Goal: Task Accomplishment & Management: Complete application form

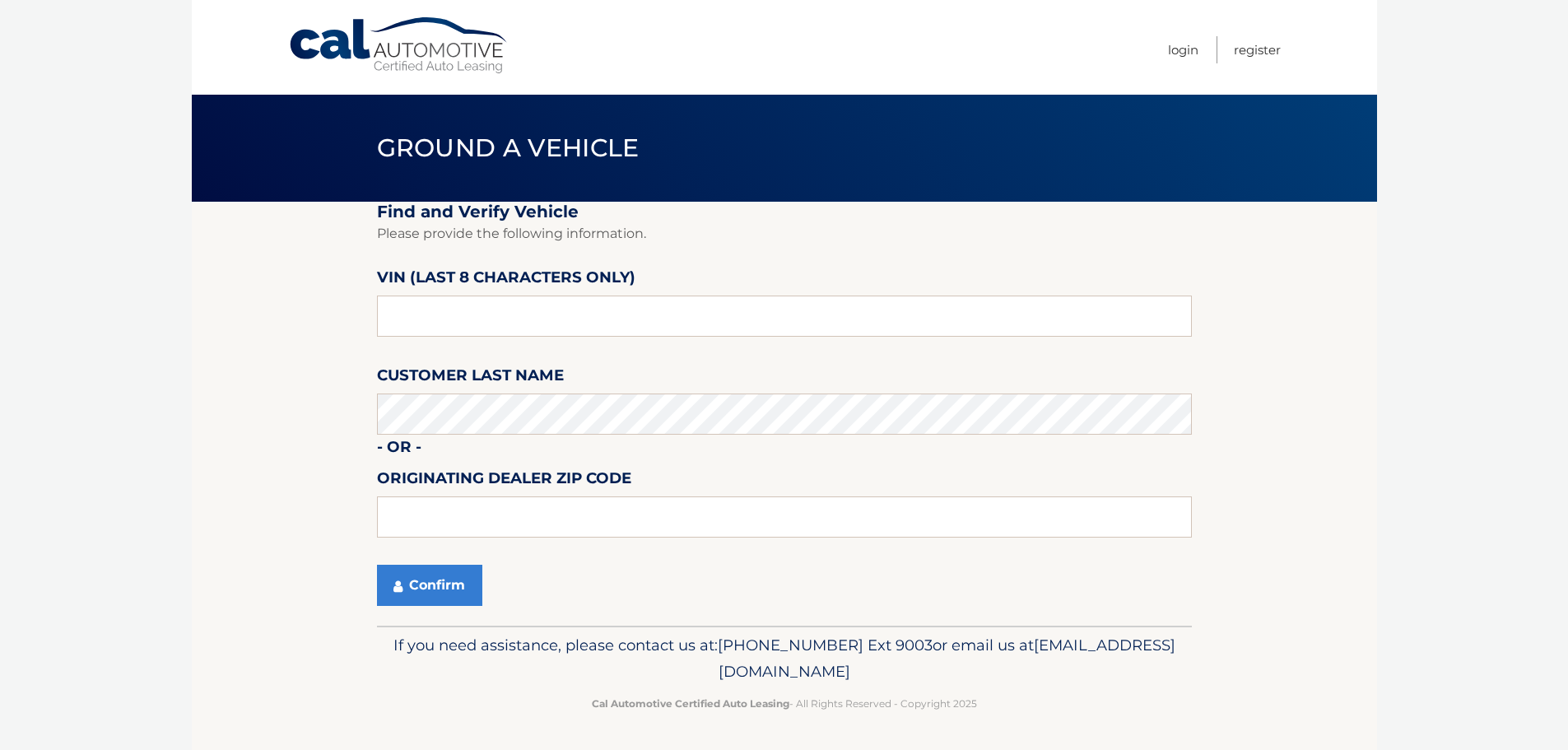
click at [414, 294] on label "VIN (last 8 characters only)" at bounding box center [507, 280] width 259 height 31
click at [418, 311] on input "text" at bounding box center [784, 316] width 815 height 41
click at [428, 323] on input "text" at bounding box center [784, 316] width 815 height 41
type input "NC209565"
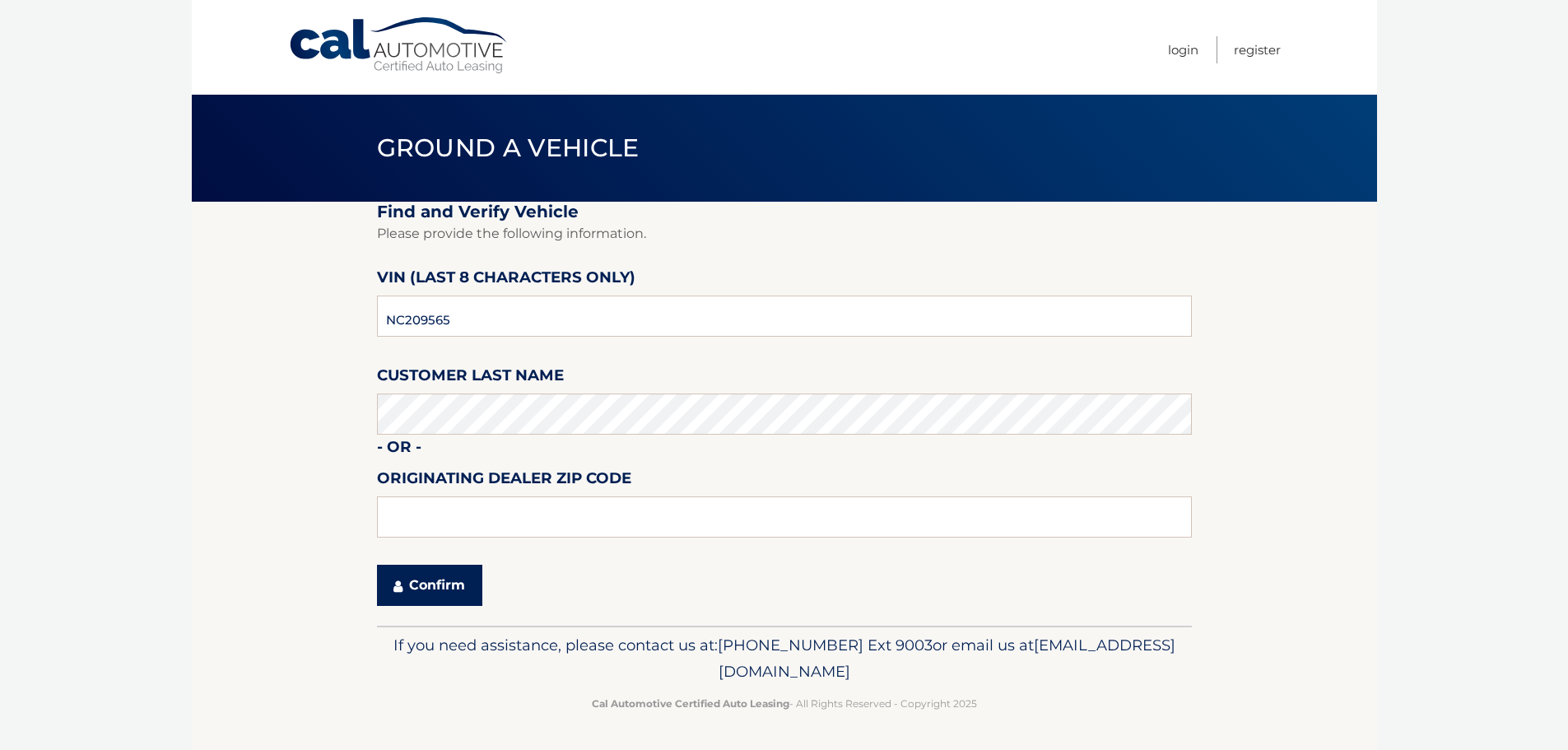
click at [404, 584] on button "Confirm" at bounding box center [430, 585] width 105 height 41
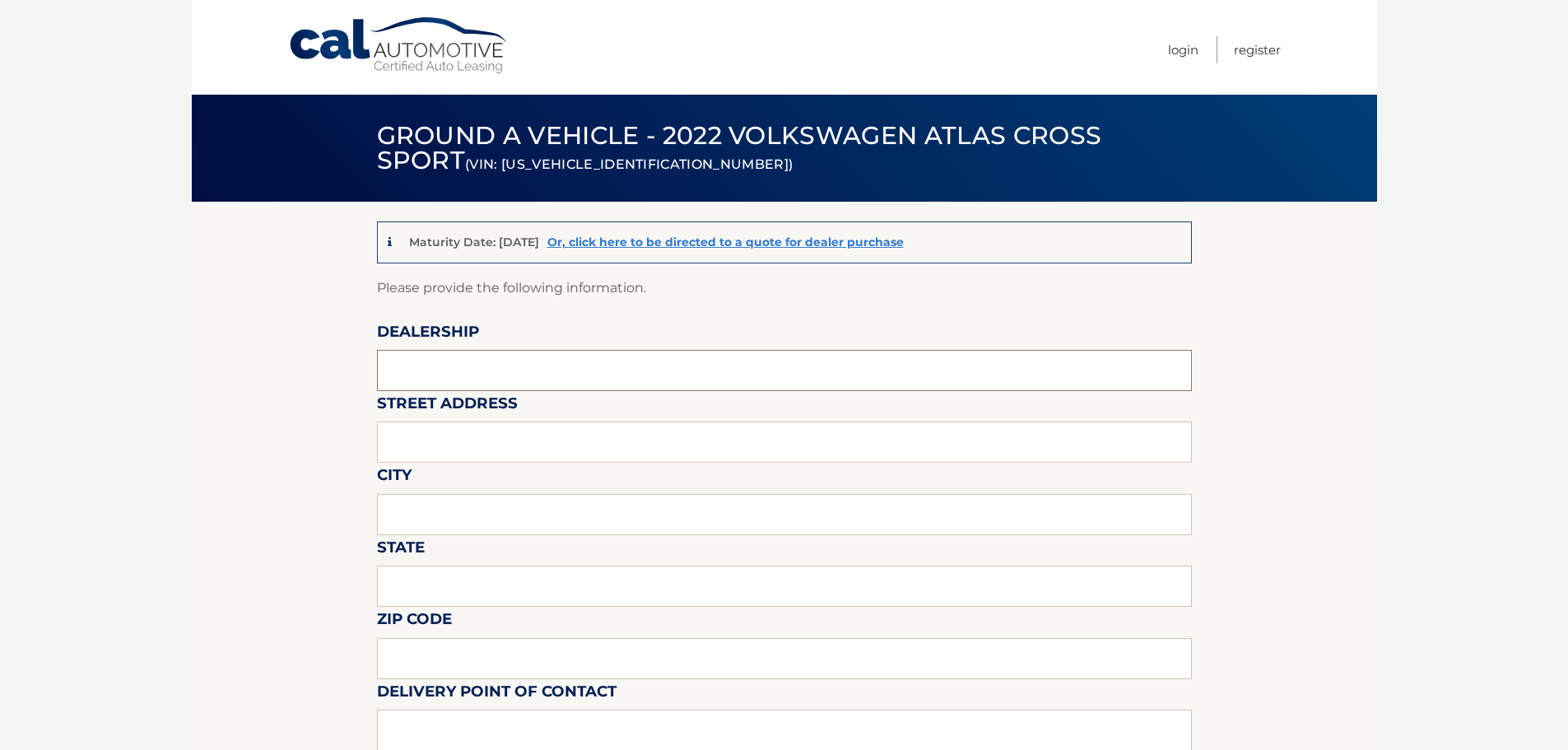
click at [549, 374] on input "text" at bounding box center [784, 370] width 815 height 41
type input "[PERSON_NAME] Volksagen of [GEOGRAPHIC_DATA]"
click at [493, 444] on input "text" at bounding box center [784, 442] width 815 height 41
type input "[STREET_ADDRESS]"
click at [469, 513] on input "text" at bounding box center [784, 515] width 815 height 41
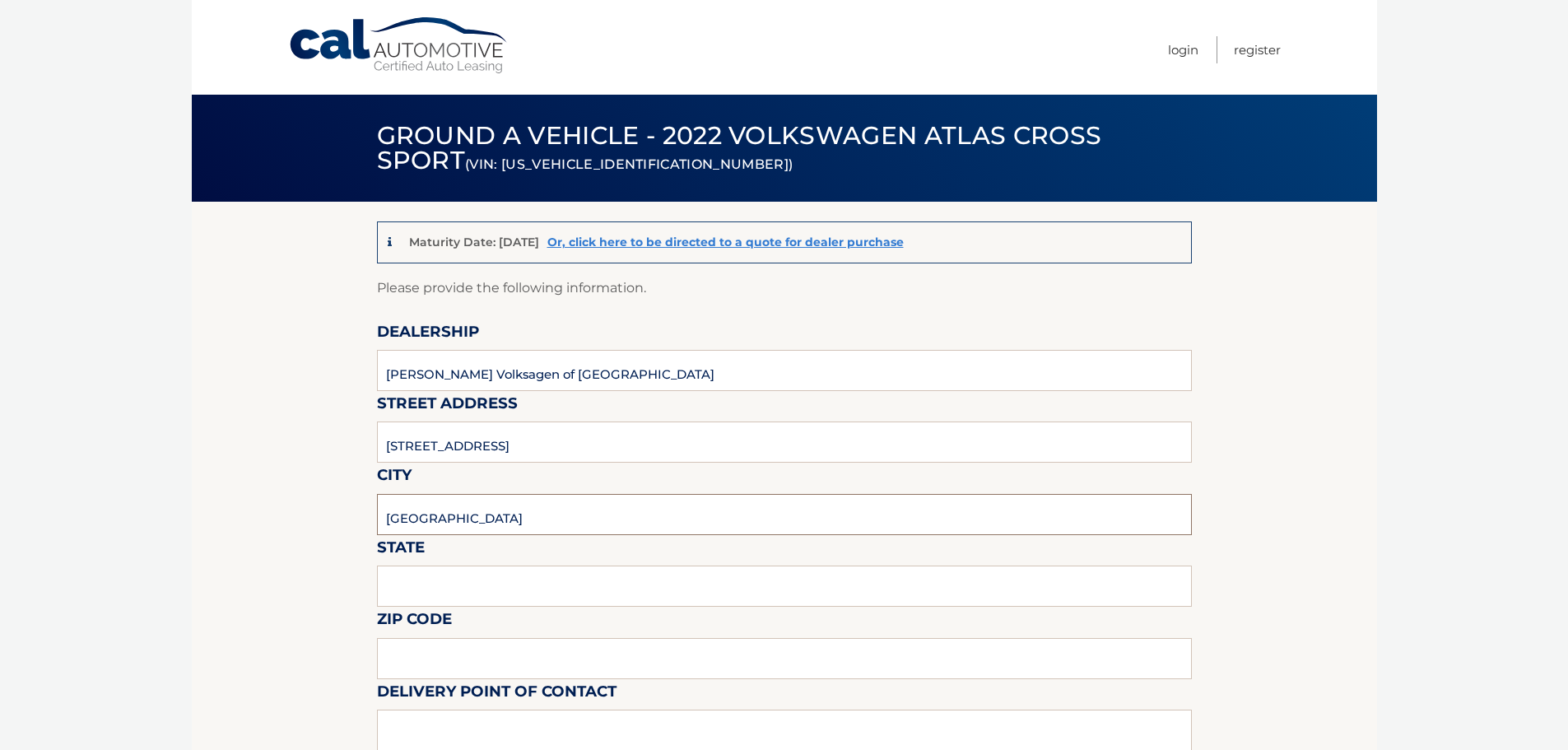
type input "[GEOGRAPHIC_DATA]"
type input "[US_STATE]"
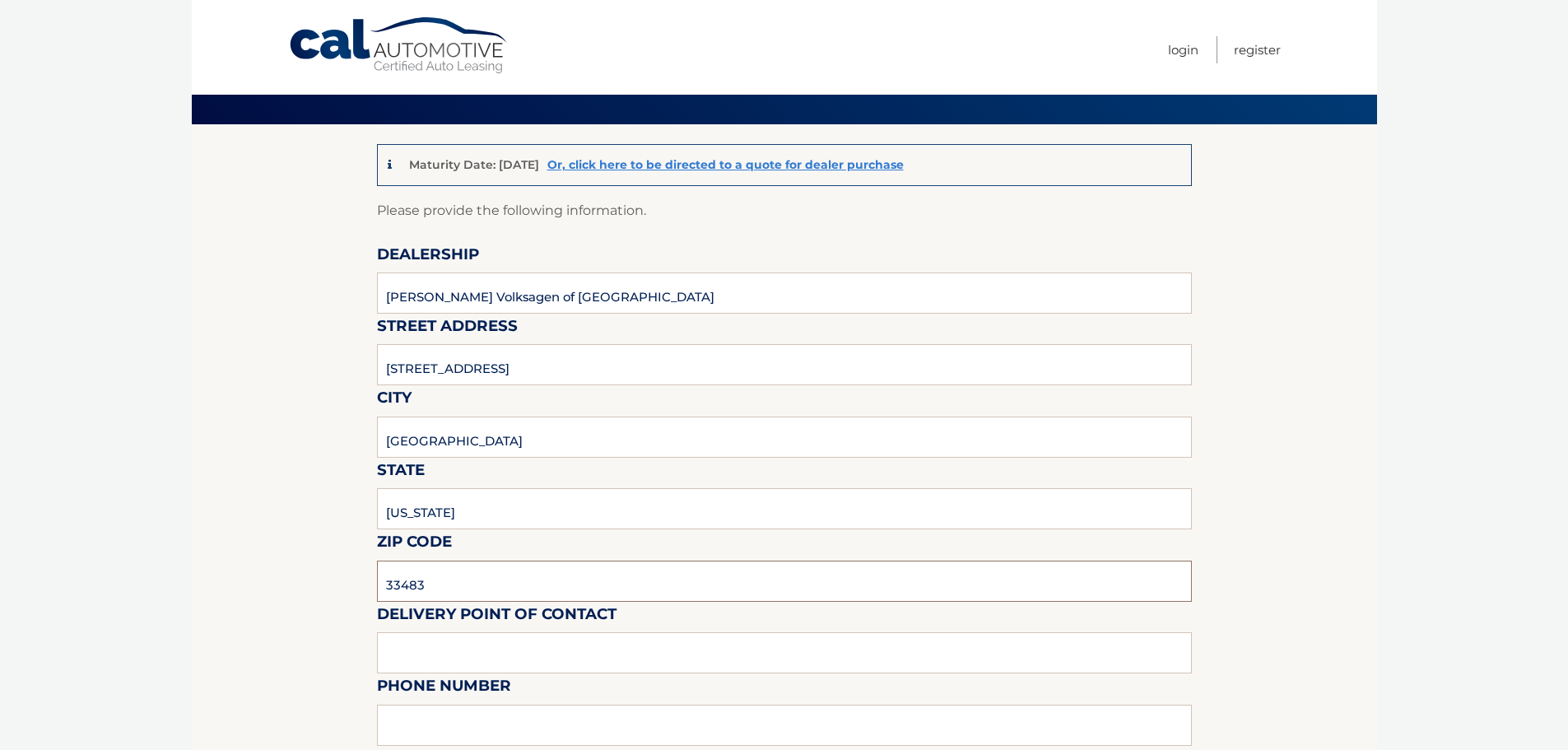
scroll to position [329, 0]
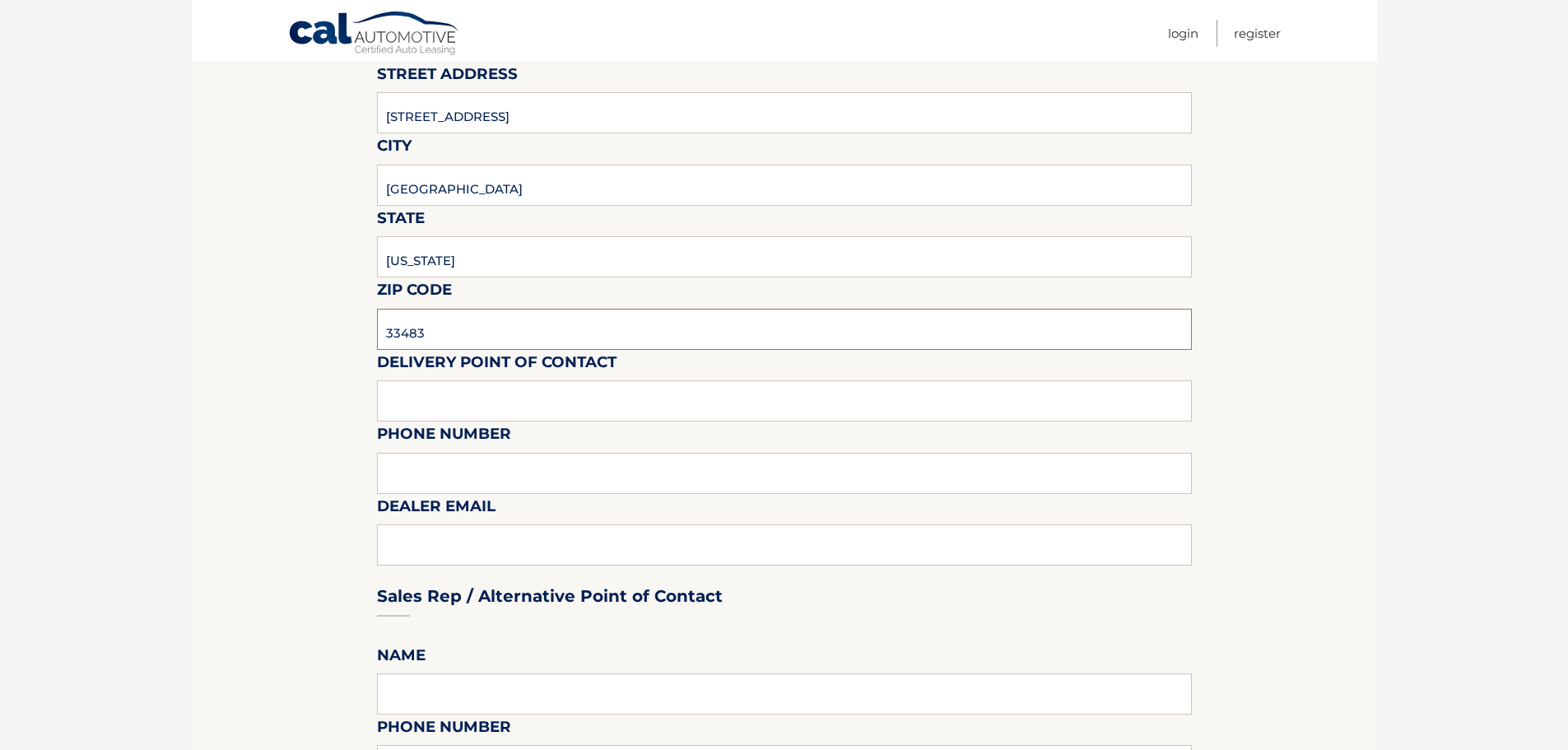
type input "33483"
click at [428, 397] on input "text" at bounding box center [784, 401] width 815 height 41
type input "Matt Dion"
click at [469, 476] on input "text" at bounding box center [784, 473] width 815 height 41
type input "561-243-4600"
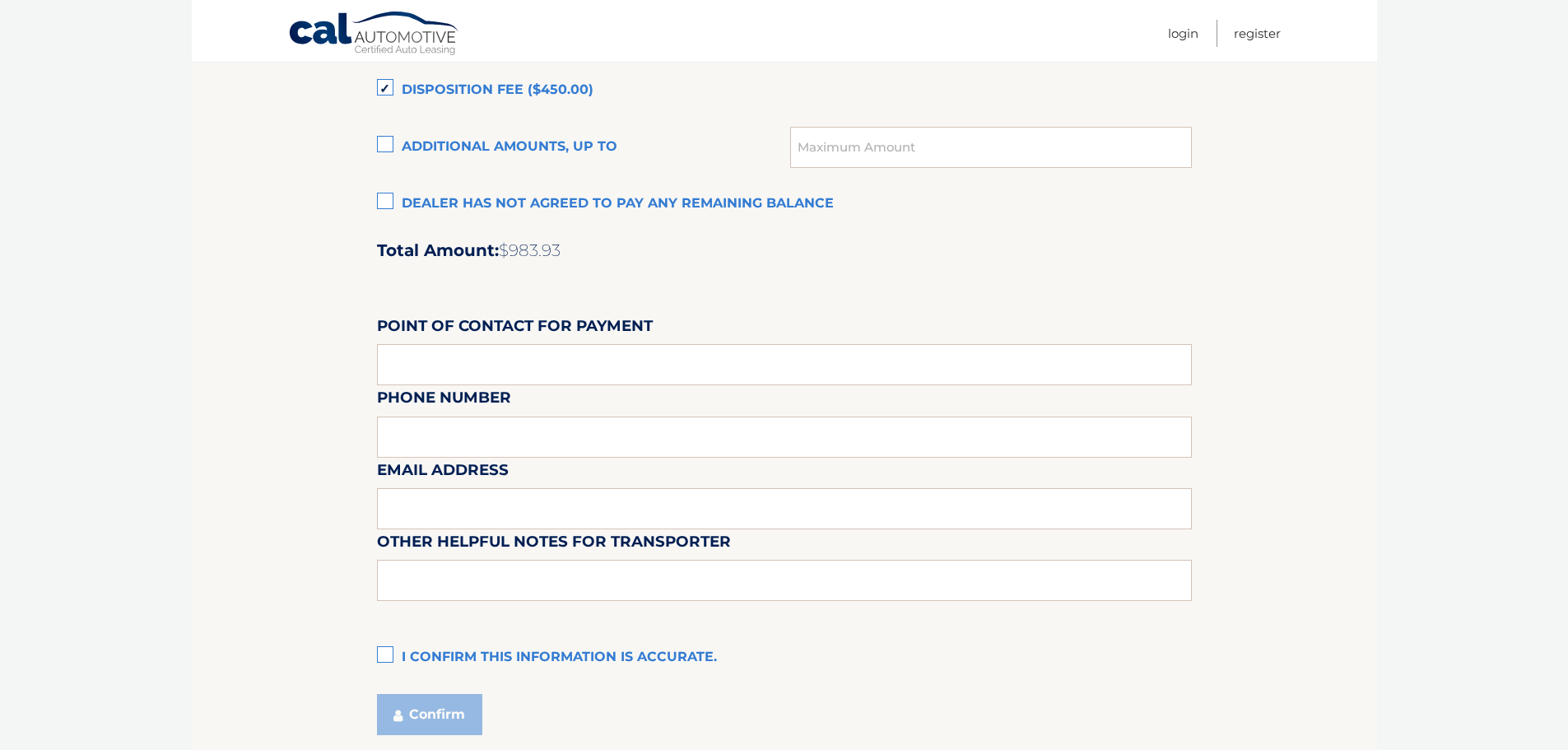
scroll to position [1380, 0]
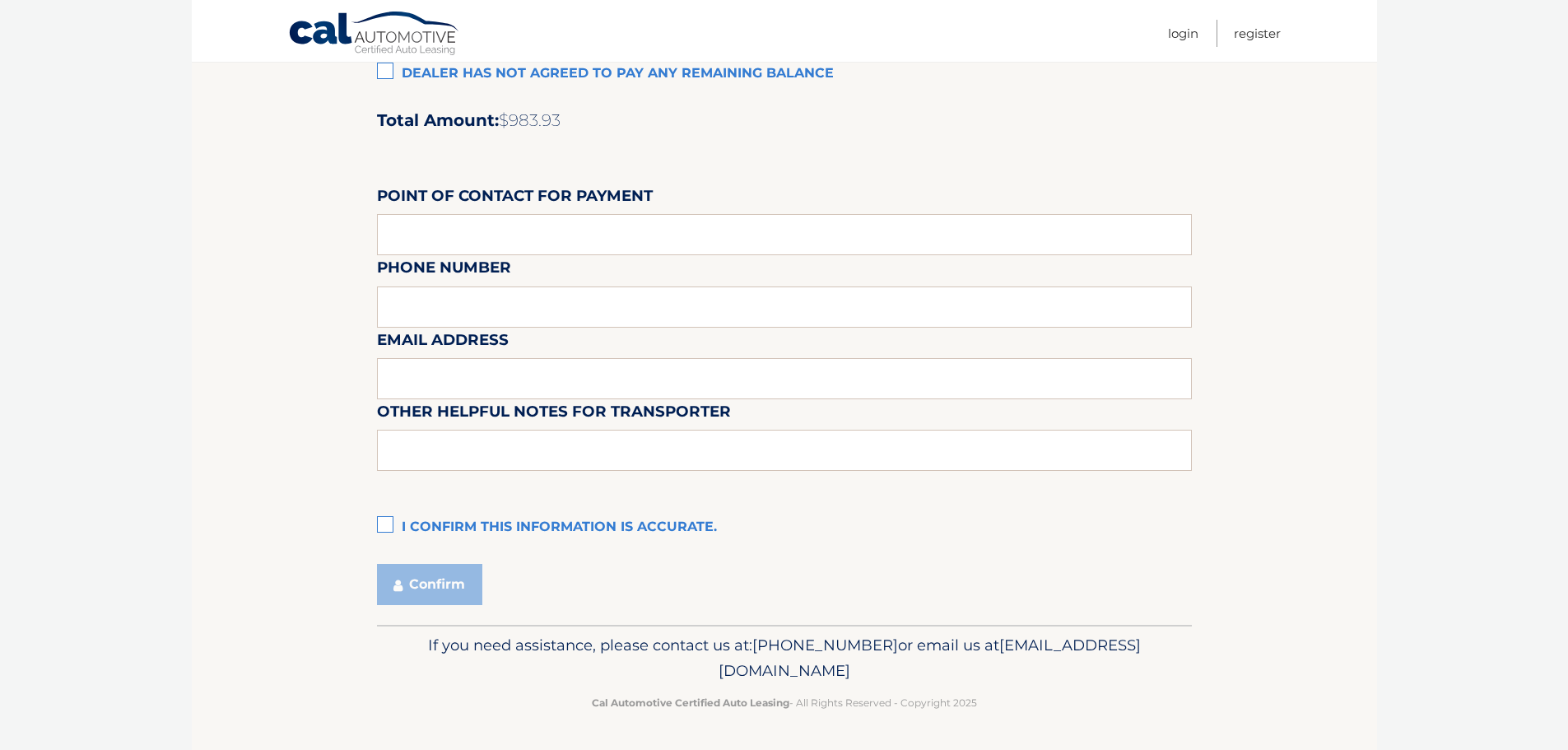
click at [392, 533] on label "I confirm this information is accurate." at bounding box center [784, 527] width 815 height 33
click at [0, 0] on input "I confirm this information is accurate." at bounding box center [0, 0] width 0 height 0
click at [415, 574] on button "Confirm" at bounding box center [430, 585] width 105 height 41
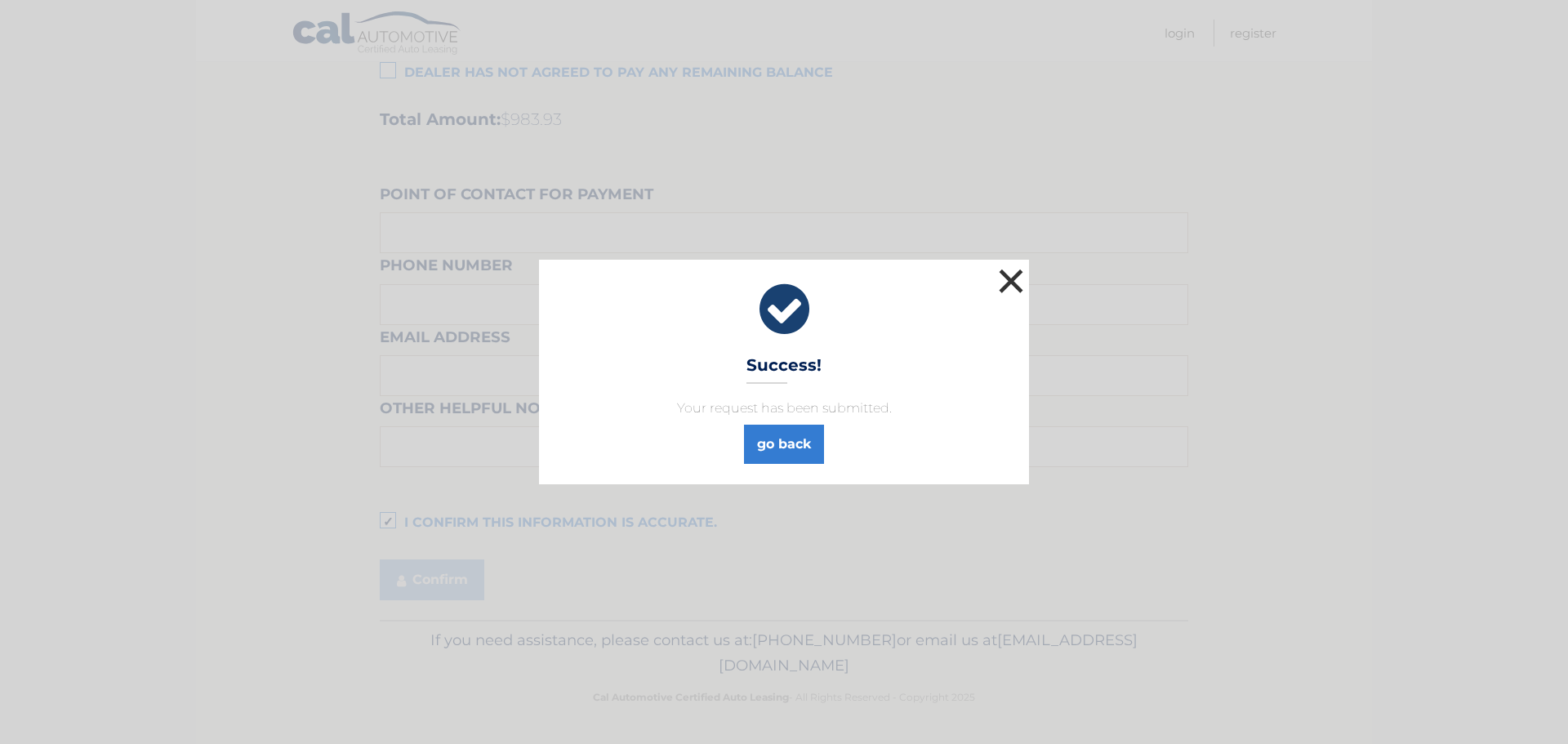
click at [1016, 269] on button "×" at bounding box center [1011, 281] width 33 height 33
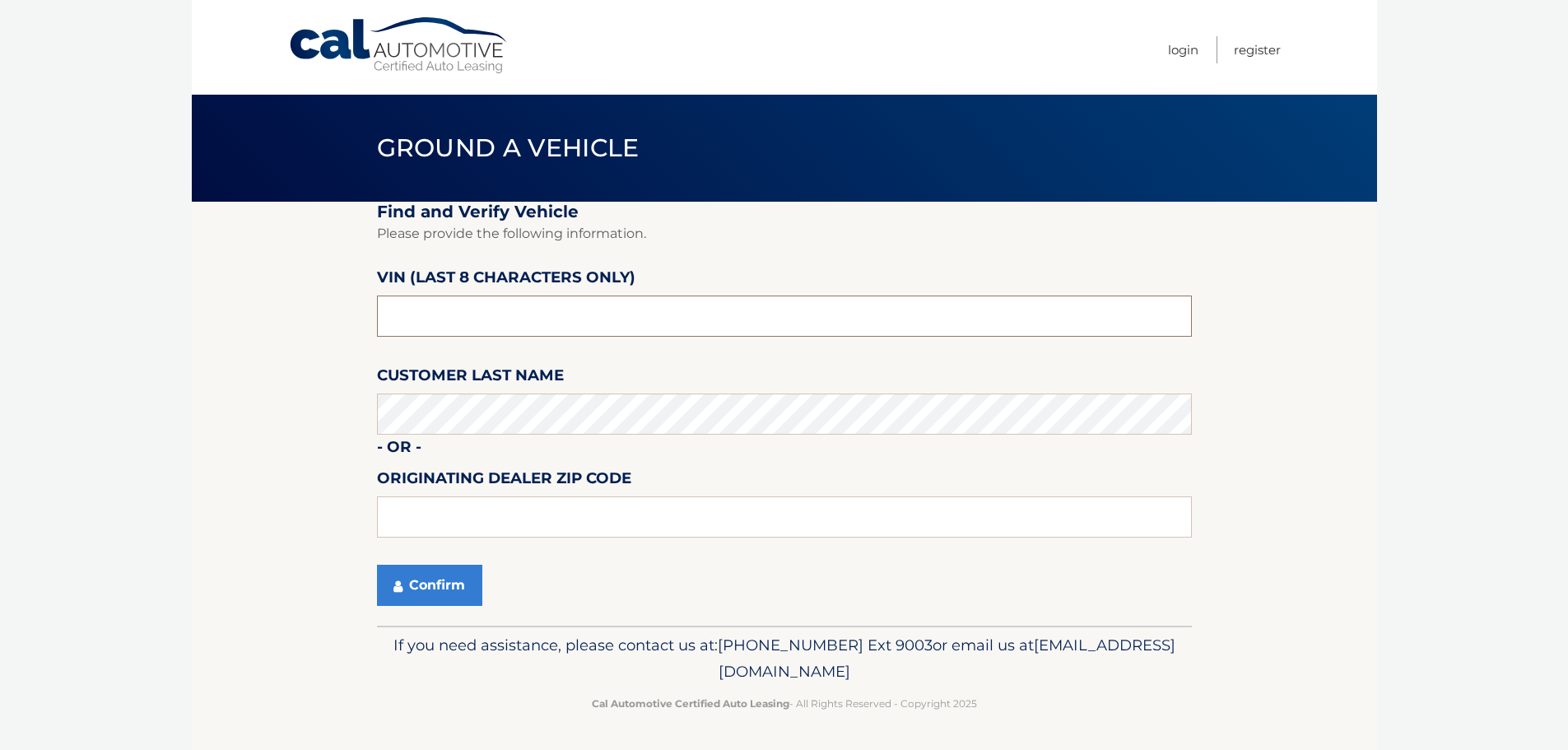
click at [405, 328] on input "text" at bounding box center [784, 316] width 815 height 41
type input "P1255103"
click at [400, 391] on label "Customer Last Name" at bounding box center [471, 378] width 187 height 31
click at [411, 513] on input "text" at bounding box center [784, 516] width 815 height 41
type input "33483"
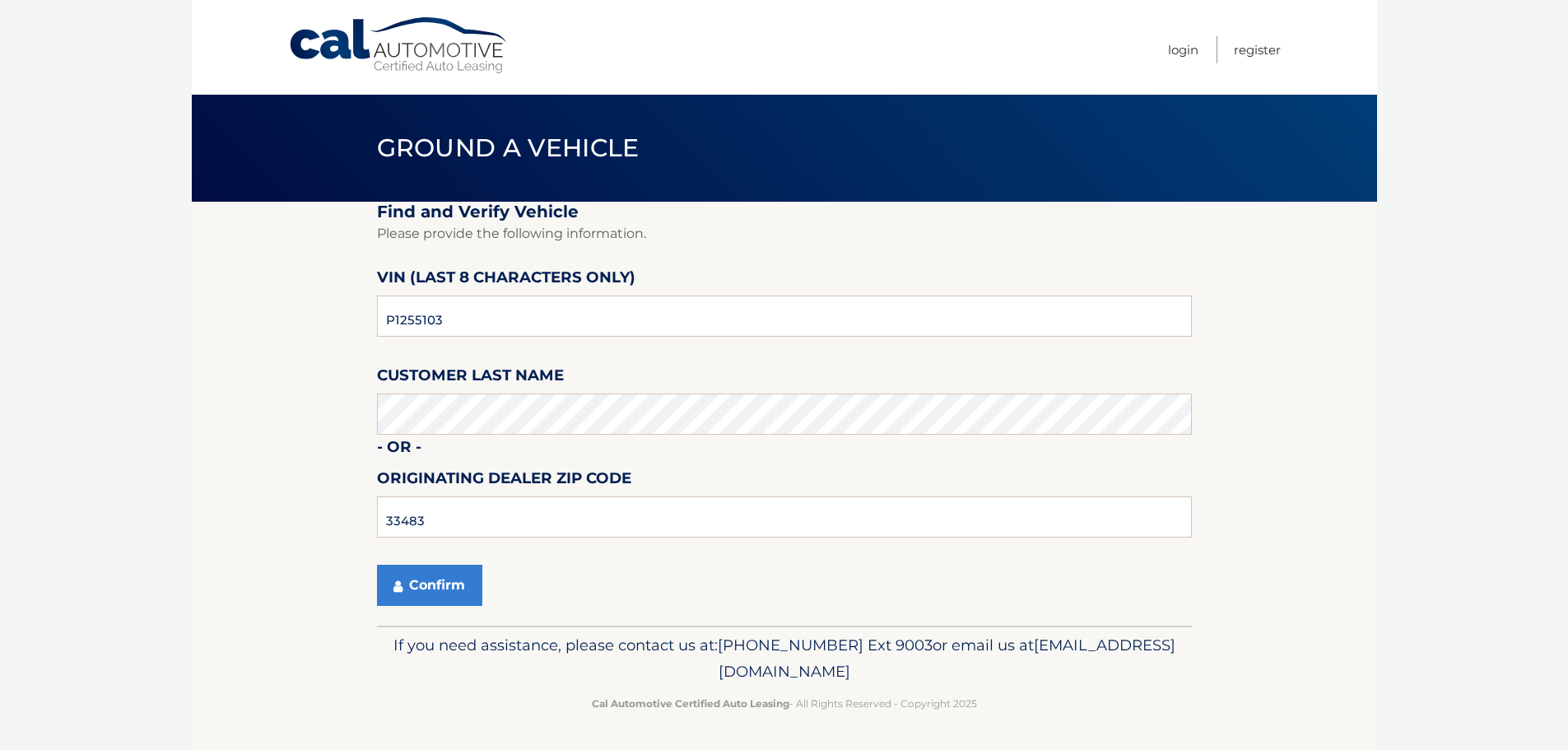
drag, startPoint x: 279, startPoint y: 419, endPoint x: 299, endPoint y: 418, distance: 20.0
click at [279, 419] on section "Find and Verify Vehicle Please provide the following information. VIN (last 8 c…" at bounding box center [784, 413] width 1185 height 424
click at [429, 572] on button "Confirm" at bounding box center [430, 585] width 105 height 41
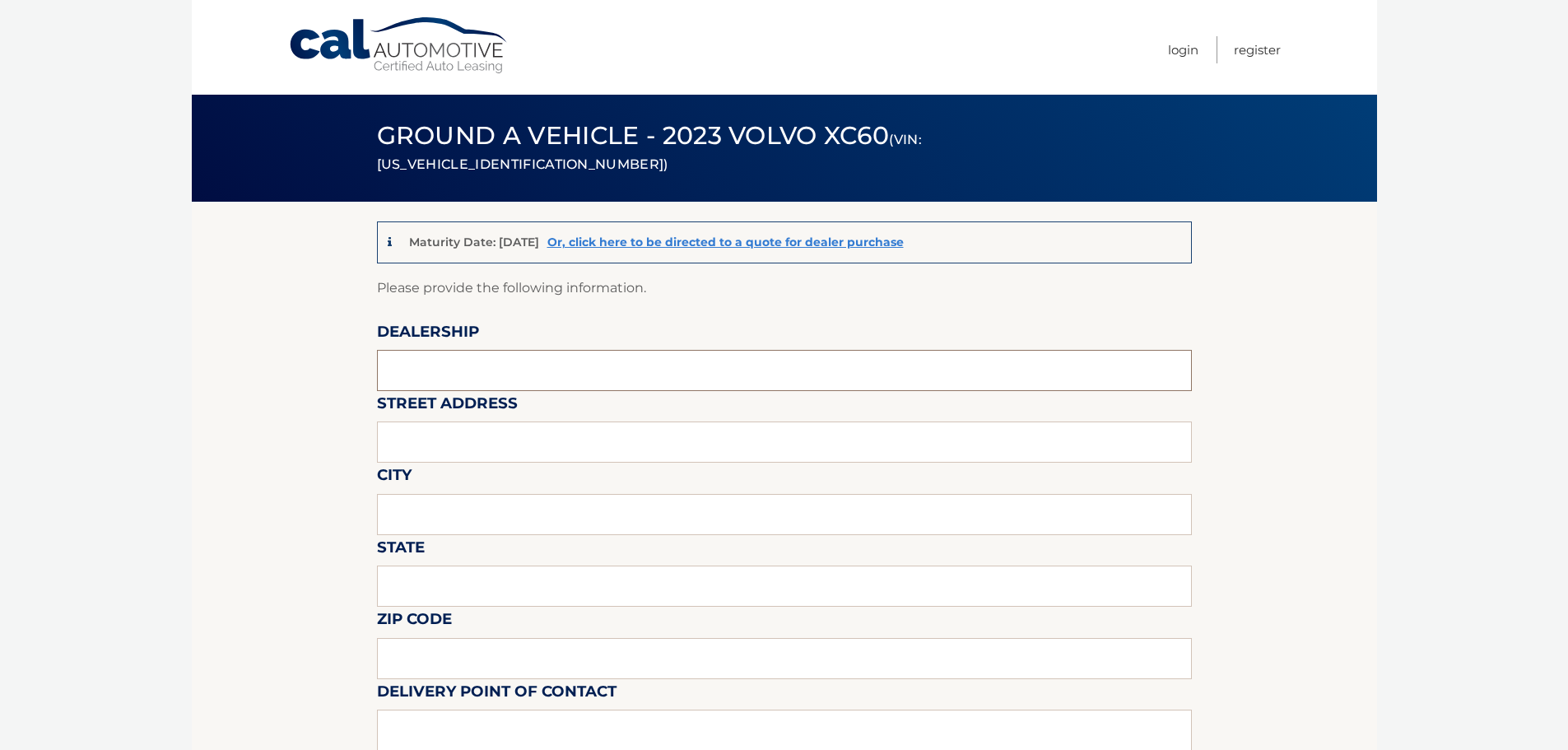
click at [494, 374] on input "text" at bounding box center [784, 370] width 815 height 41
type input "[PERSON_NAME] Volksagen of [GEOGRAPHIC_DATA]"
click at [503, 455] on input "text" at bounding box center [784, 442] width 815 height 41
type input "[STREET_ADDRESS]"
click at [511, 512] on input "text" at bounding box center [784, 515] width 815 height 41
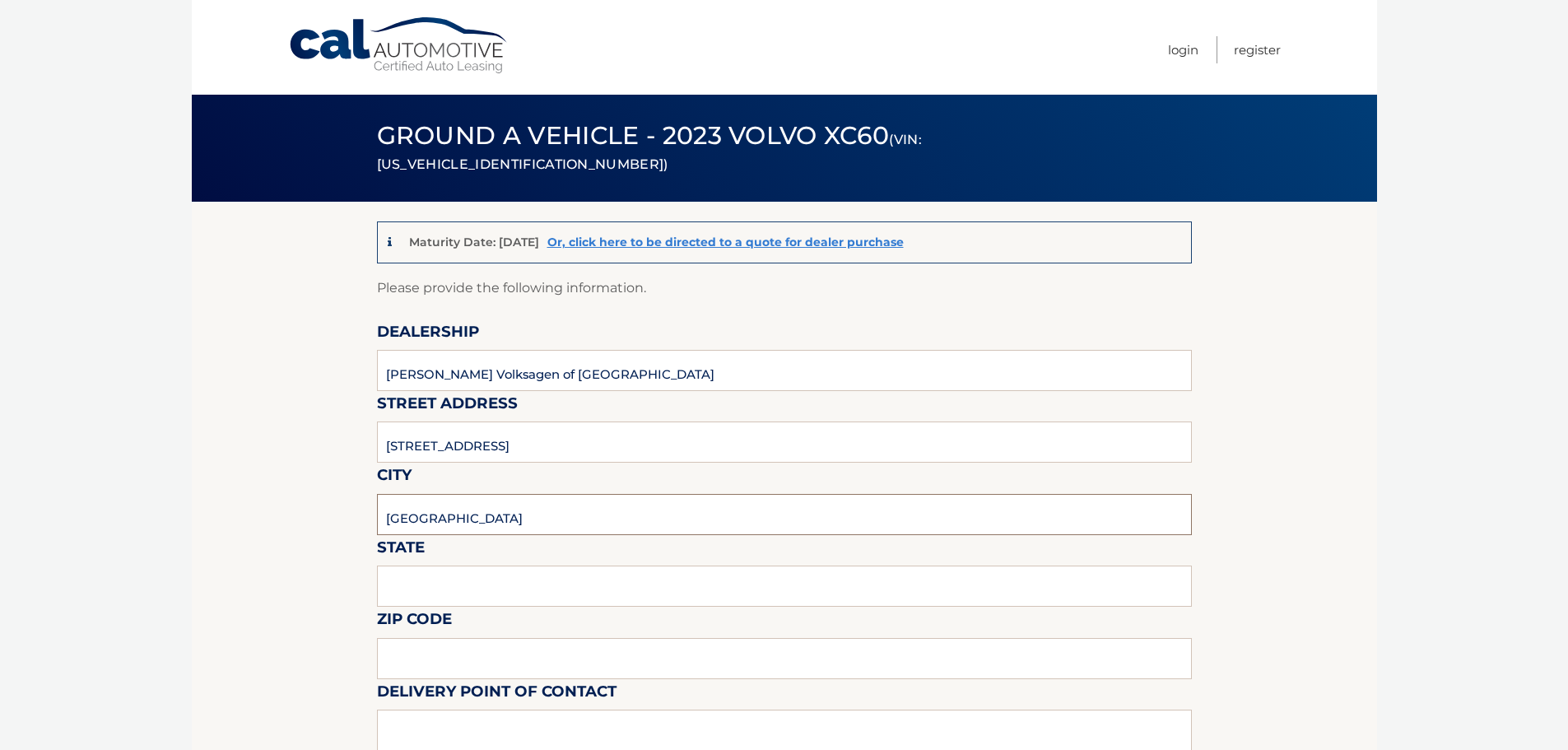
type input "[GEOGRAPHIC_DATA]"
type input "[US_STATE]"
type input "33483"
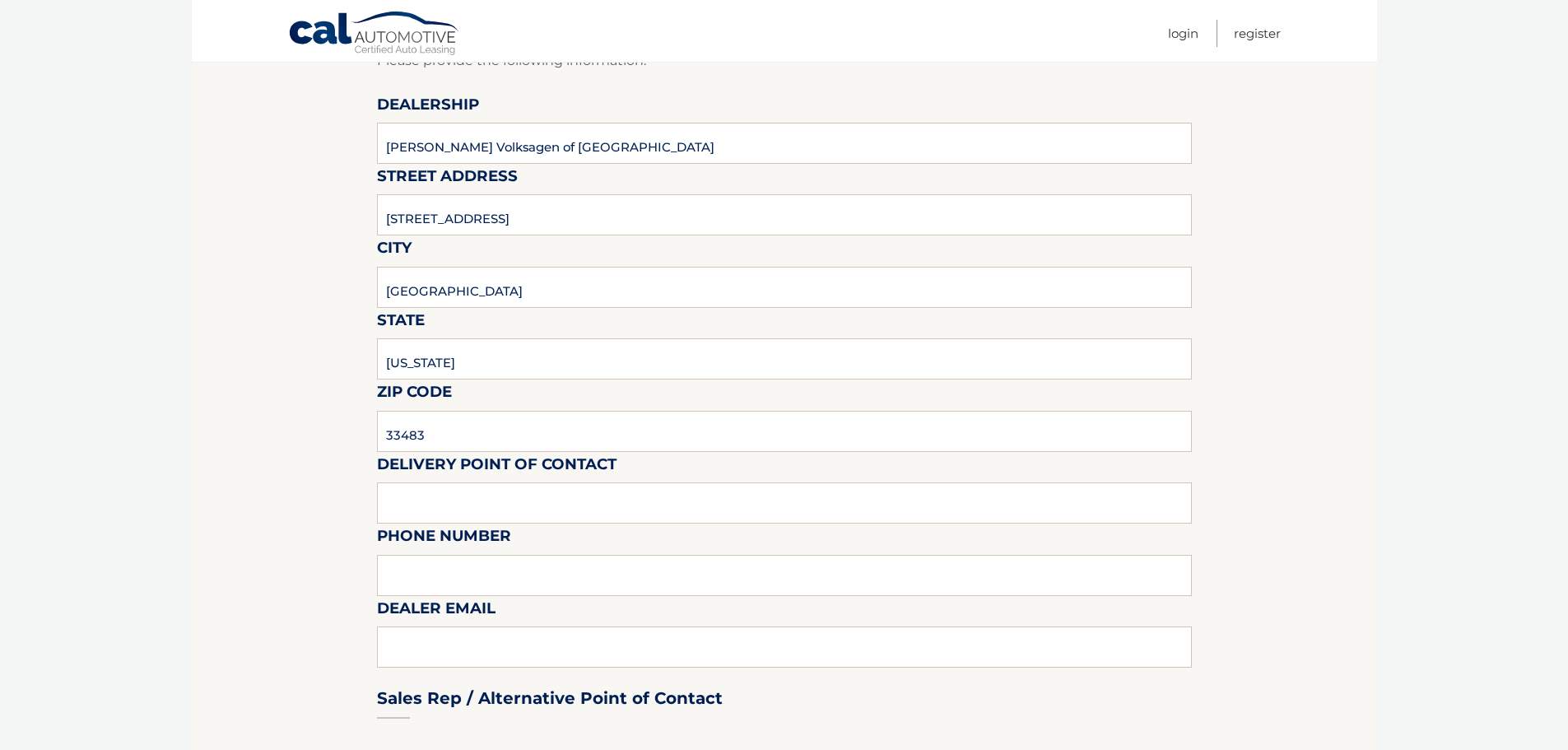
scroll to position [247, 0]
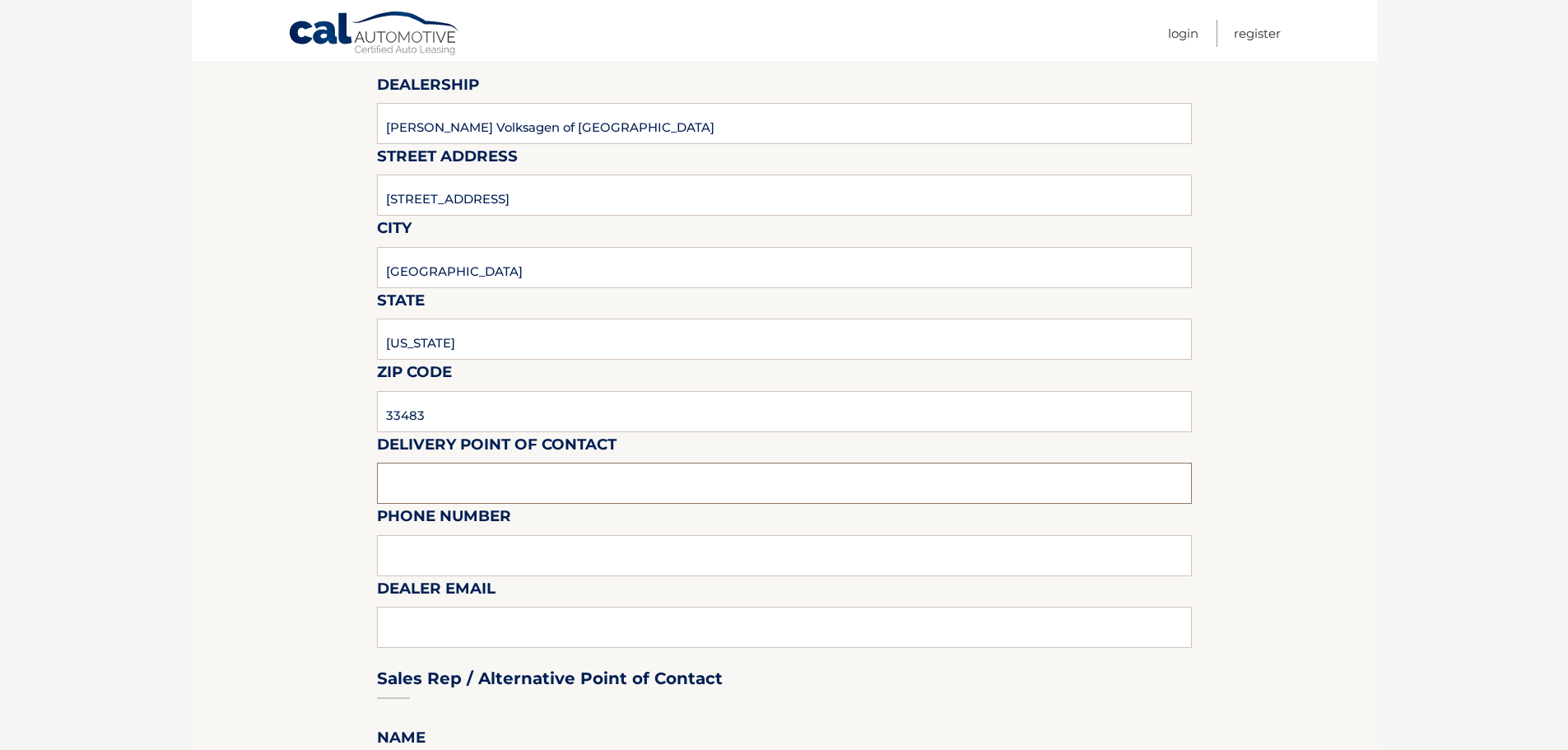
click at [476, 488] on input "text" at bounding box center [784, 483] width 815 height 41
type input "Matt Dion"
click at [495, 550] on input "text" at bounding box center [784, 555] width 815 height 41
type input "978-333-3335"
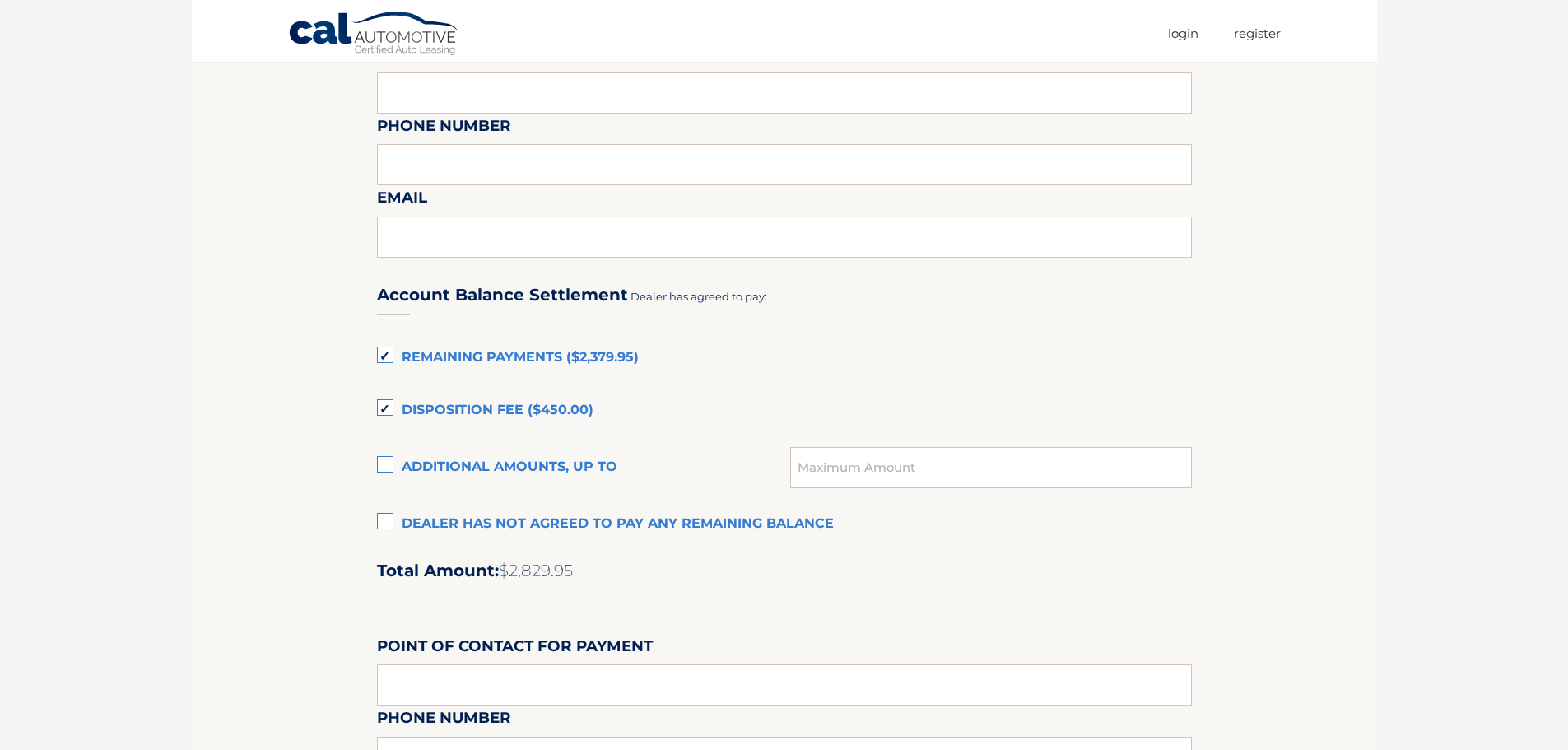
scroll to position [987, 0]
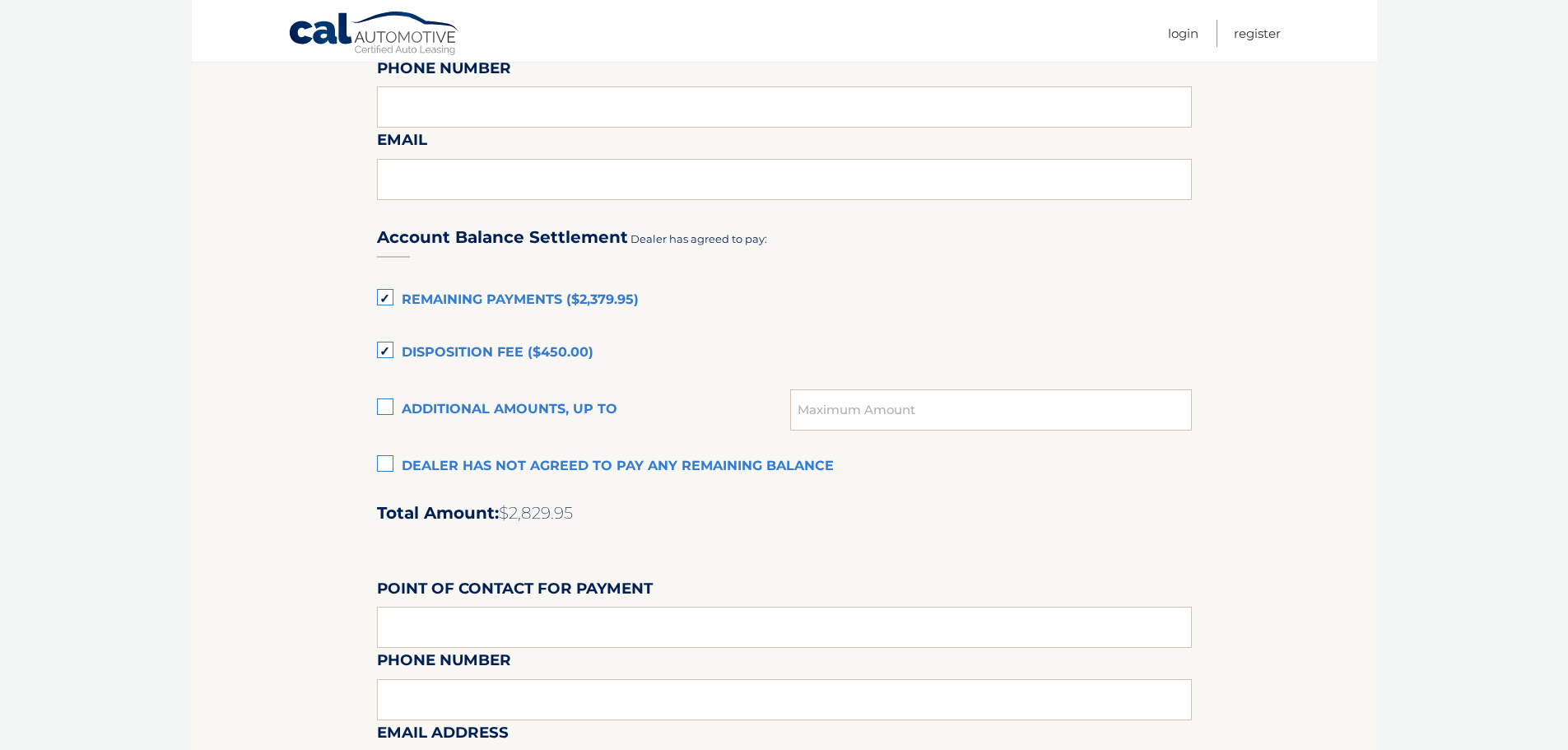
click at [385, 356] on label "Disposition Fee ($450.00)" at bounding box center [784, 353] width 815 height 33
click at [0, 0] on input "Disposition Fee ($450.00)" at bounding box center [0, 0] width 0 height 0
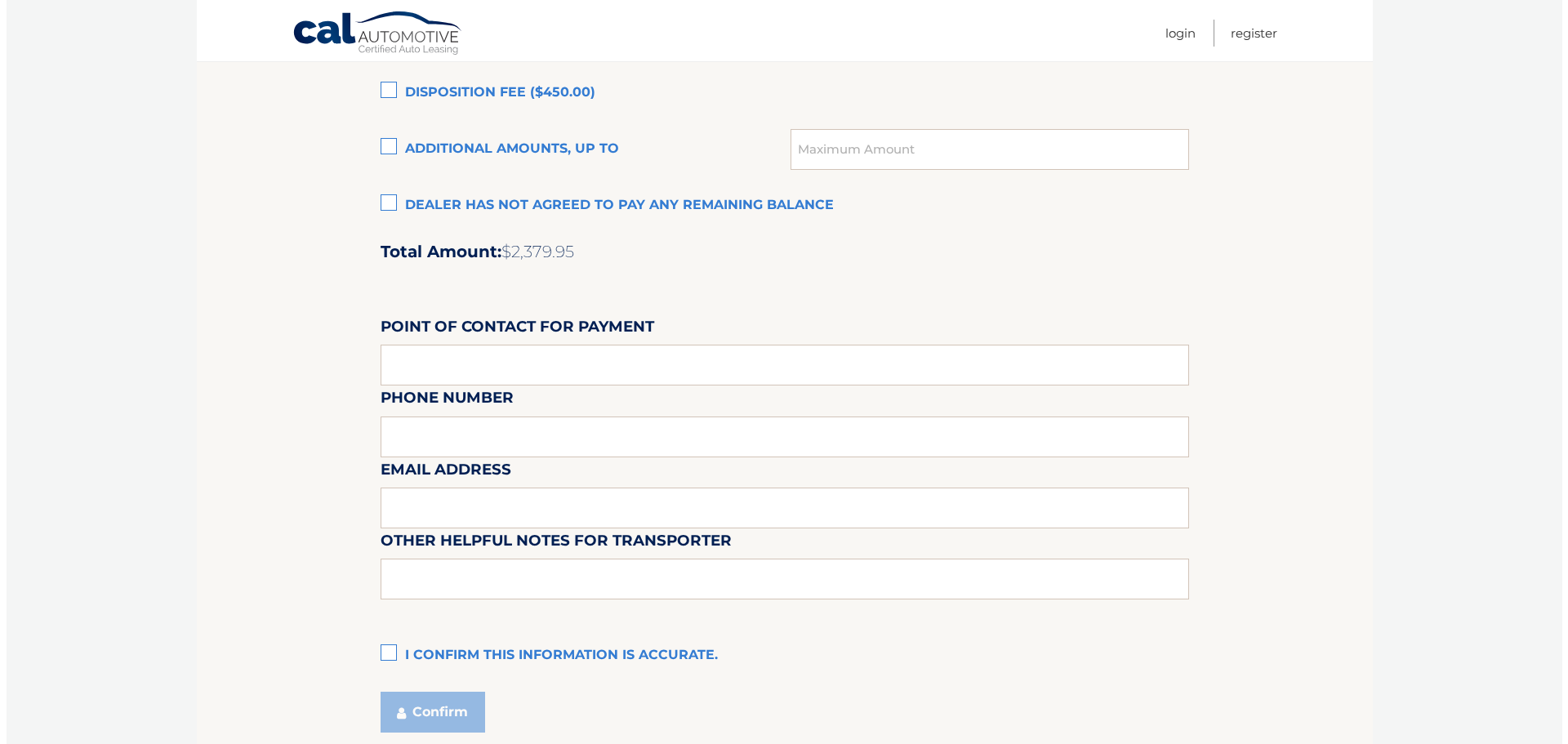
scroll to position [1306, 0]
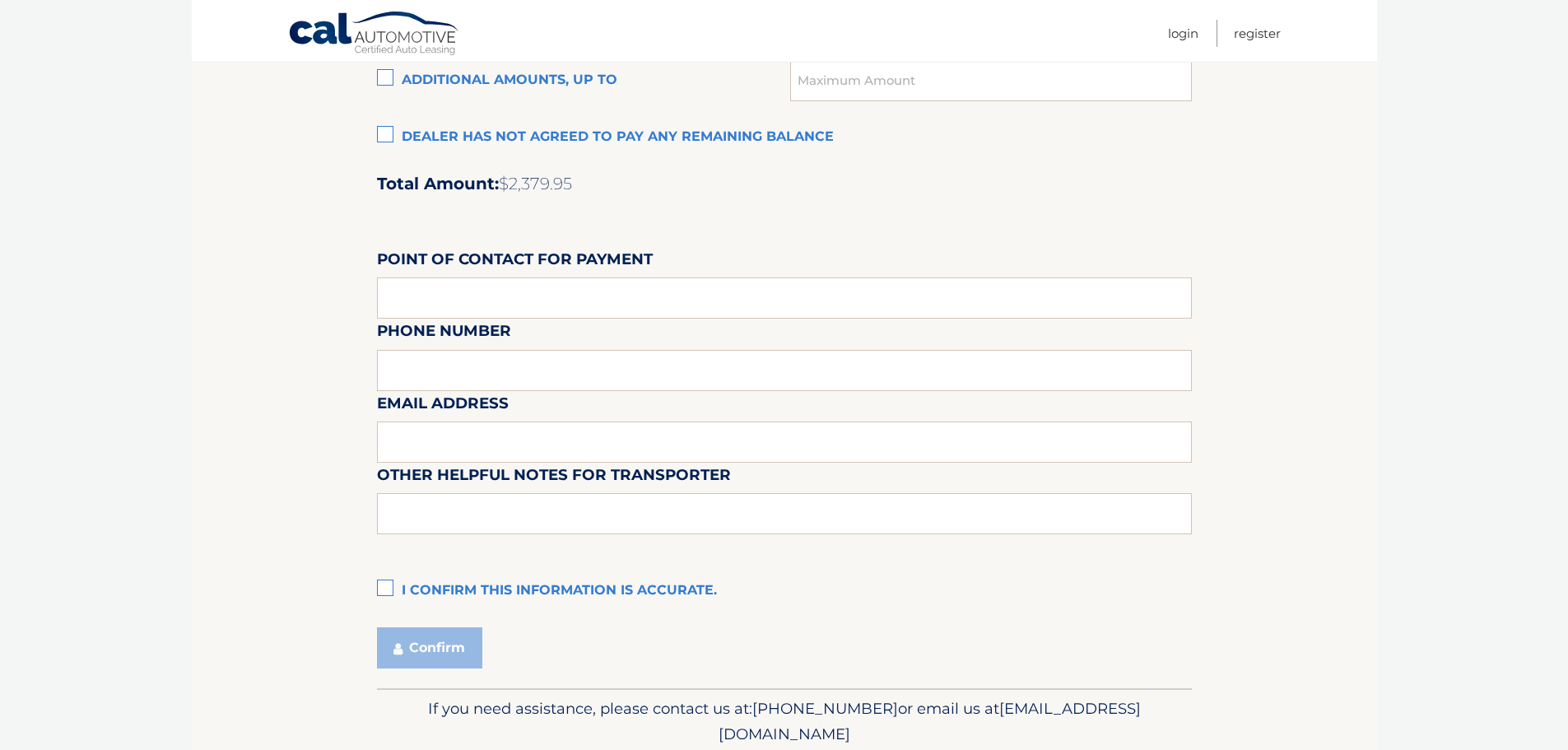
click at [379, 595] on label "I confirm this information is accurate." at bounding box center [784, 590] width 815 height 33
click at [0, 0] on input "I confirm this information is accurate." at bounding box center [0, 0] width 0 height 0
click at [444, 653] on button "Confirm" at bounding box center [430, 648] width 105 height 41
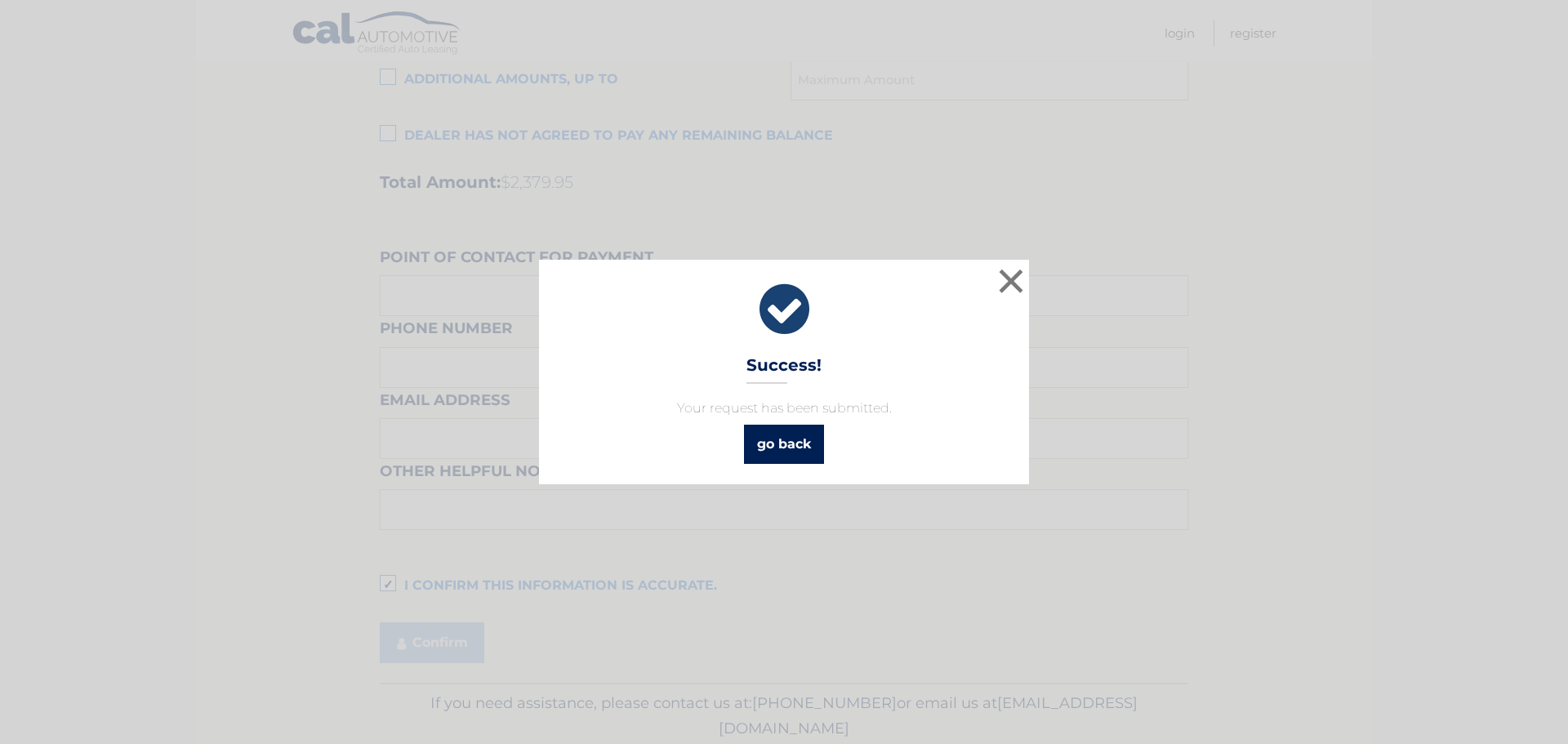
click at [793, 435] on link "go back" at bounding box center [784, 444] width 80 height 39
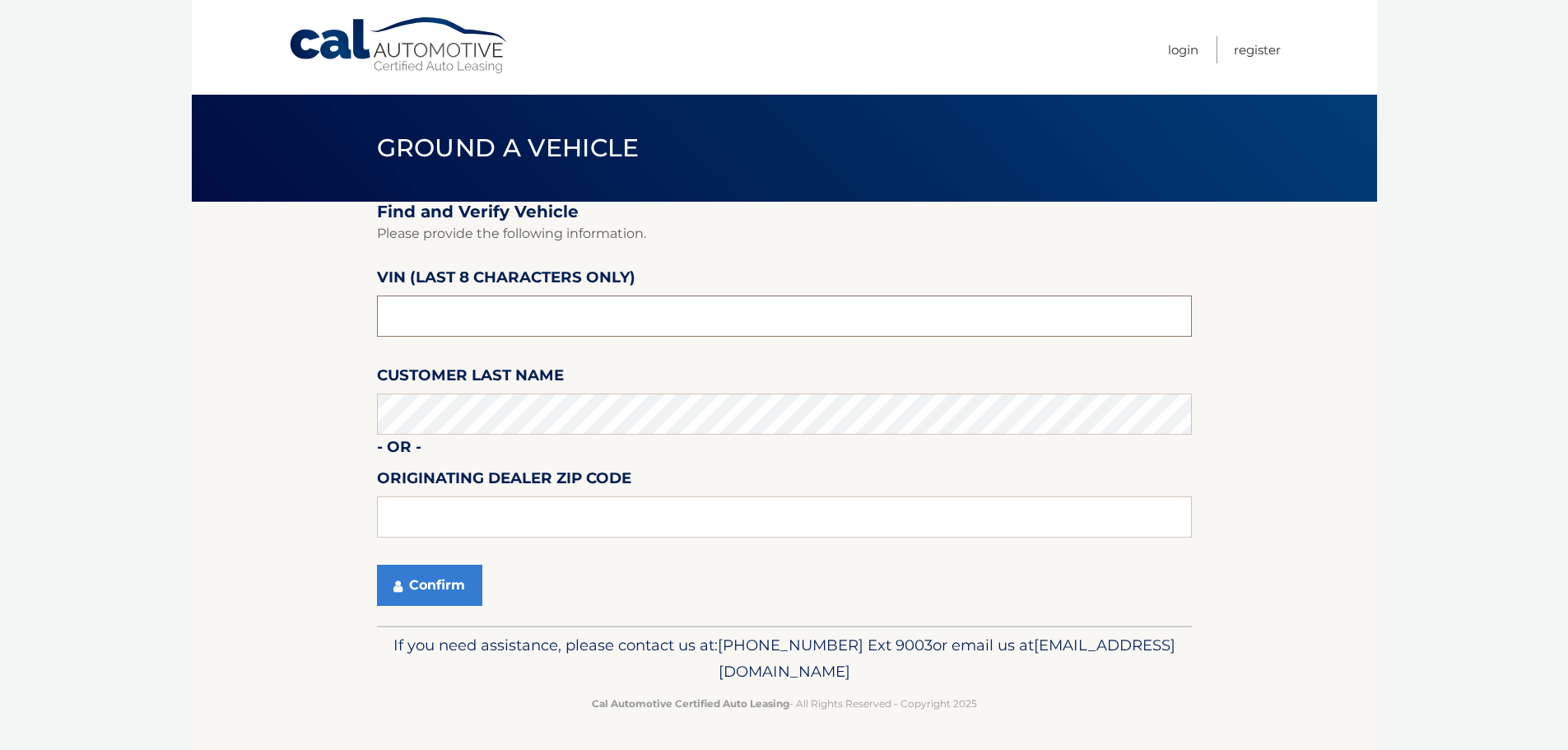
click at [501, 332] on input "text" at bounding box center [784, 316] width 815 height 41
type input "P1240282"
click at [481, 520] on input "text" at bounding box center [784, 516] width 815 height 41
type input "33483"
click at [401, 594] on button "Confirm" at bounding box center [430, 585] width 105 height 41
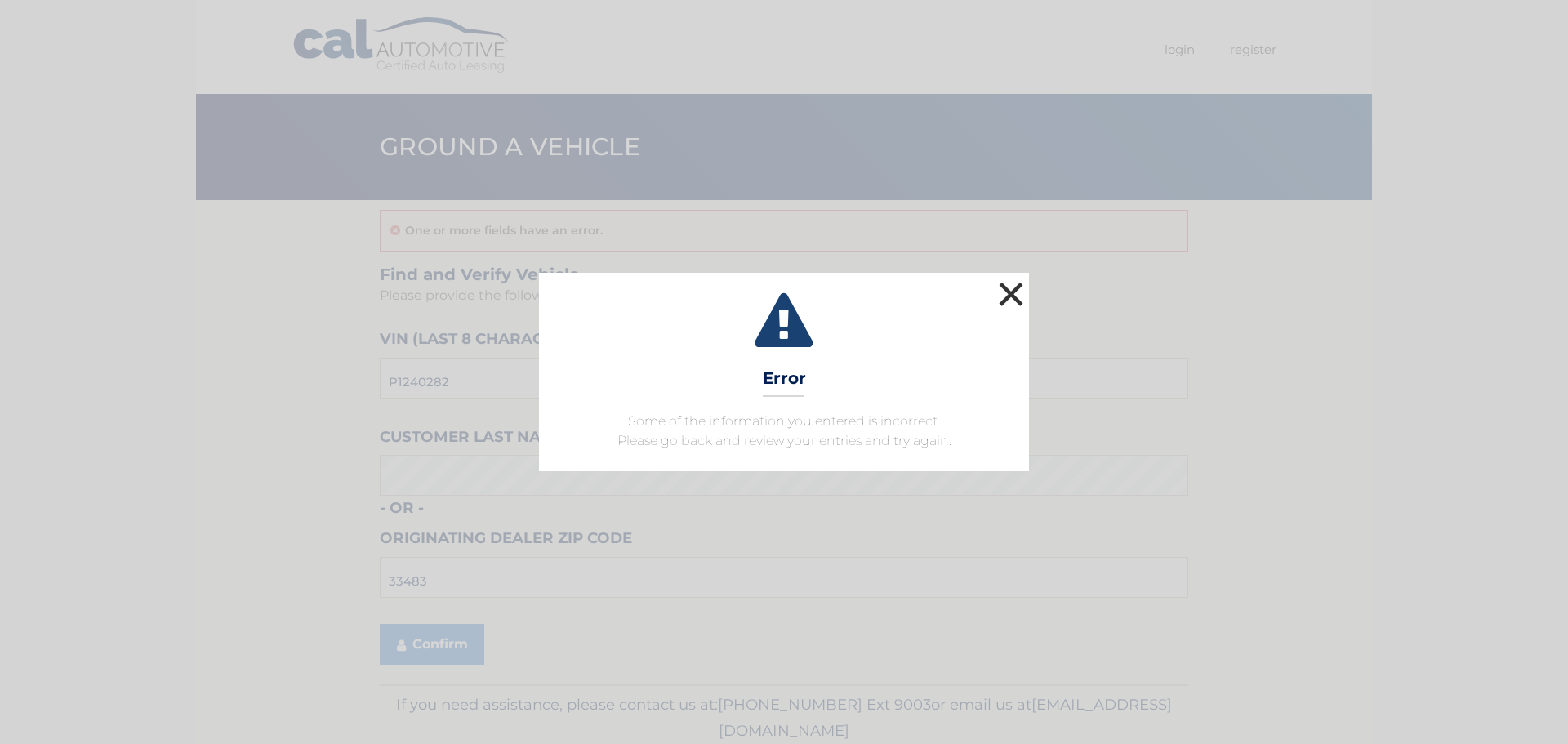
click at [1016, 292] on button "×" at bounding box center [1011, 293] width 33 height 33
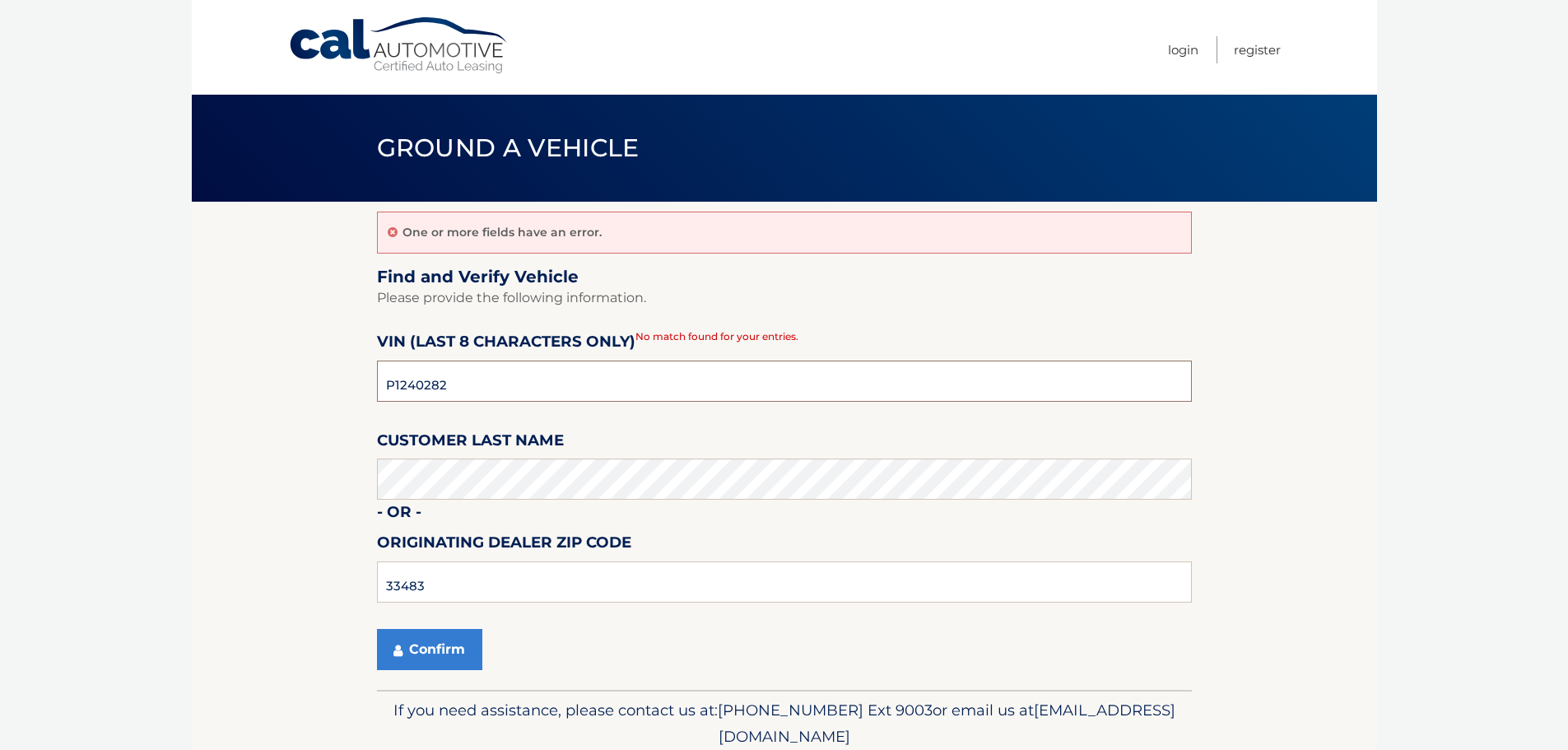
drag, startPoint x: 476, startPoint y: 399, endPoint x: 261, endPoint y: 382, distance: 215.7
click at [261, 382] on section "One or more fields have an error. Find and Verify Vehicle Please provide the fo…" at bounding box center [784, 445] width 1185 height 488
type input "P1240282"
click at [447, 647] on button "Confirm" at bounding box center [430, 649] width 105 height 41
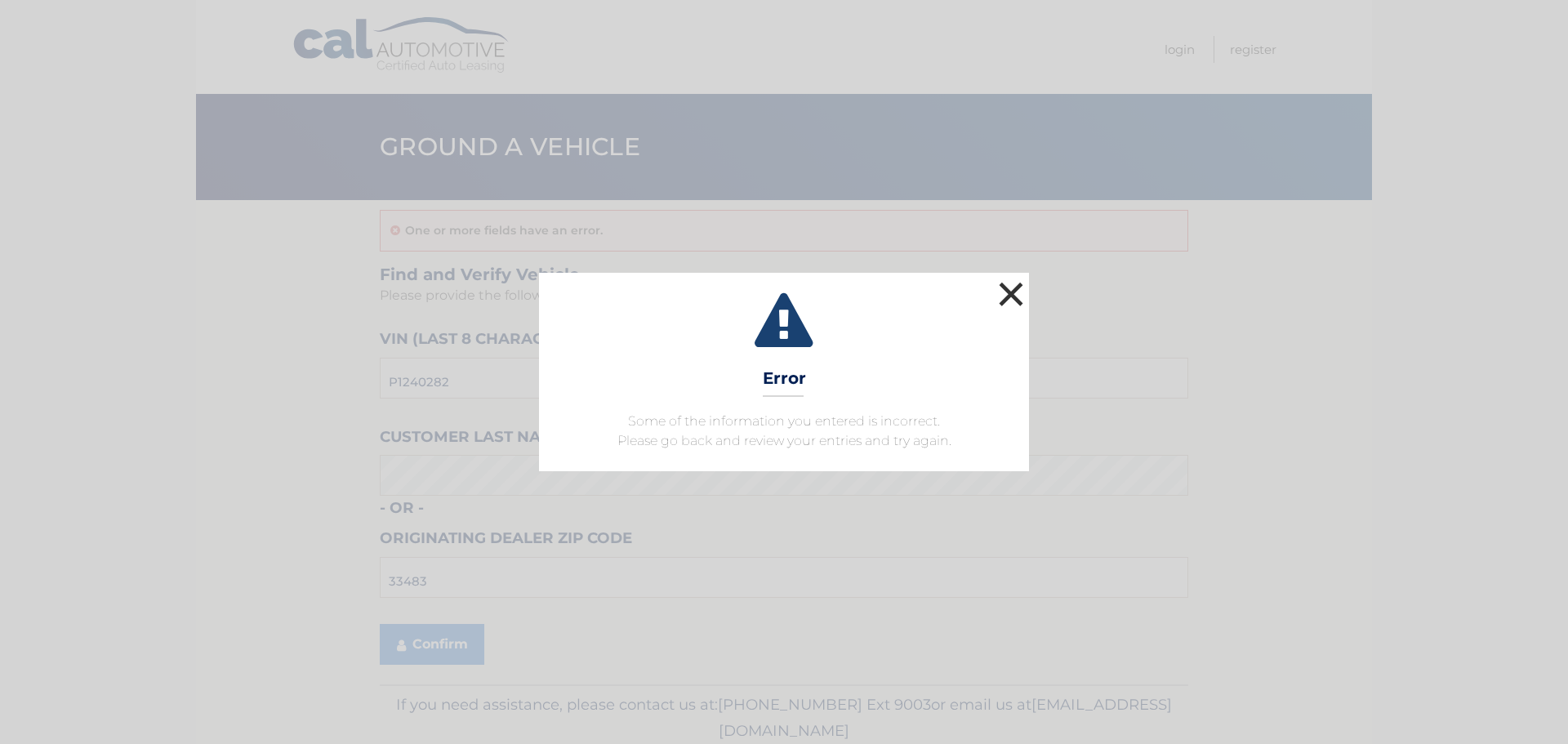
click at [1020, 303] on button "×" at bounding box center [1011, 293] width 33 height 33
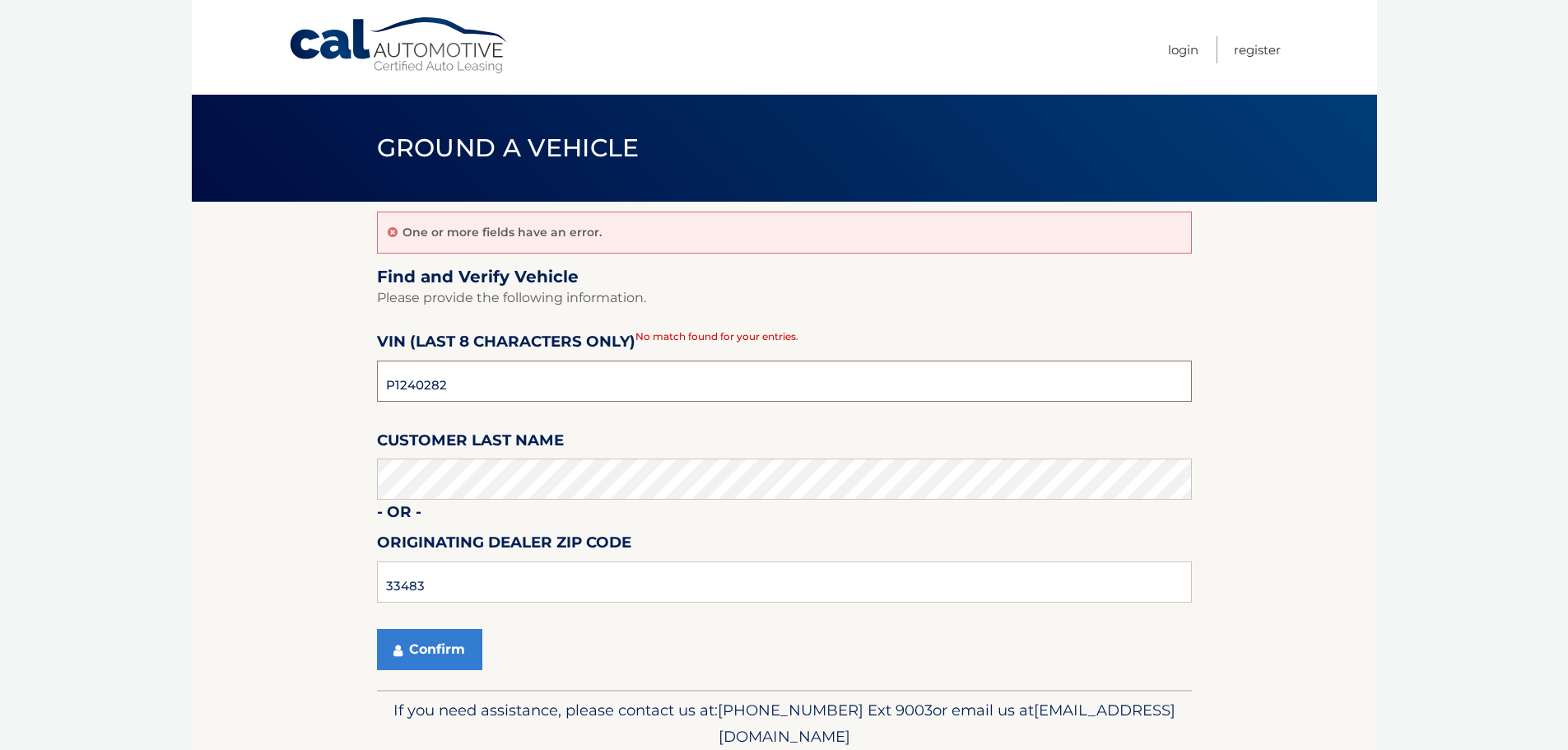
drag, startPoint x: 440, startPoint y: 380, endPoint x: 309, endPoint y: 388, distance: 131.2
click at [309, 388] on section "One or more fields have an error. Find and Verify Vehicle Please provide the fo…" at bounding box center [784, 445] width 1185 height 488
click at [446, 378] on input "P1240282" at bounding box center [784, 381] width 815 height 41
click at [443, 378] on input "P1240282" at bounding box center [784, 381] width 815 height 41
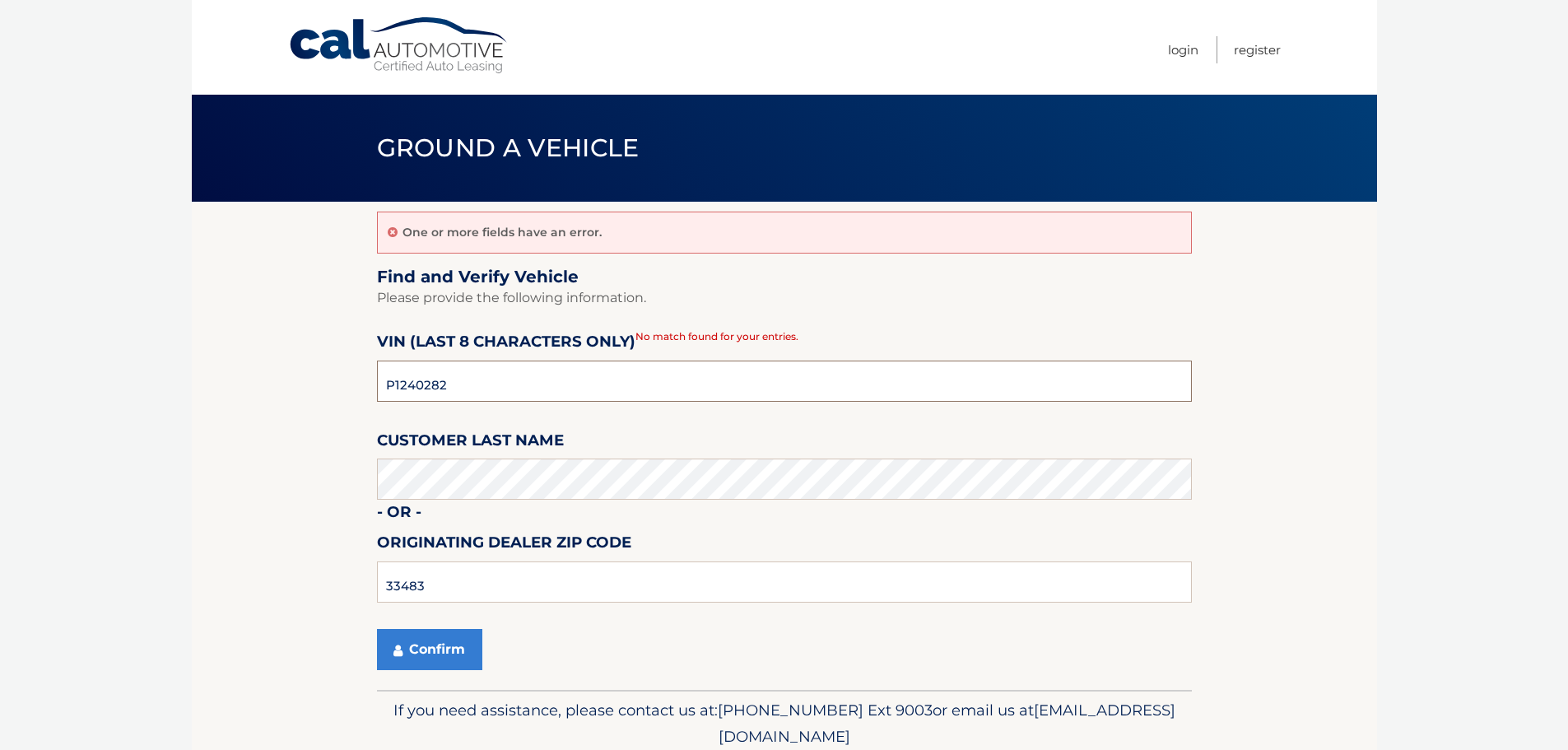
click at [443, 378] on input "P1240282" at bounding box center [784, 381] width 815 height 41
click at [427, 642] on button "Confirm" at bounding box center [430, 649] width 105 height 41
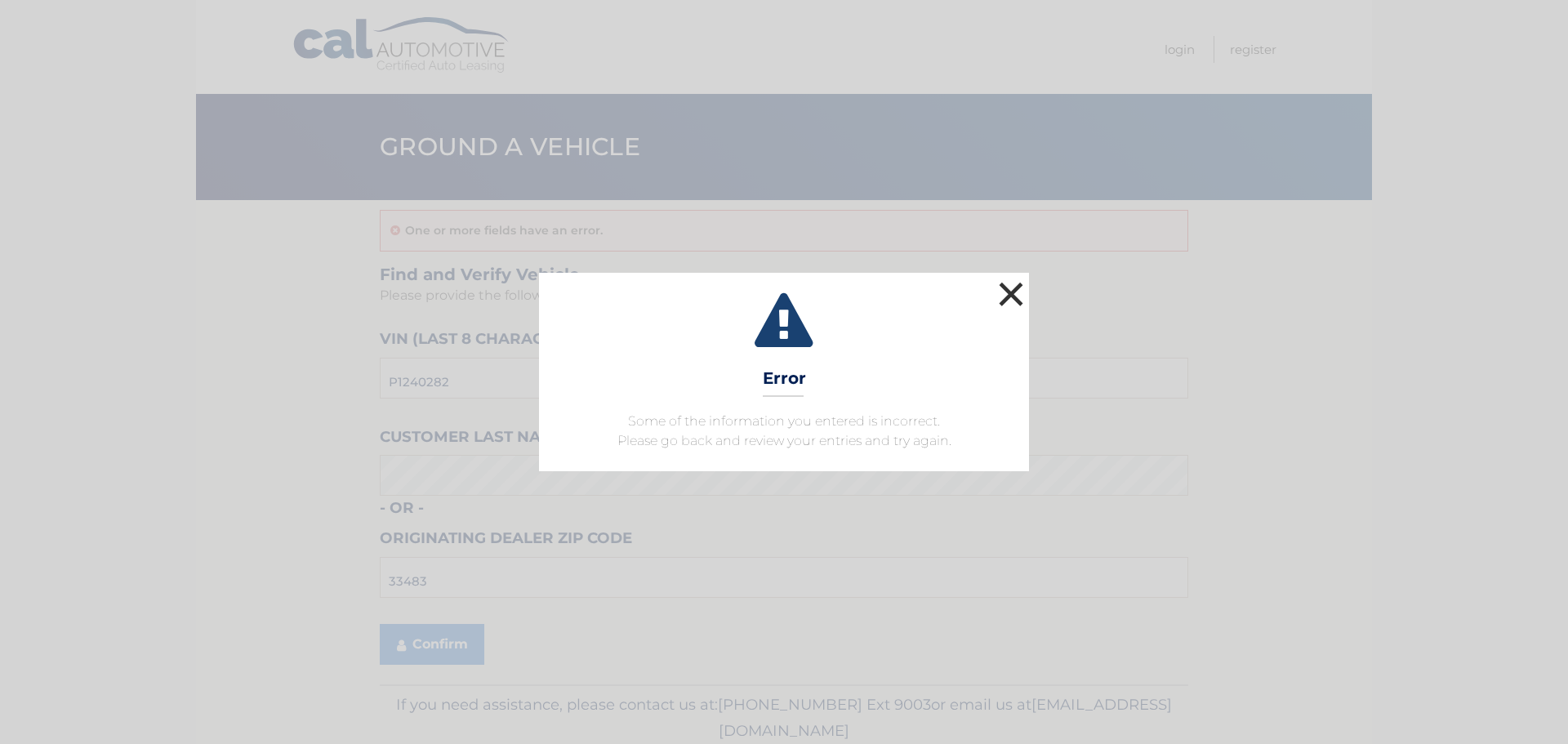
click at [1007, 295] on button "×" at bounding box center [1011, 293] width 33 height 33
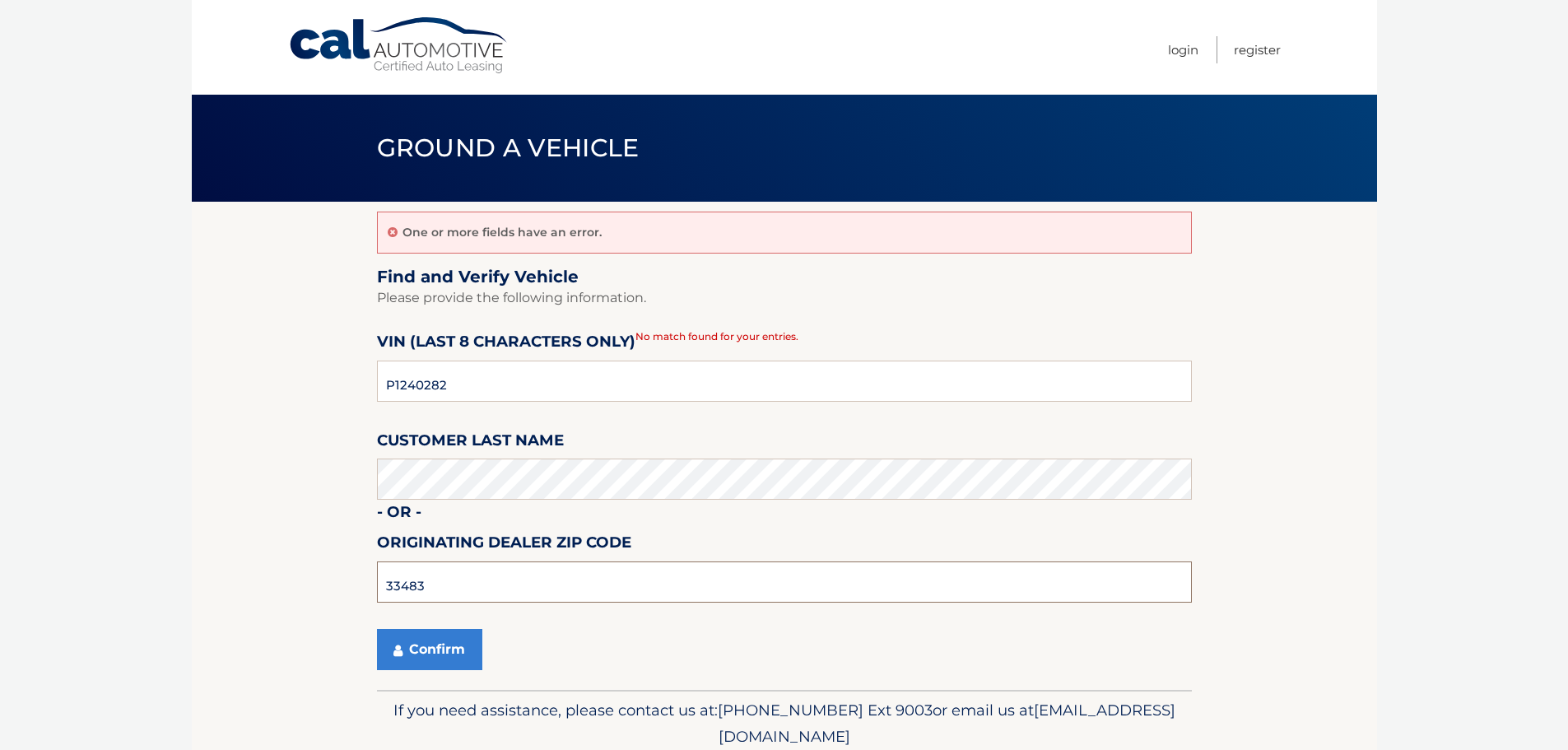
drag, startPoint x: 431, startPoint y: 594, endPoint x: 297, endPoint y: 607, distance: 134.6
click at [297, 607] on section "One or more fields have an error. Find and Verify Vehicle Please provide the fo…" at bounding box center [784, 445] width 1185 height 488
click at [295, 606] on section "One or more fields have an error. Find and Verify Vehicle Please provide the fo…" at bounding box center [784, 445] width 1185 height 488
click at [443, 651] on button "Confirm" at bounding box center [430, 649] width 105 height 41
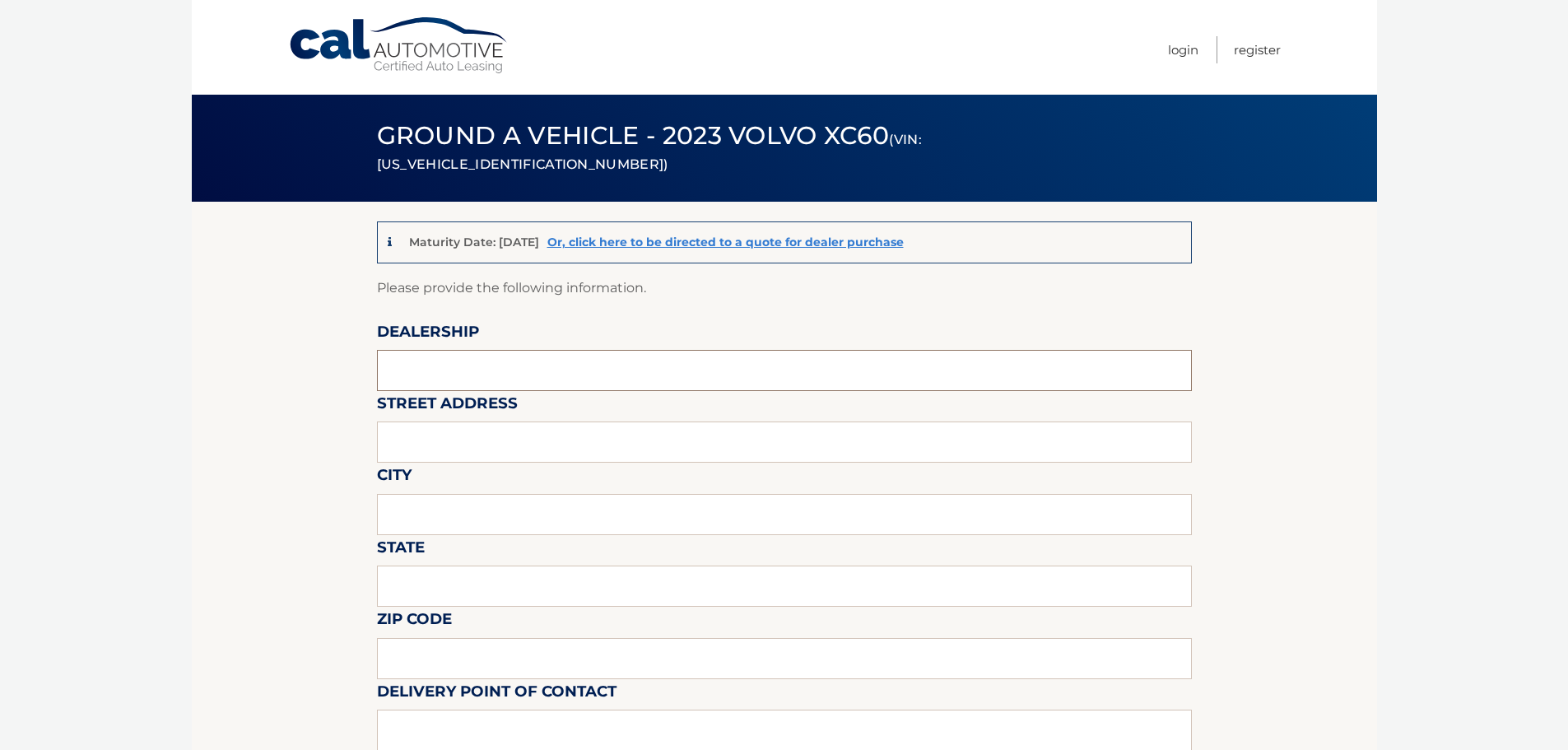
click at [505, 375] on input "text" at bounding box center [784, 370] width 815 height 41
type input "Gunther Volvo of Delray Beach"
click at [539, 446] on input "text" at bounding box center [784, 442] width 815 height 41
type input "2201 N Federal Hwy"
click at [487, 529] on input "text" at bounding box center [784, 515] width 815 height 41
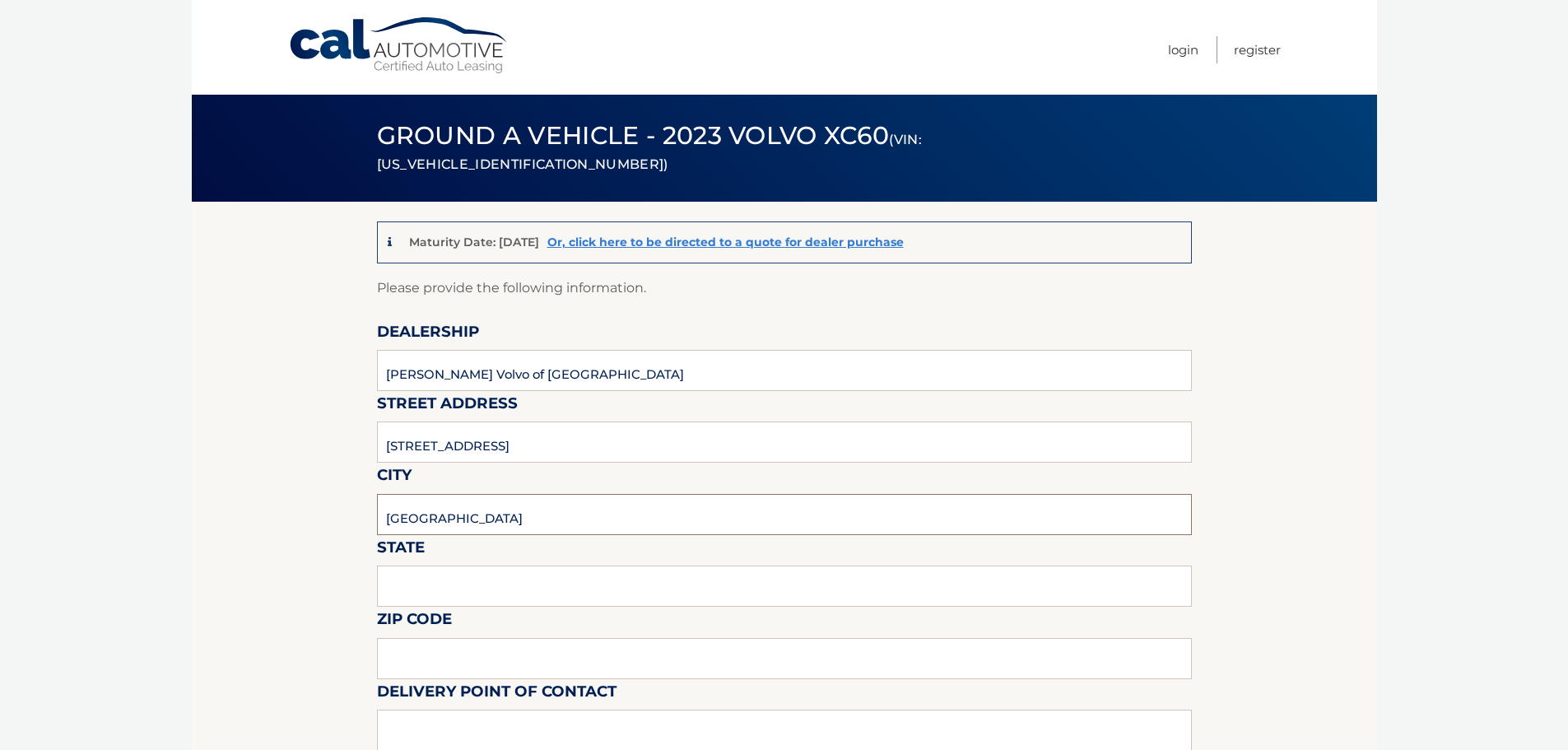
type input "Delray Beach"
type input "[US_STATE]"
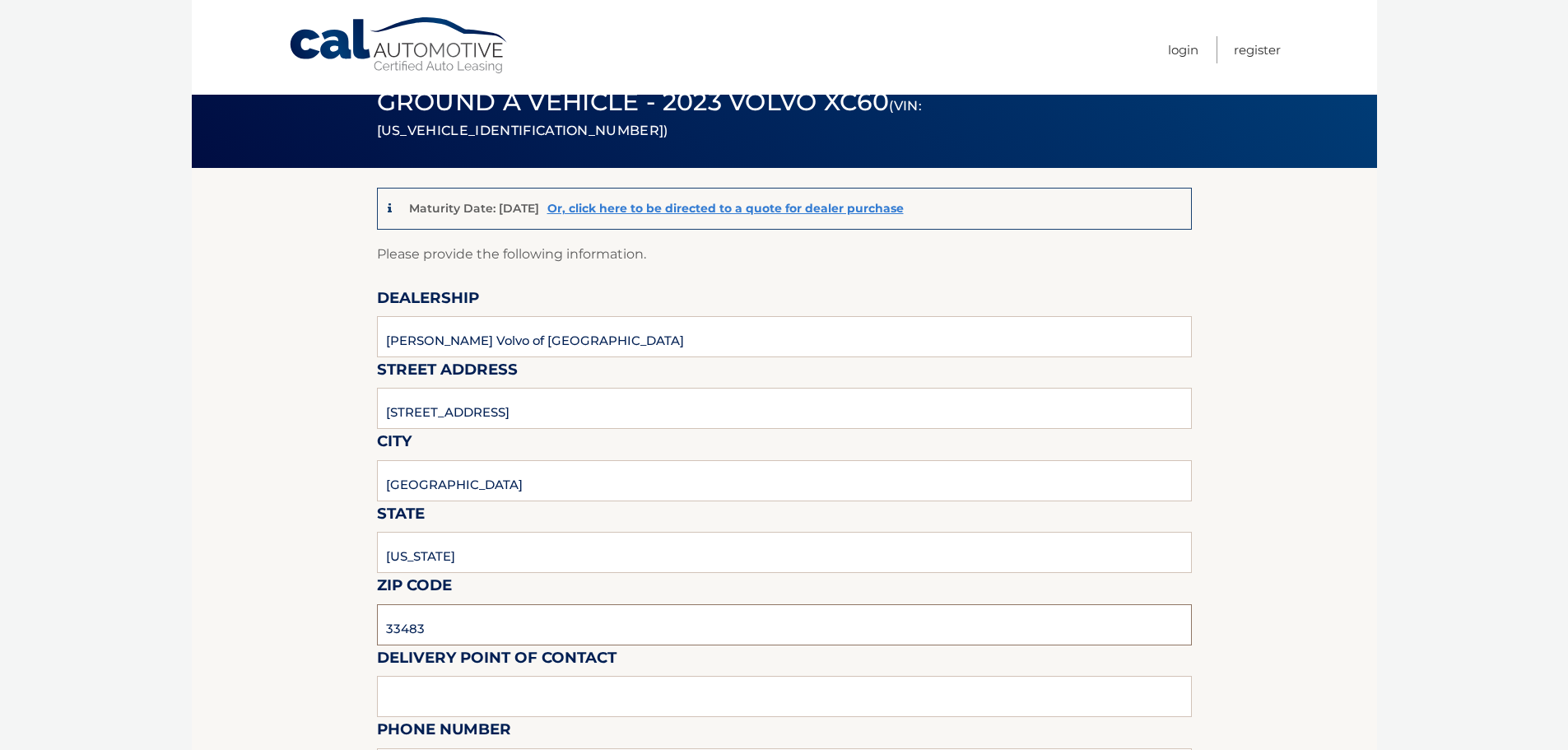
scroll to position [247, 0]
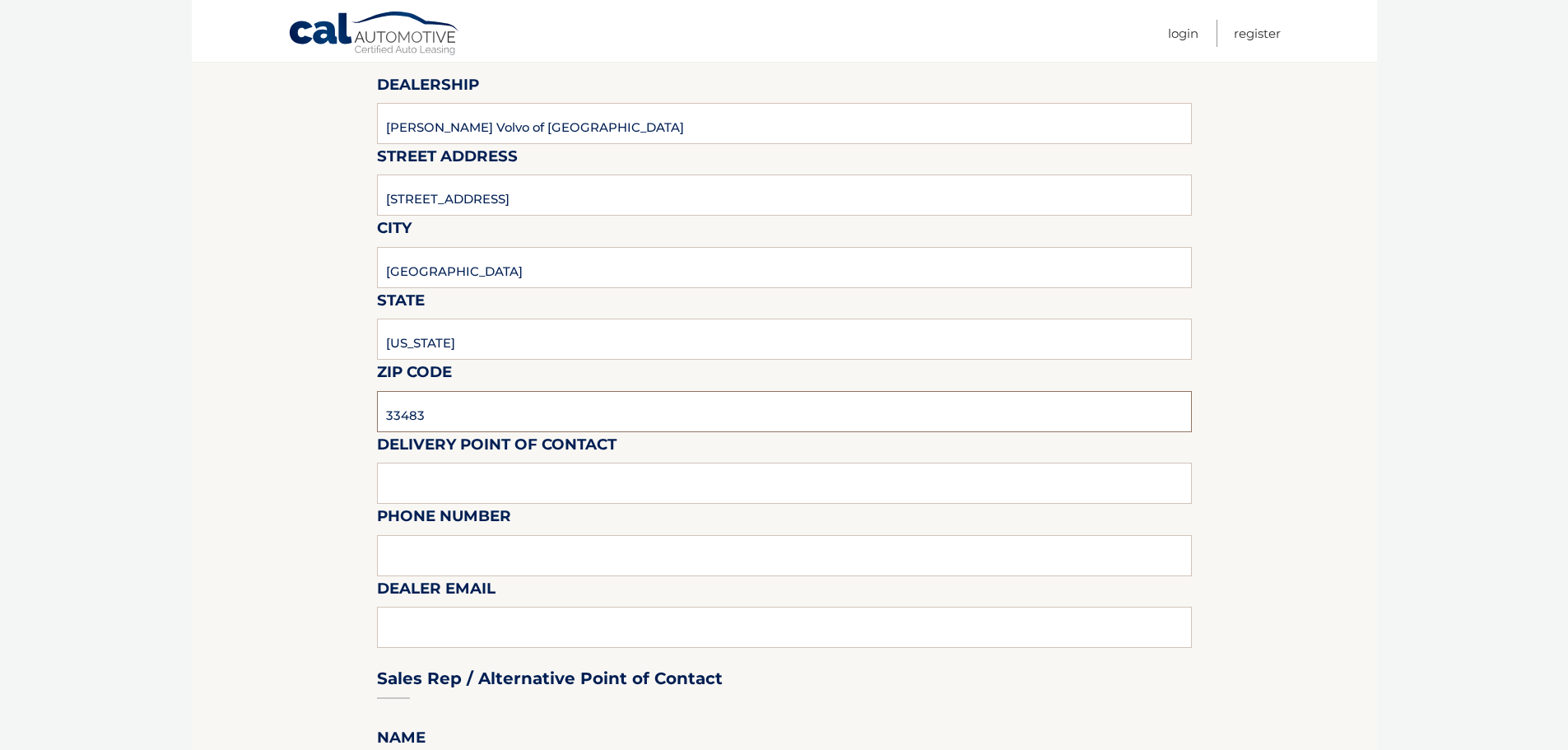
type input "33483"
click at [456, 490] on input "text" at bounding box center [784, 483] width 815 height 41
type input "Matt Dion"
click at [470, 548] on input "text" at bounding box center [784, 555] width 815 height 41
type input "978-333-3335"
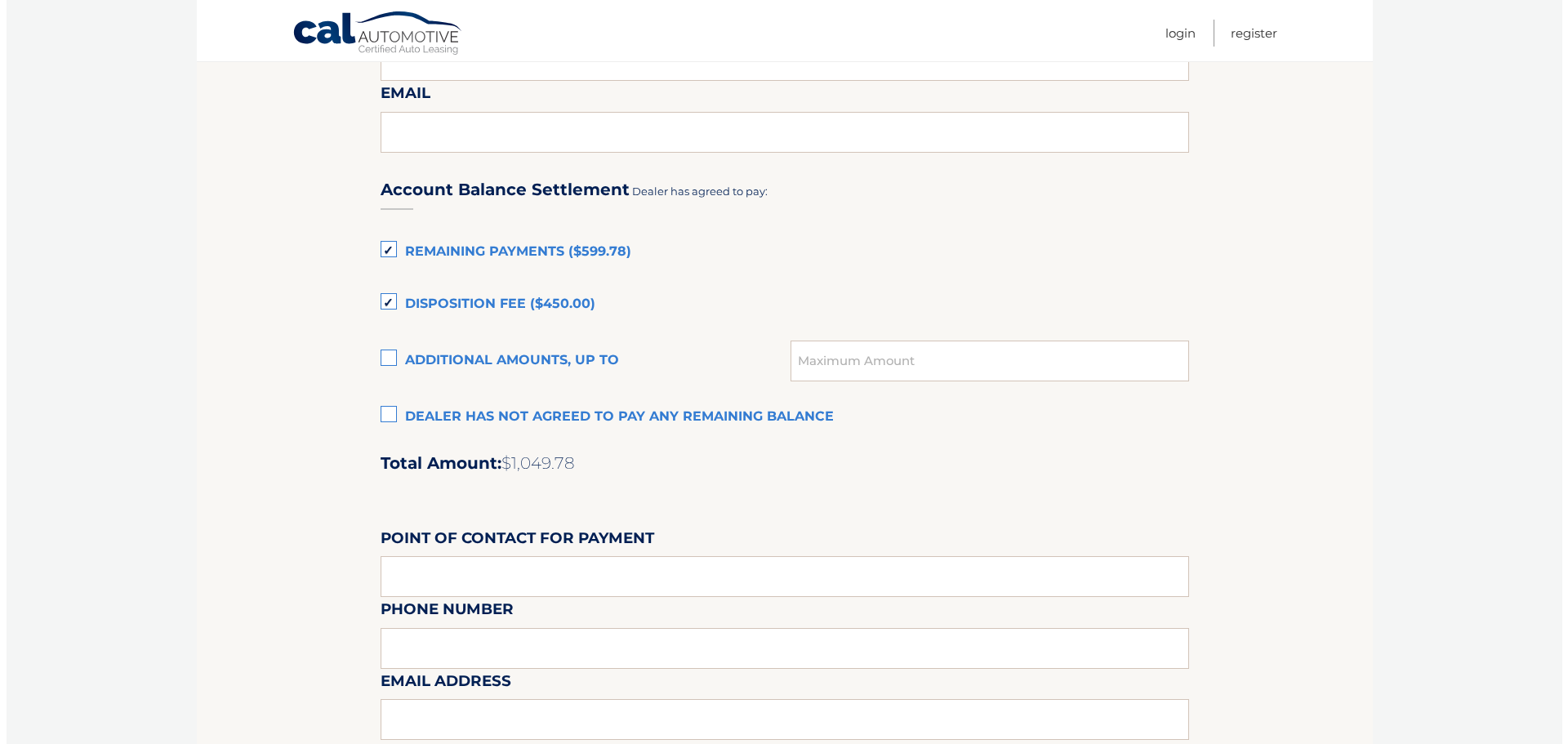
scroll to position [1369, 0]
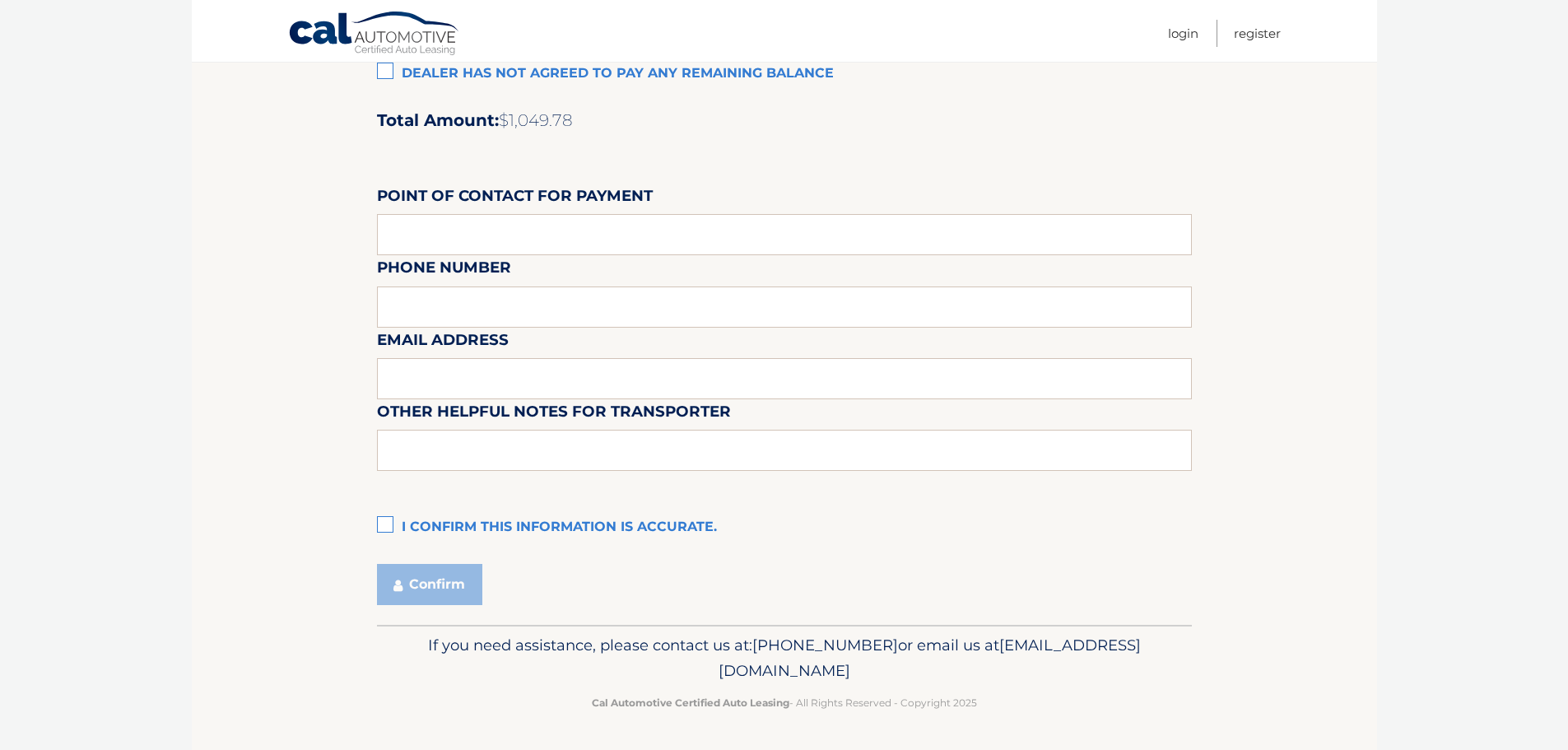
click at [379, 525] on label "I confirm this information is accurate." at bounding box center [784, 527] width 815 height 33
click at [0, 0] on input "I confirm this information is accurate." at bounding box center [0, 0] width 0 height 0
click at [397, 579] on icon "submit" at bounding box center [398, 585] width 9 height 13
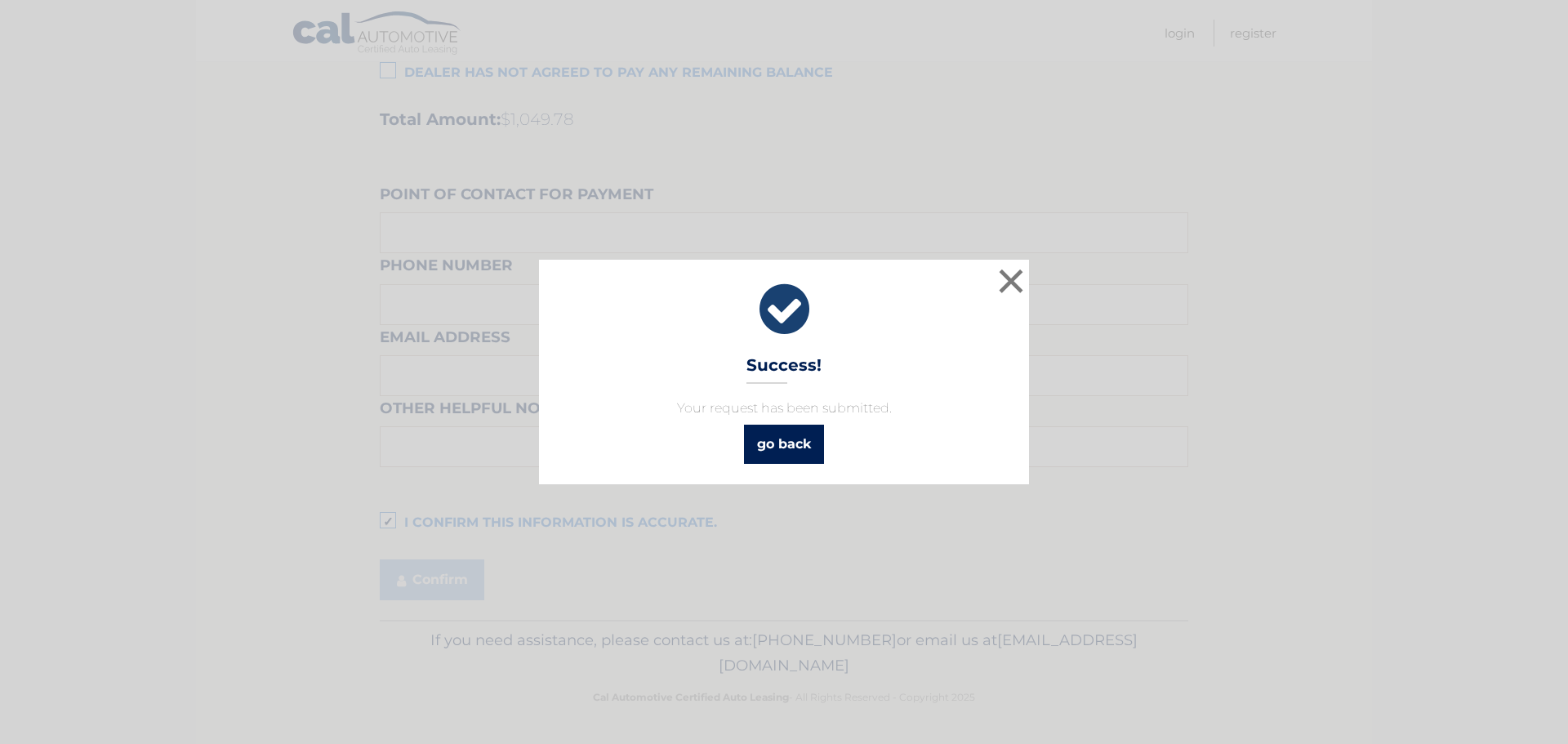
click at [779, 453] on link "go back" at bounding box center [784, 444] width 80 height 39
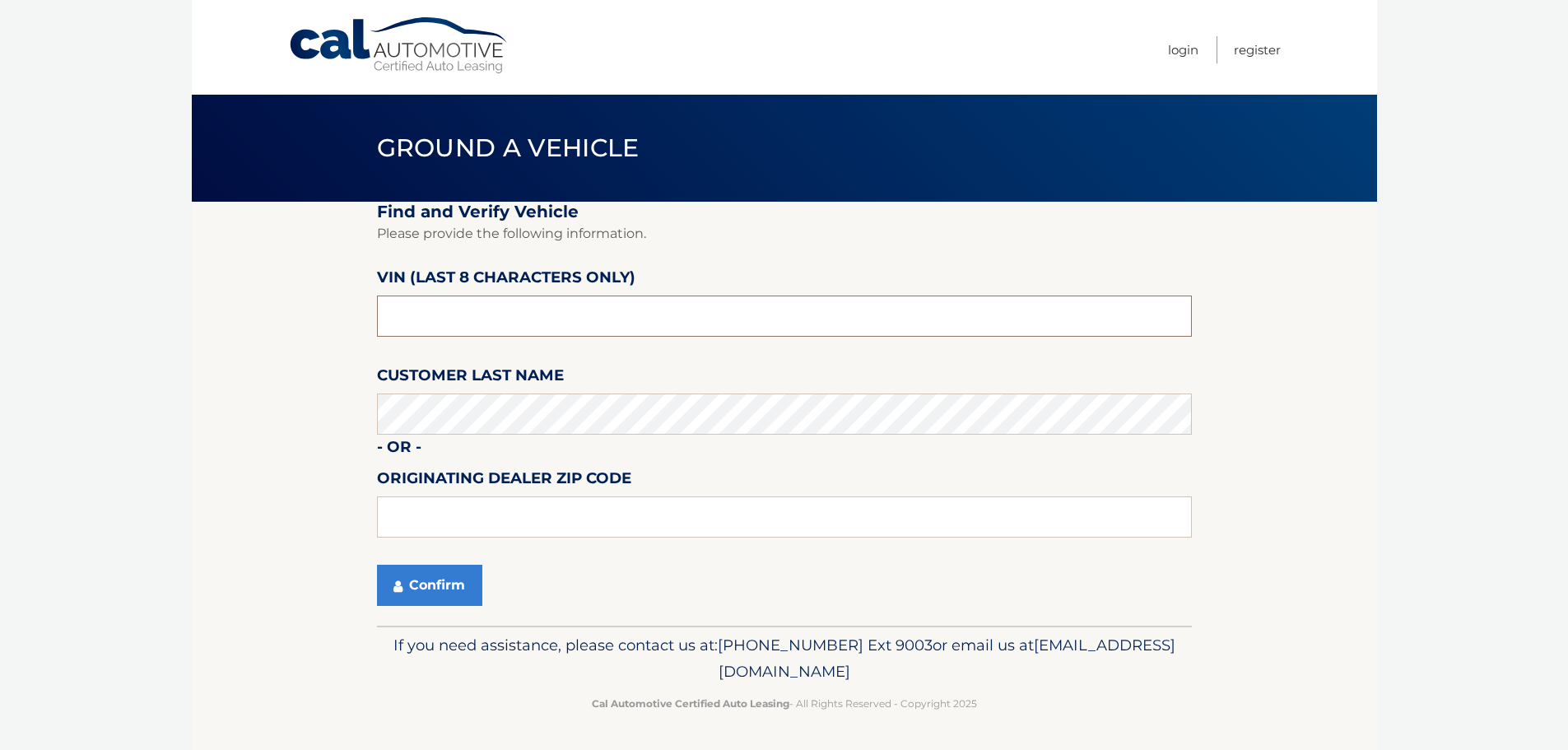
click at [419, 321] on input "text" at bounding box center [784, 316] width 815 height 41
type input "NM089042"
click at [472, 586] on button "Confirm" at bounding box center [430, 585] width 105 height 41
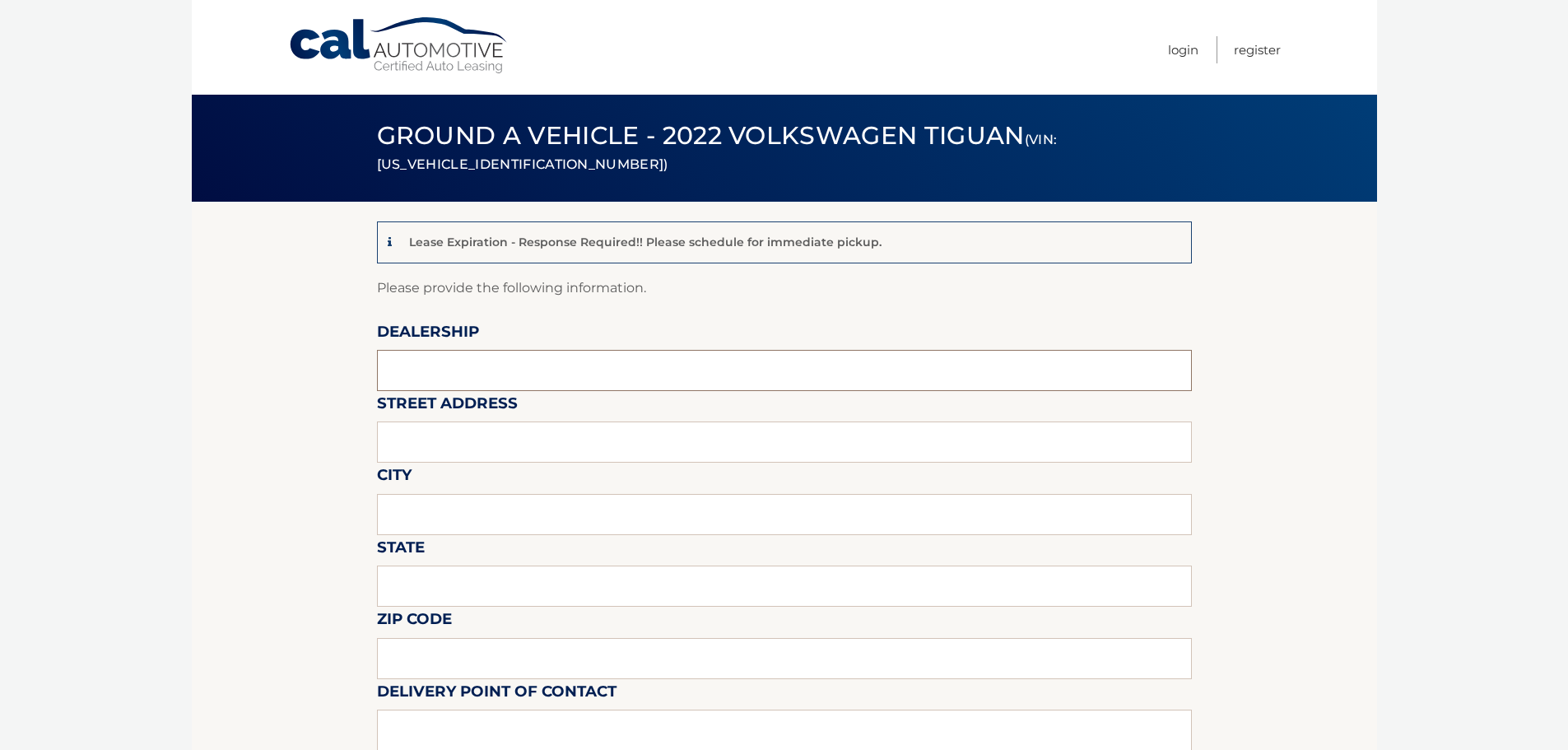
click at [445, 362] on input "text" at bounding box center [784, 370] width 815 height 41
type input "Gunther Volksagen of Delray Beach"
click at [487, 452] on input "text" at bounding box center [784, 442] width 815 height 41
type input "2401 North Federal Highway"
click at [469, 513] on input "text" at bounding box center [784, 515] width 815 height 41
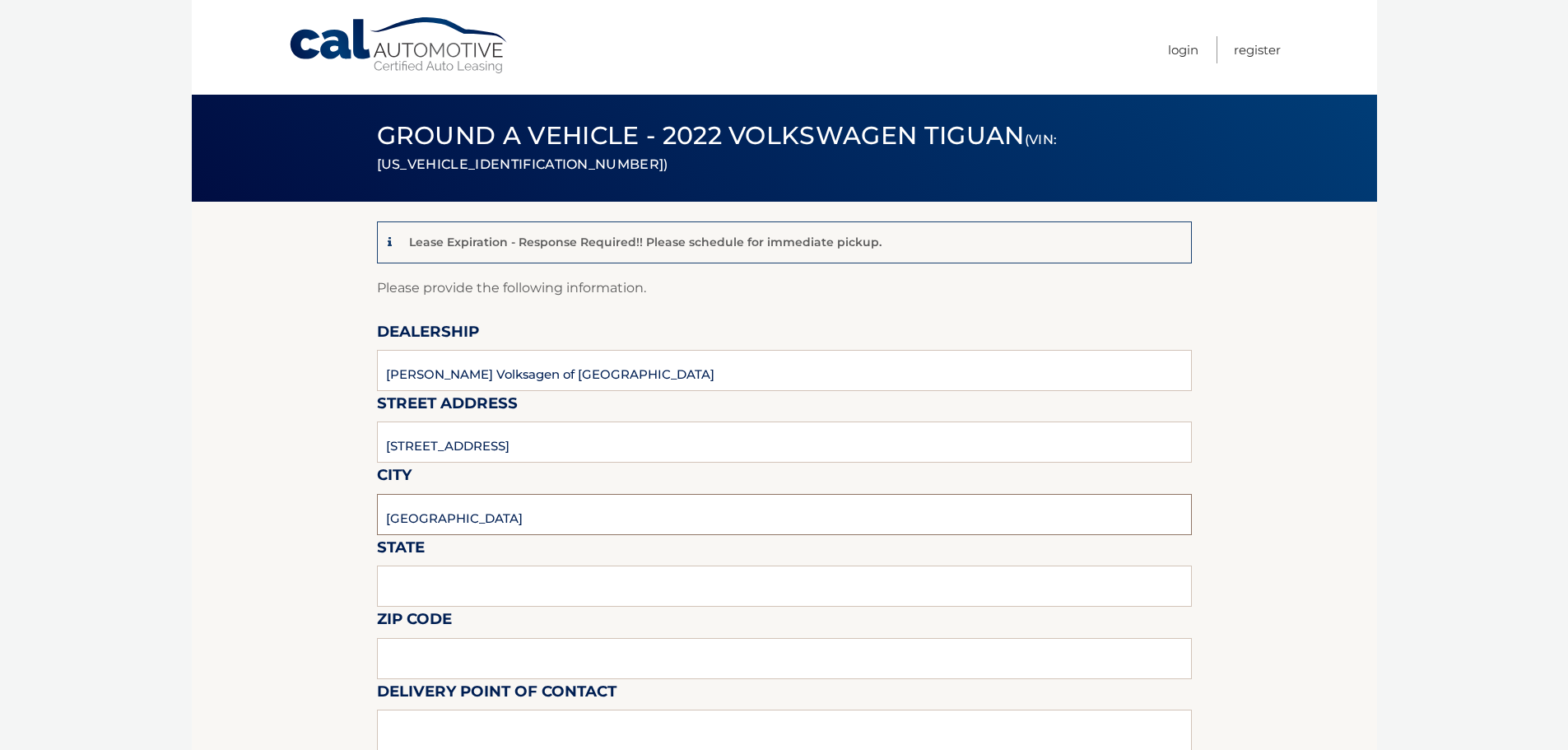
type input "Delray Beach"
type input "Florida"
type input "33483"
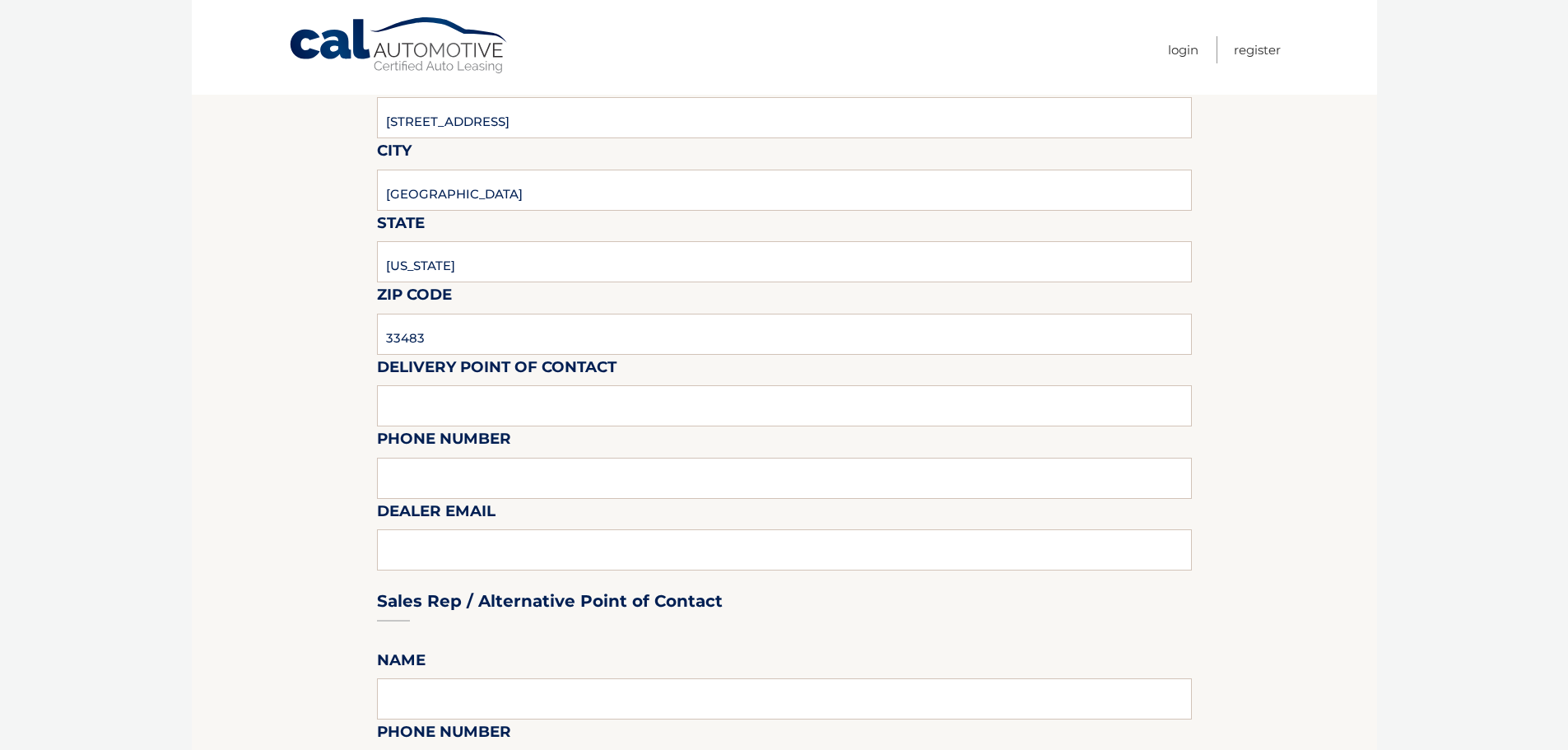
scroll to position [329, 0]
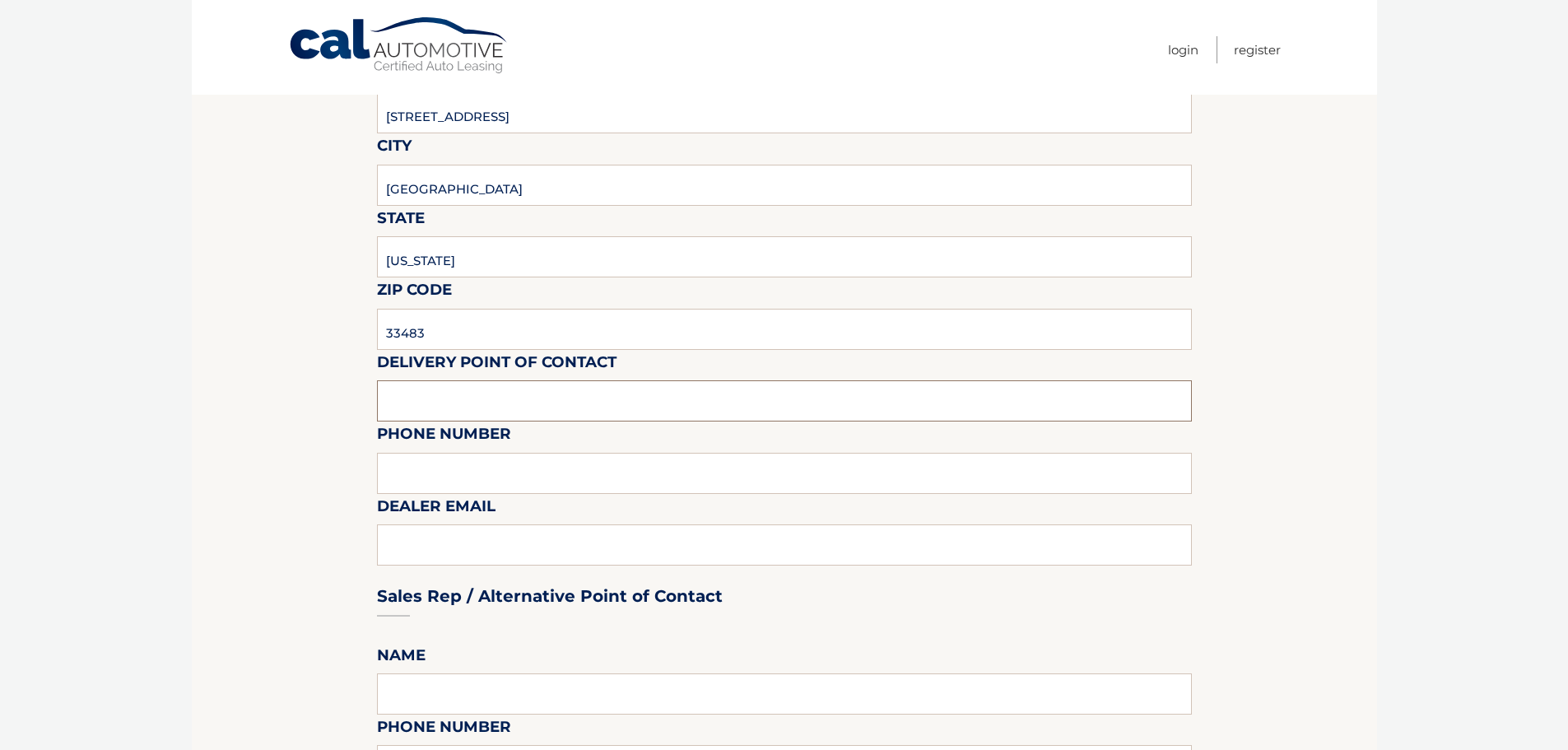
click at [405, 393] on input "text" at bounding box center [784, 401] width 815 height 41
type input "Matt Dion"
click at [456, 475] on input "text" at bounding box center [784, 473] width 815 height 41
type input "978-333-3335"
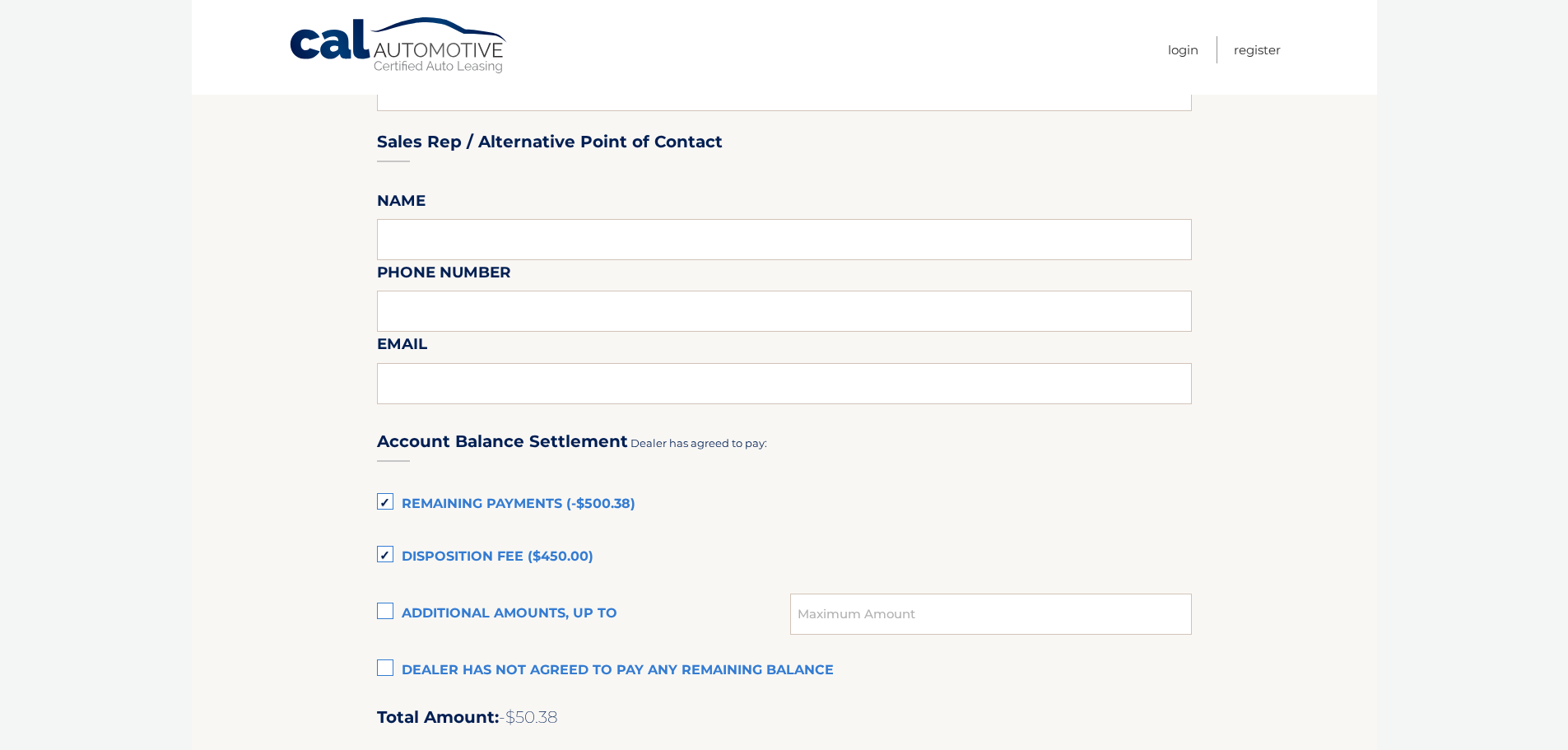
scroll to position [905, 0]
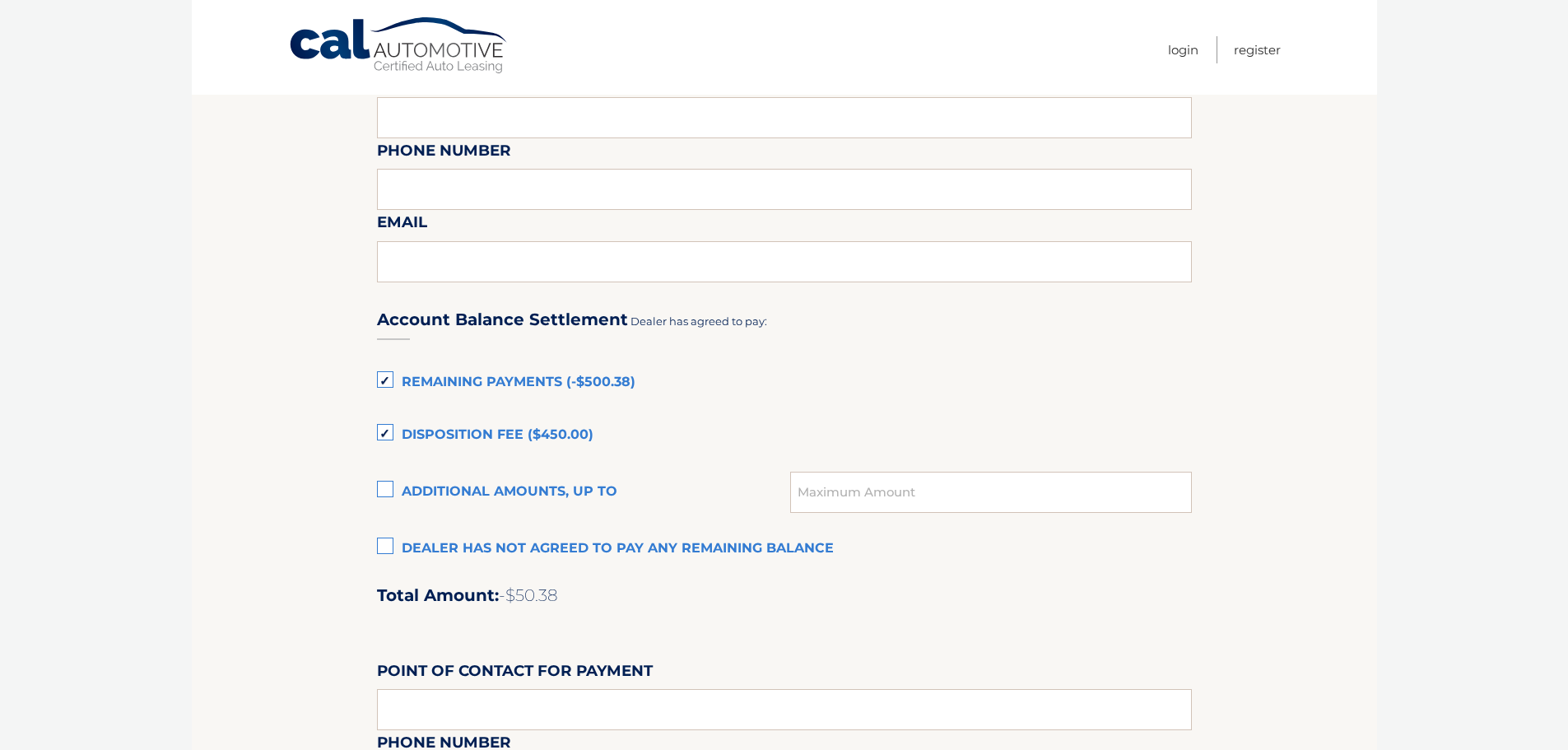
click at [387, 376] on label "Remaining Payments (-$500.38)" at bounding box center [784, 383] width 815 height 33
click at [0, 0] on input "Remaining Payments (-$500.38)" at bounding box center [0, 0] width 0 height 0
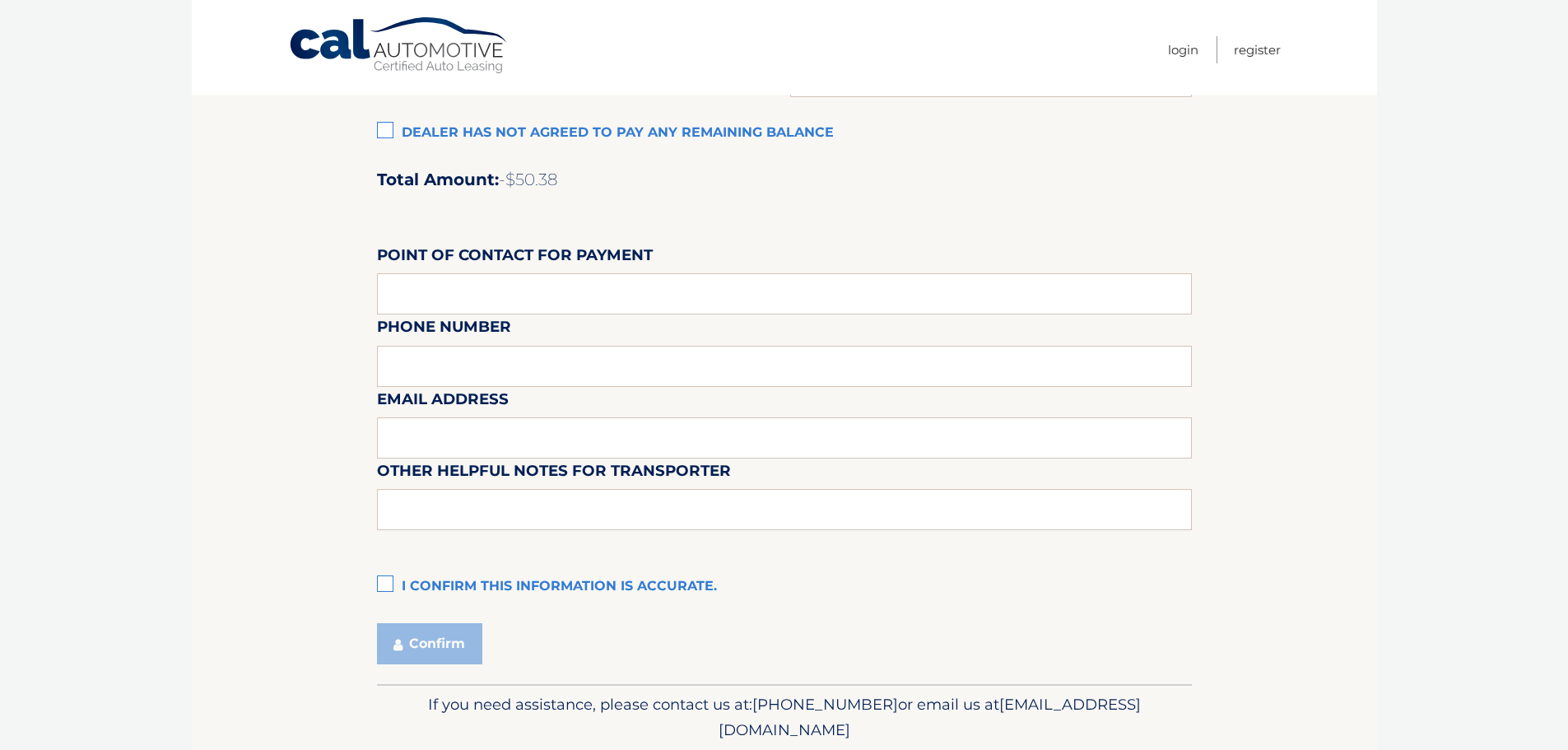
scroll to position [1380, 0]
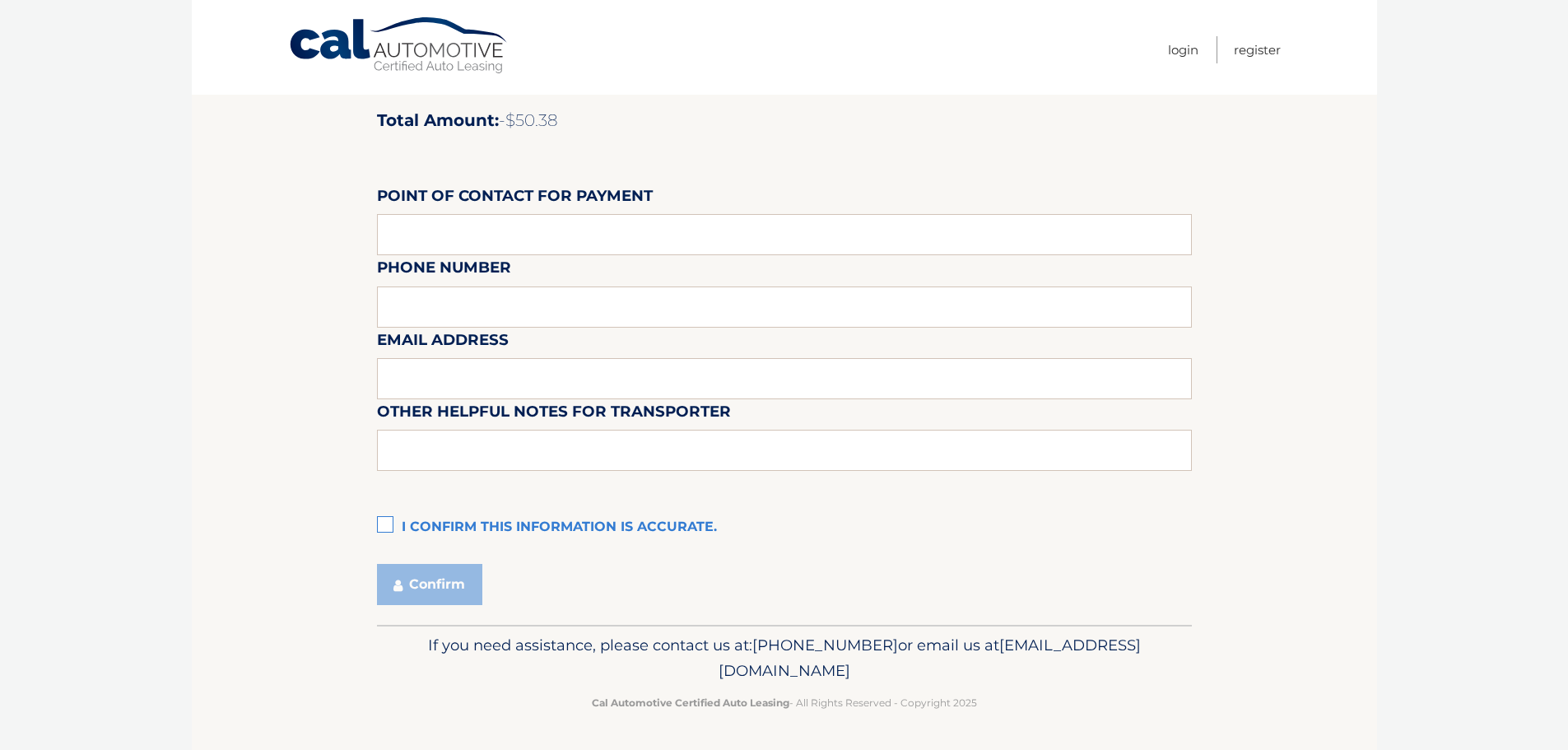
click at [385, 528] on label "I confirm this information is accurate." at bounding box center [784, 527] width 815 height 33
click at [0, 0] on input "I confirm this information is accurate." at bounding box center [0, 0] width 0 height 0
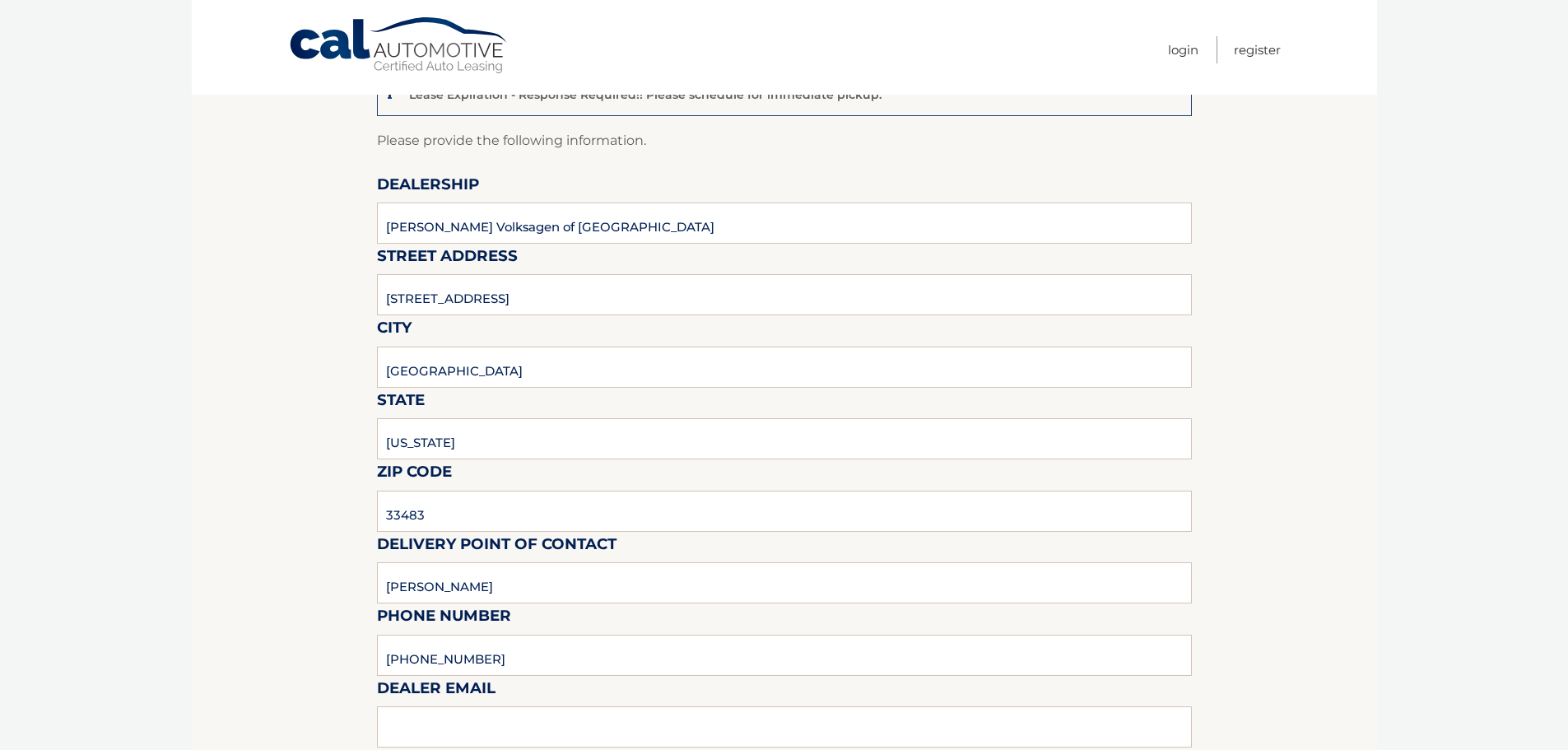
scroll to position [146, 0]
click at [514, 603] on input "Matt Dion" at bounding box center [784, 585] width 815 height 41
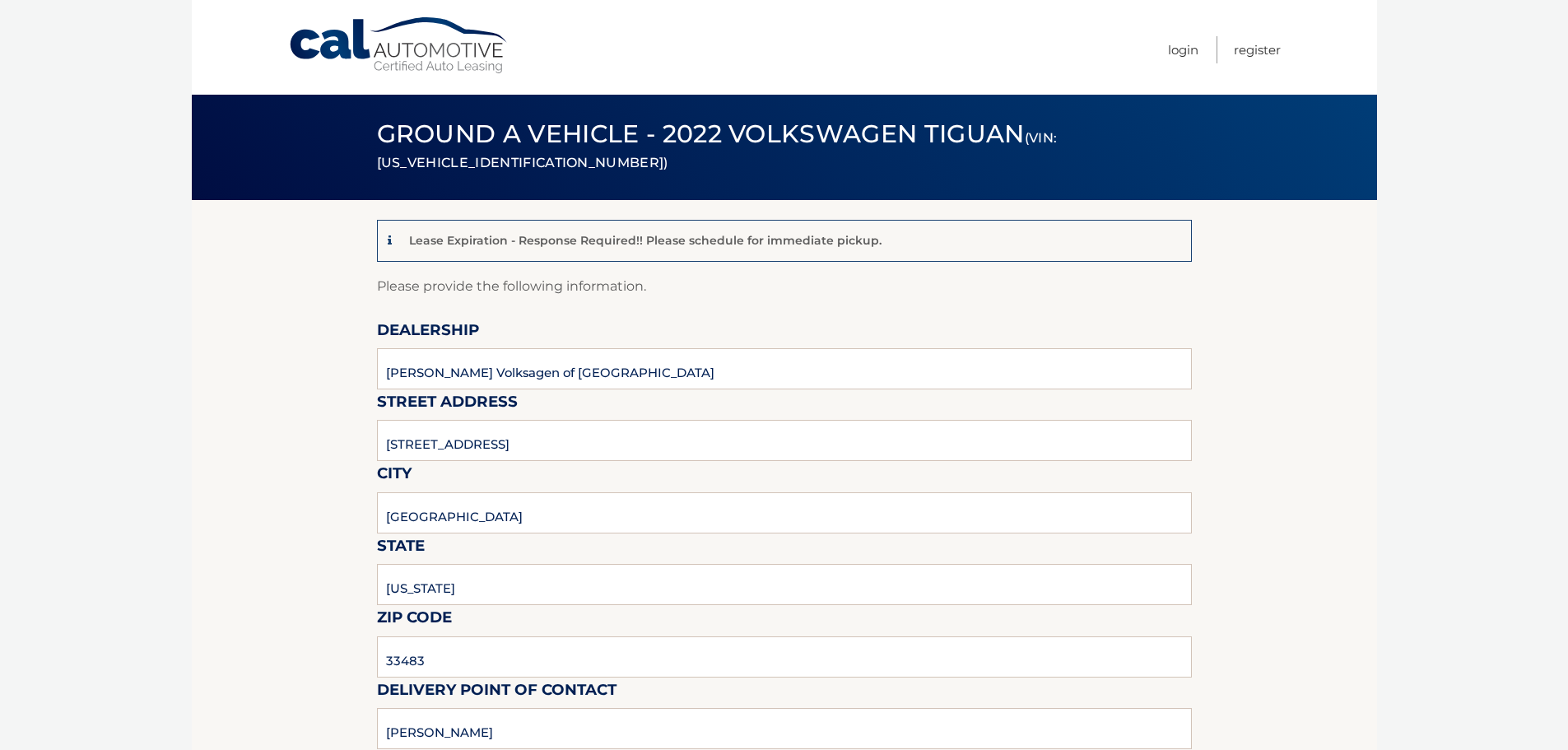
scroll to position [0, 0]
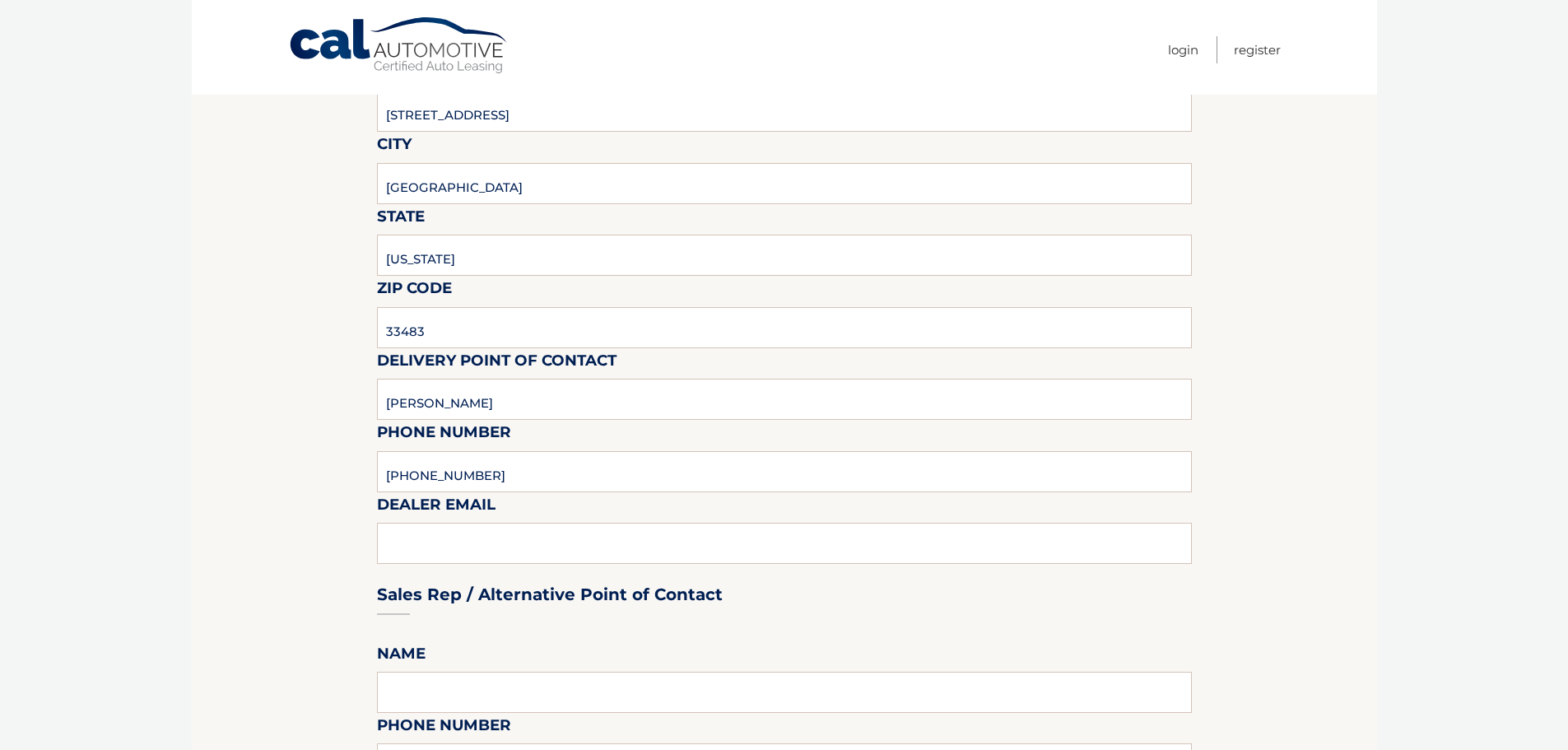
scroll to position [411, 0]
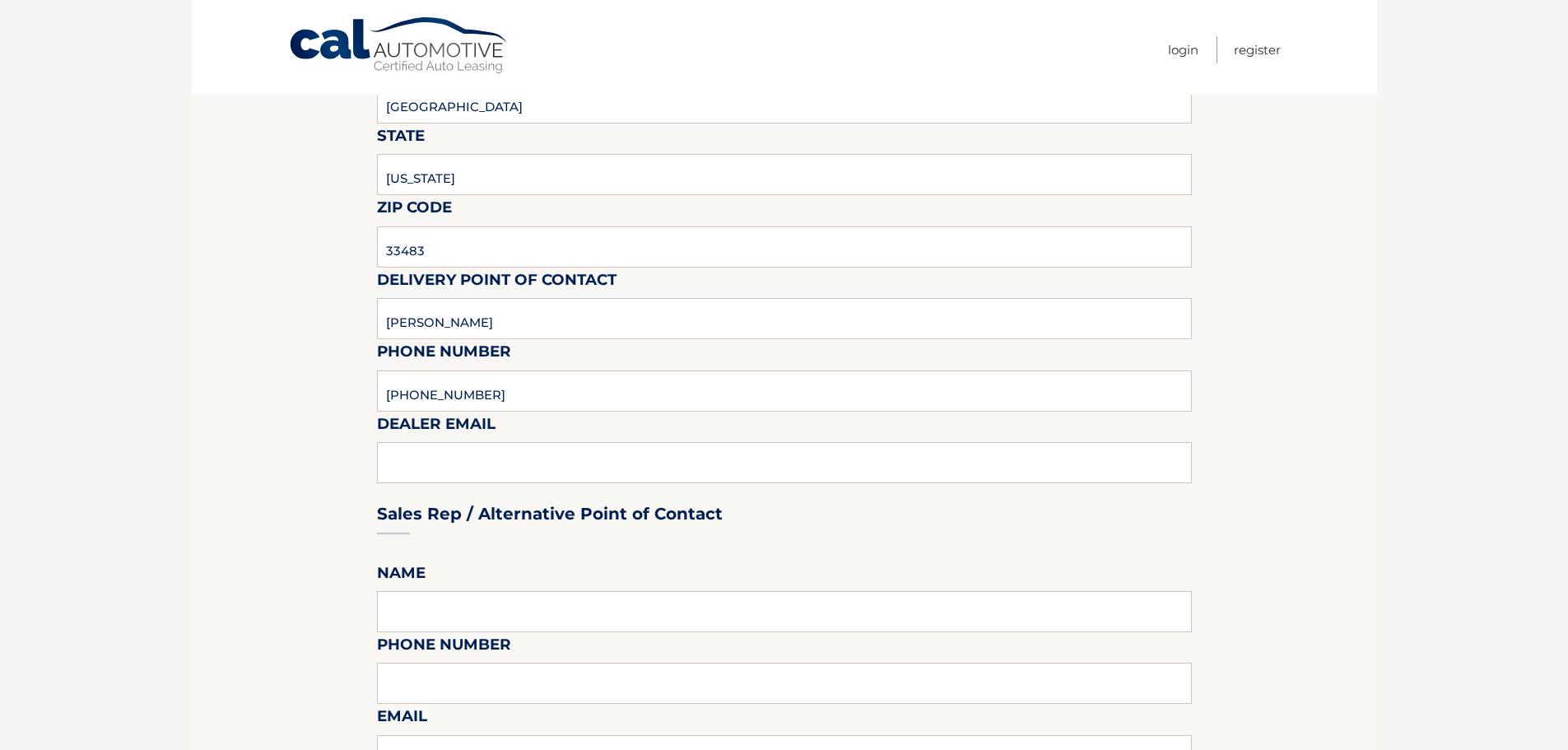
click at [293, 435] on section "Lease Expiration - Response Required!! Please schedule for immediate pickup. Pl…" at bounding box center [784, 691] width 1185 height 1803
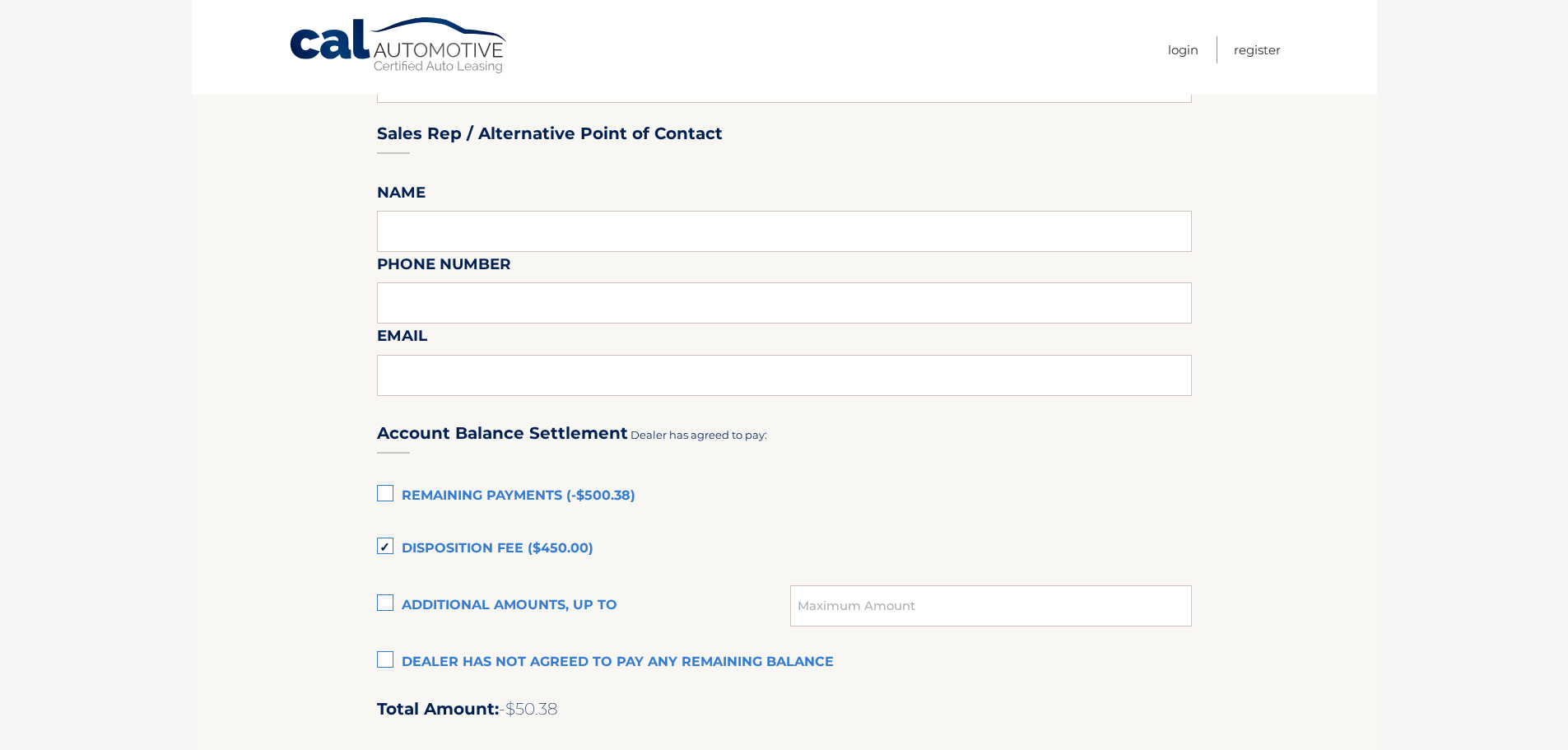
scroll to position [987, 0]
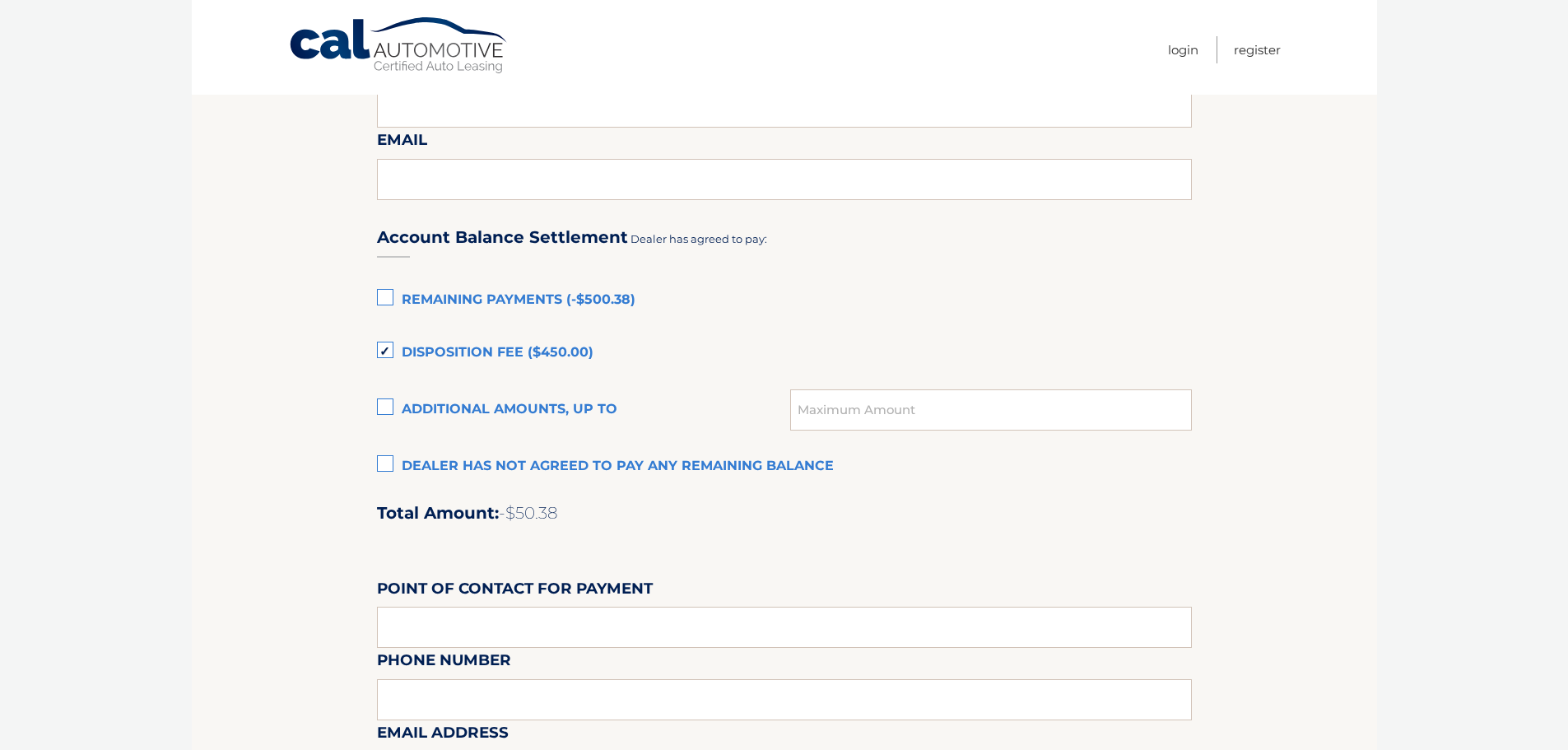
click at [344, 346] on section "Lease Expiration - Response Required!! Please schedule for immediate pickup. Pl…" at bounding box center [784, 115] width 1185 height 1803
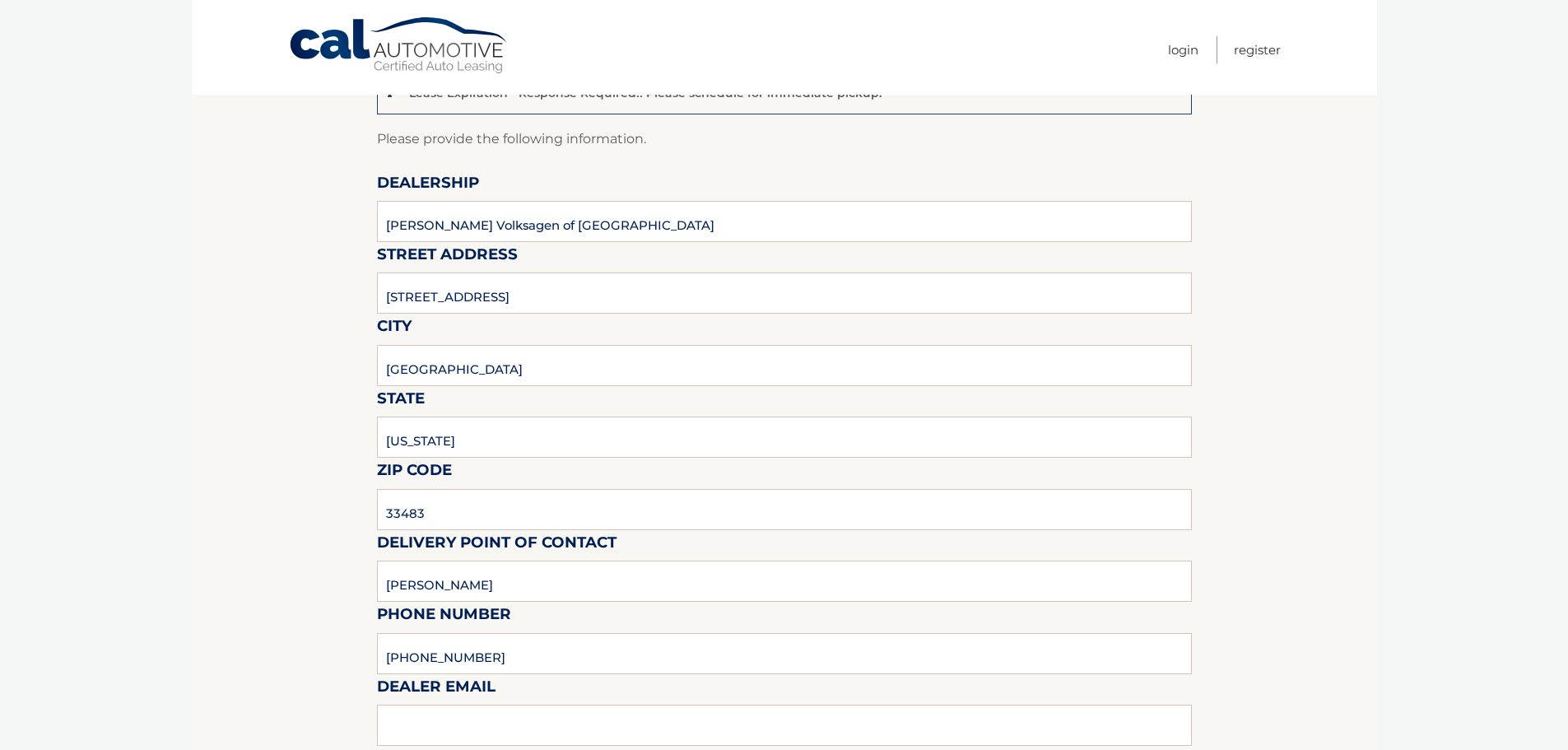
scroll to position [146, 0]
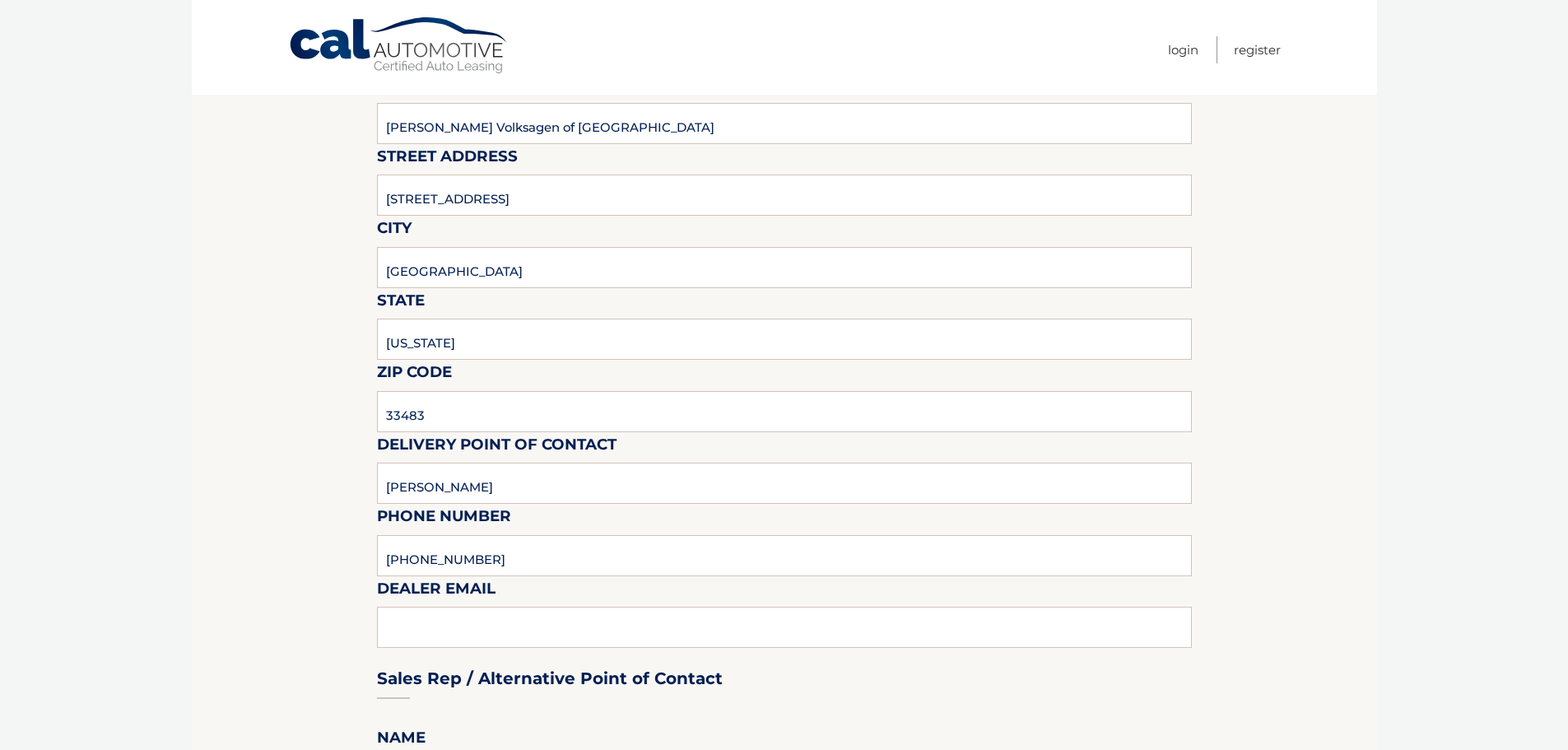
scroll to position [329, 0]
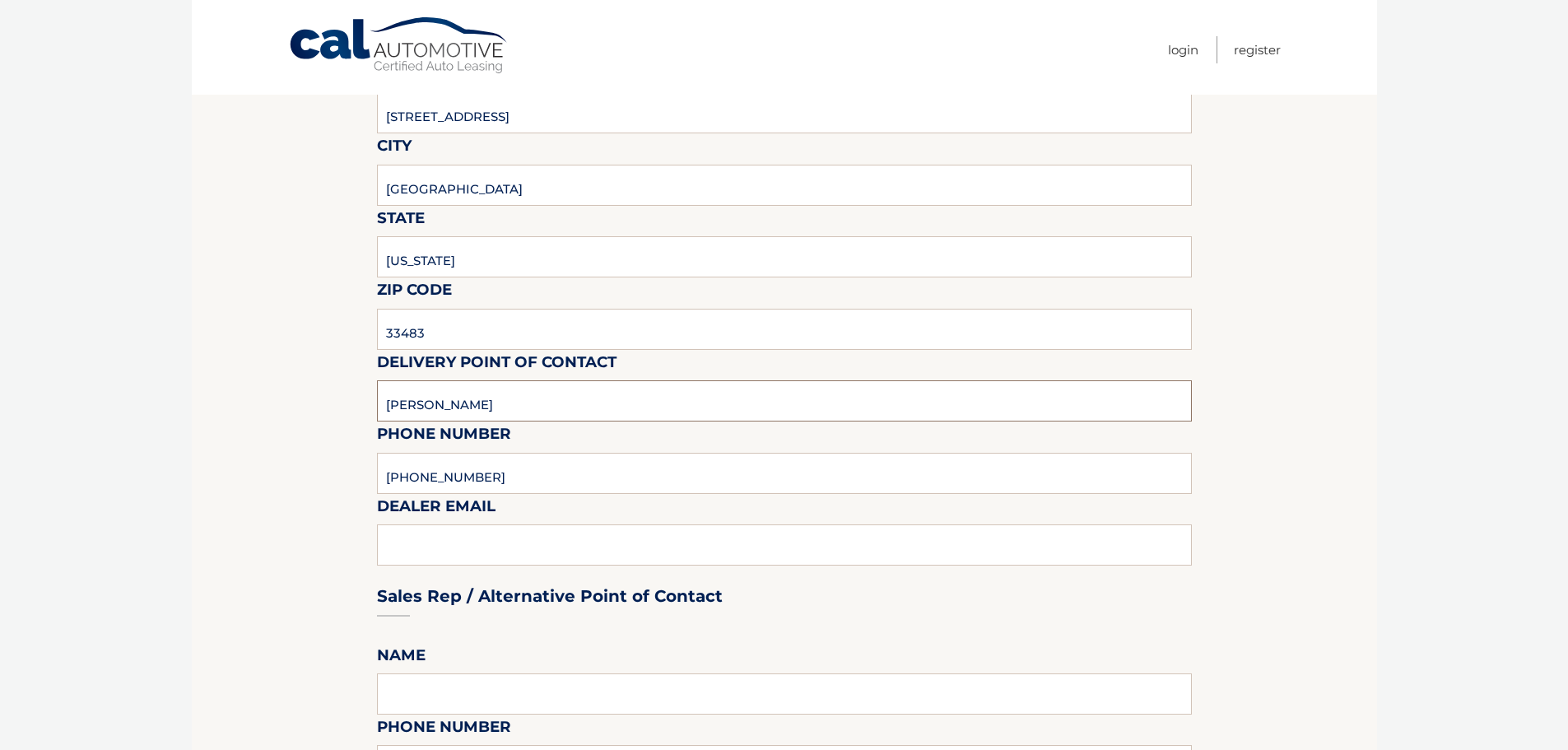
click at [640, 408] on input "[PERSON_NAME]" at bounding box center [784, 401] width 815 height 41
click at [1160, 391] on input "[PERSON_NAME]" at bounding box center [784, 401] width 815 height 41
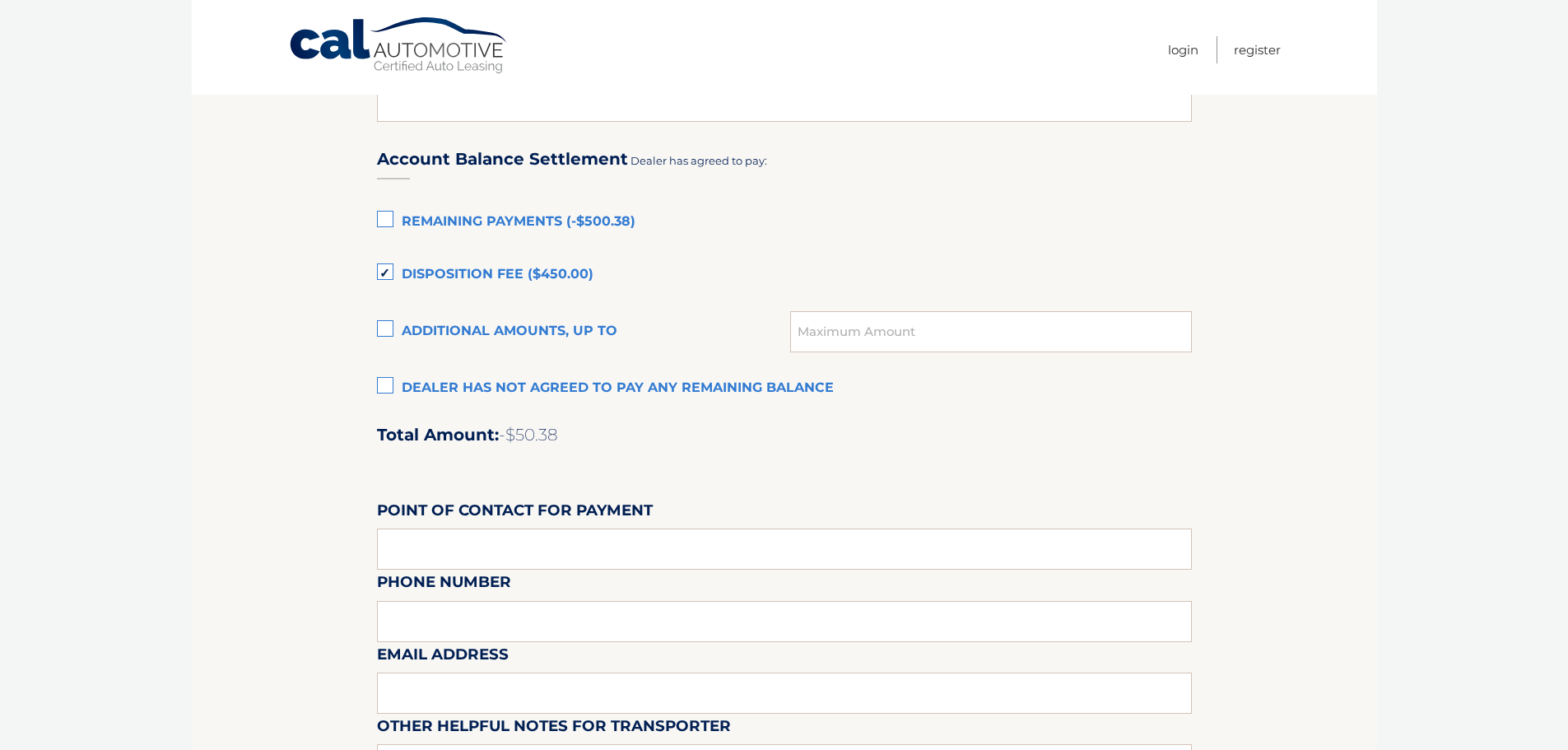
scroll to position [1051, 0]
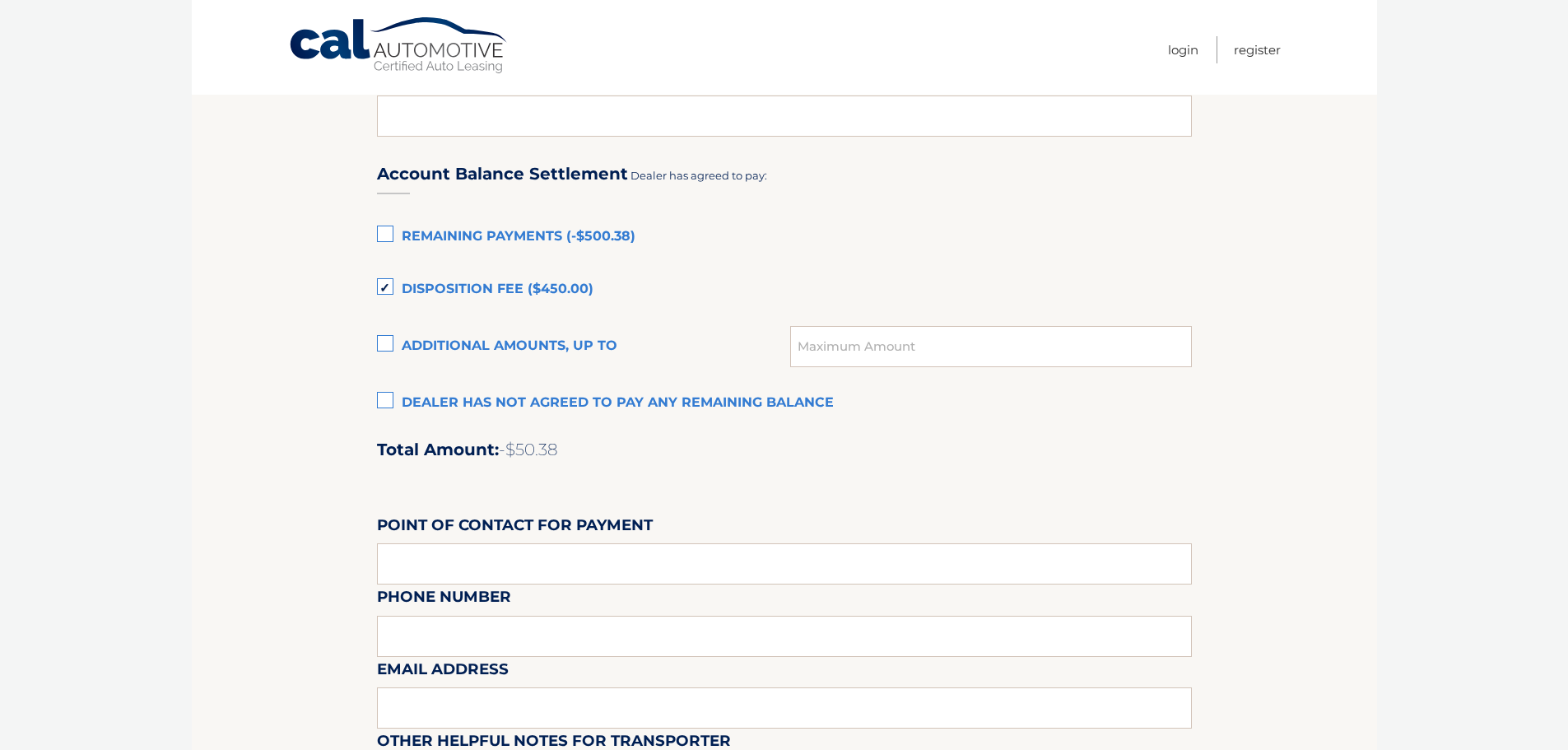
click at [390, 405] on label "Dealer has not agreed to pay any remaining balance" at bounding box center [784, 403] width 815 height 33
click at [0, 0] on input "Dealer has not agreed to pay any remaining balance" at bounding box center [0, 0] width 0 height 0
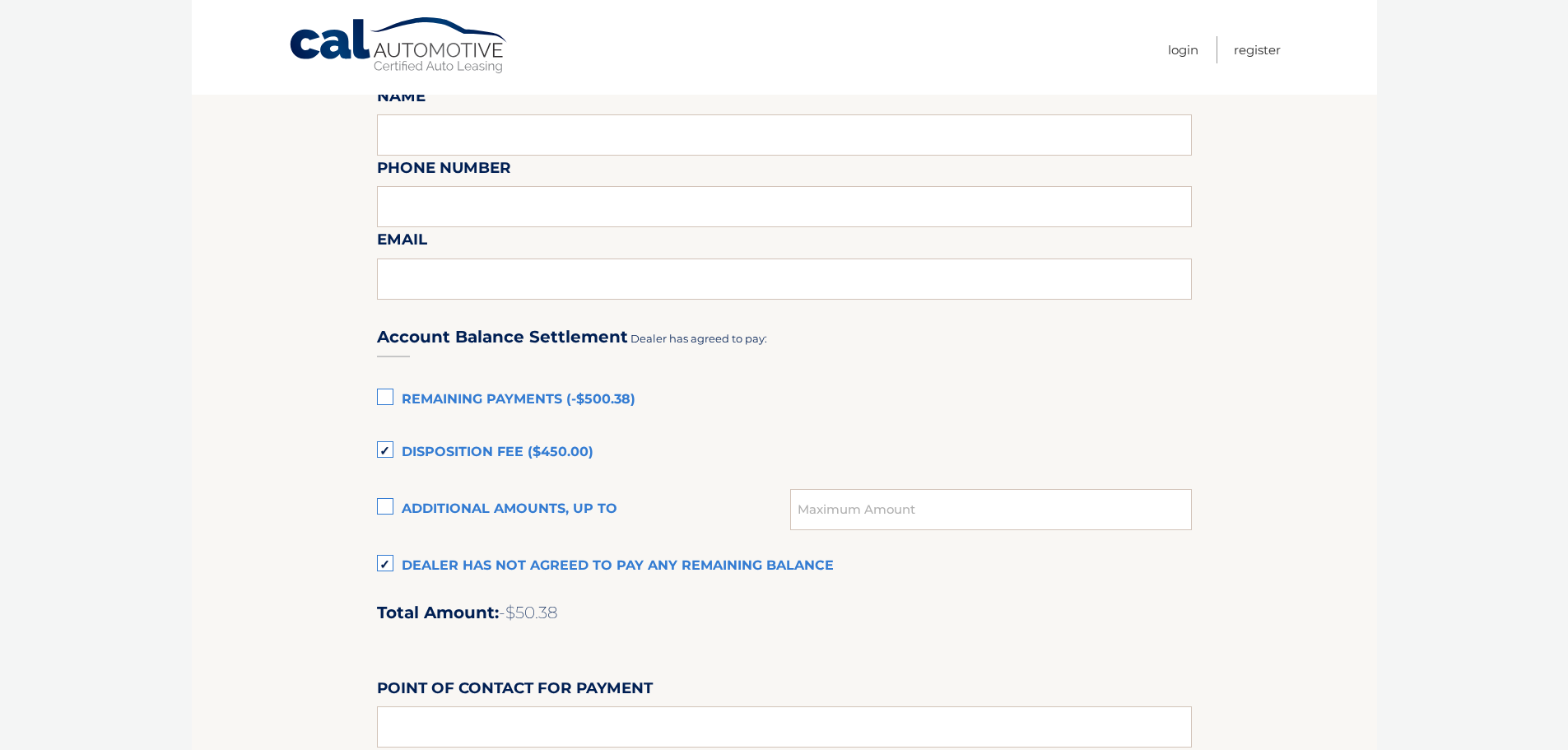
scroll to position [887, 0]
click at [385, 448] on label "Disposition Fee ($450.00)" at bounding box center [784, 454] width 815 height 33
click at [0, 0] on input "Disposition Fee ($450.00)" at bounding box center [0, 0] width 0 height 0
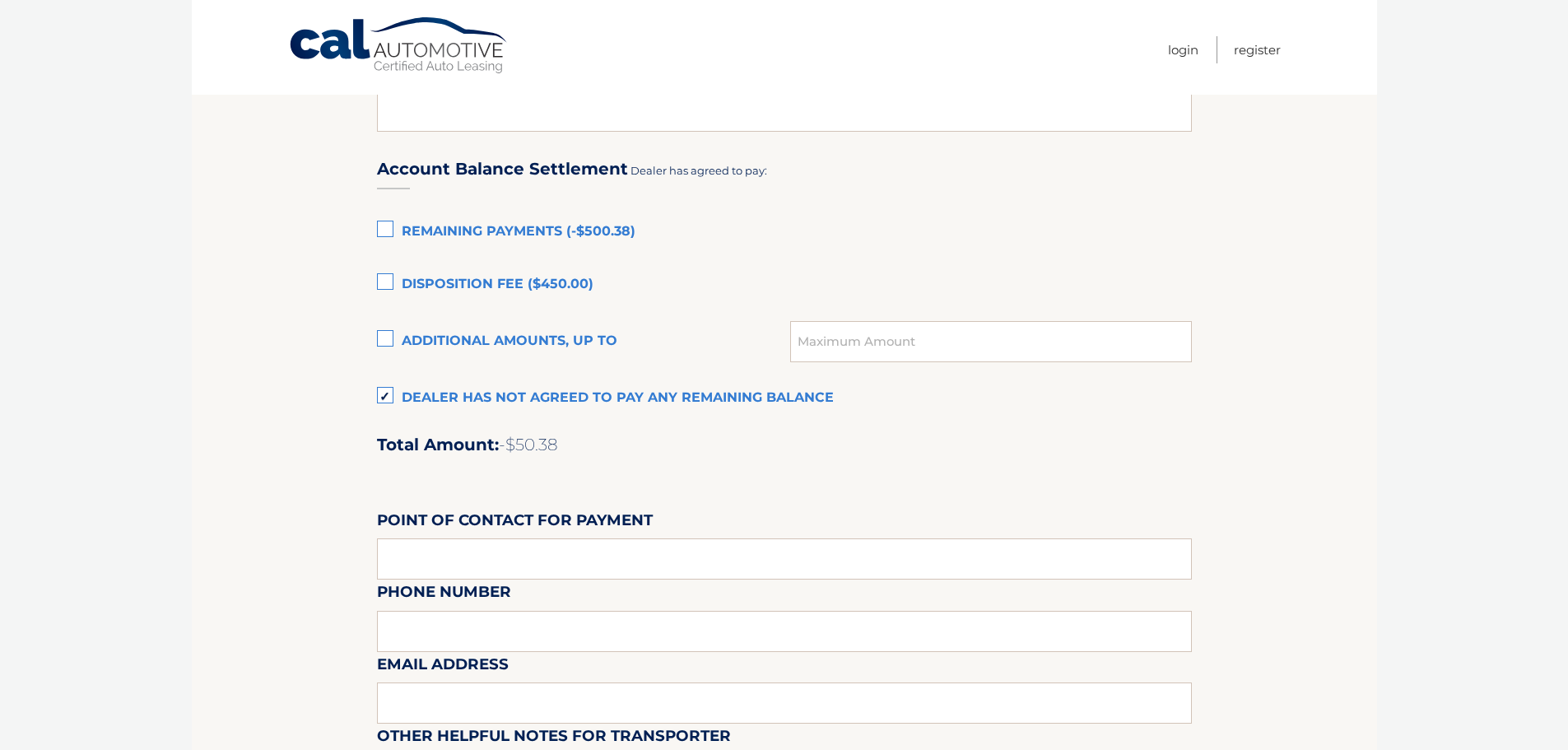
scroll to position [721, 0]
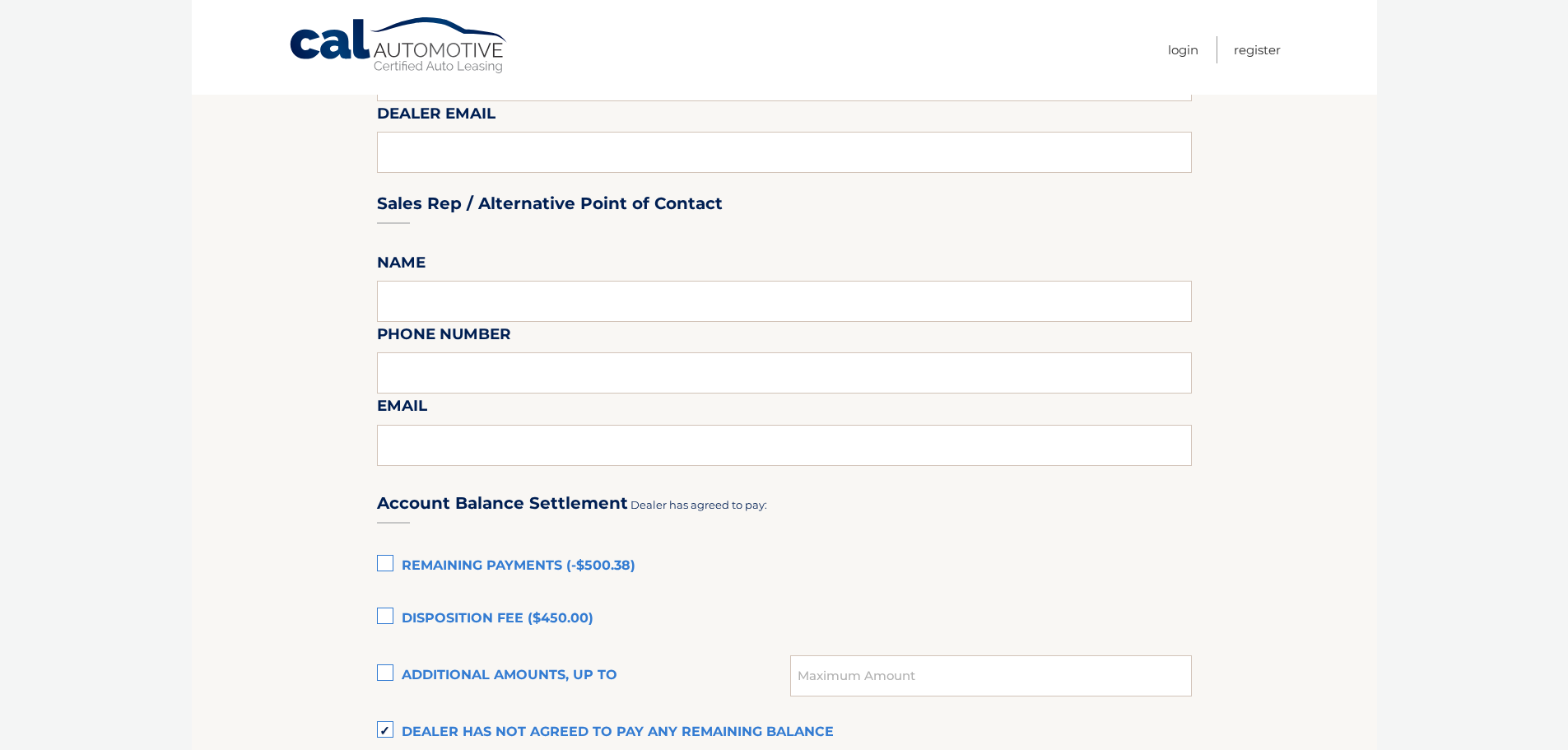
click at [395, 619] on label "Disposition Fee ($450.00)" at bounding box center [784, 619] width 815 height 33
click at [0, 0] on input "Disposition Fee ($450.00)" at bounding box center [0, 0] width 0 height 0
click at [387, 721] on label "Dealer has not agreed to pay any remaining balance" at bounding box center [784, 732] width 815 height 33
click at [0, 0] on input "Dealer has not agreed to pay any remaining balance" at bounding box center [0, 0] width 0 height 0
click at [323, 625] on section "Lease Expiration - Response Required!! Please schedule for immediate pickup. Pl…" at bounding box center [784, 381] width 1185 height 1803
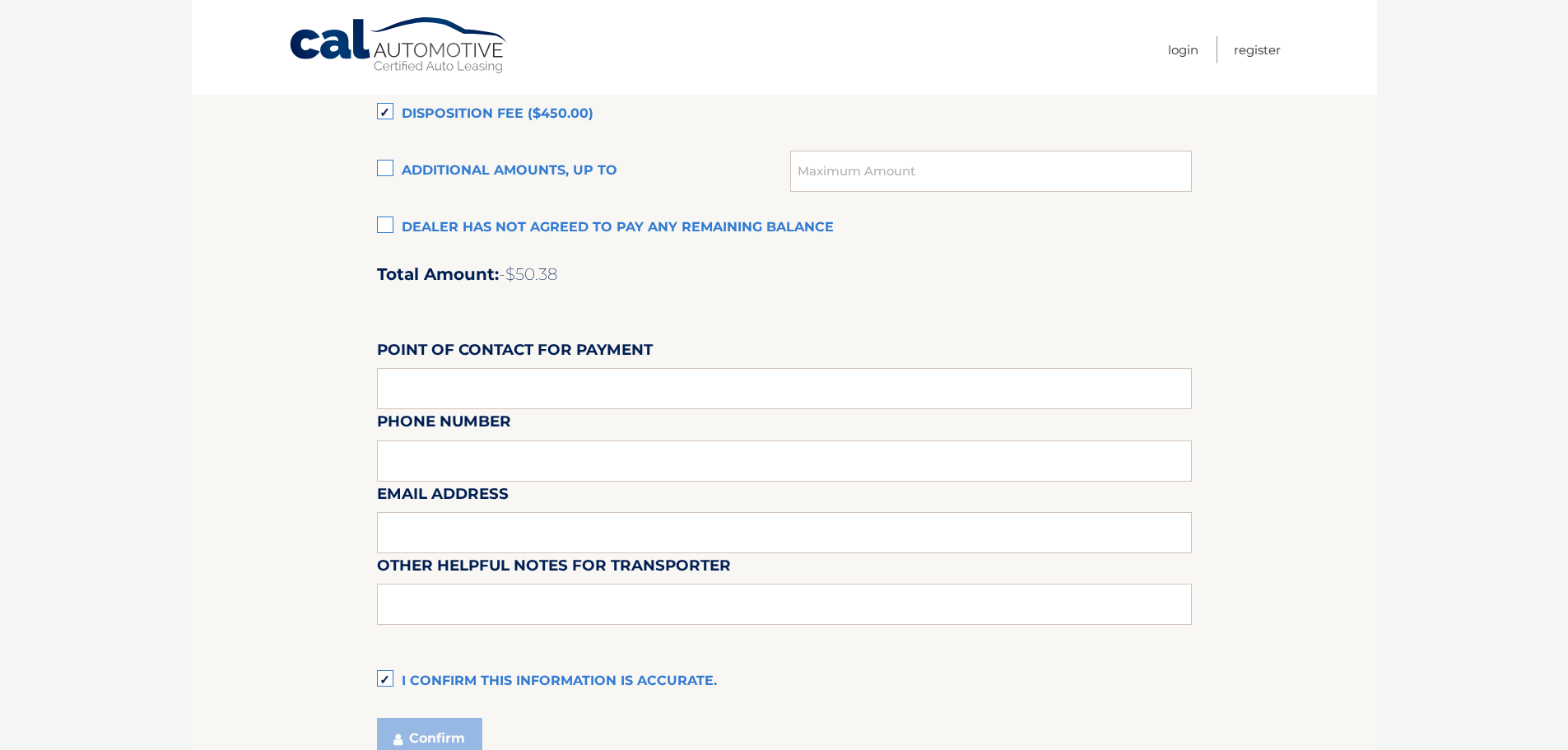
scroll to position [1234, 0]
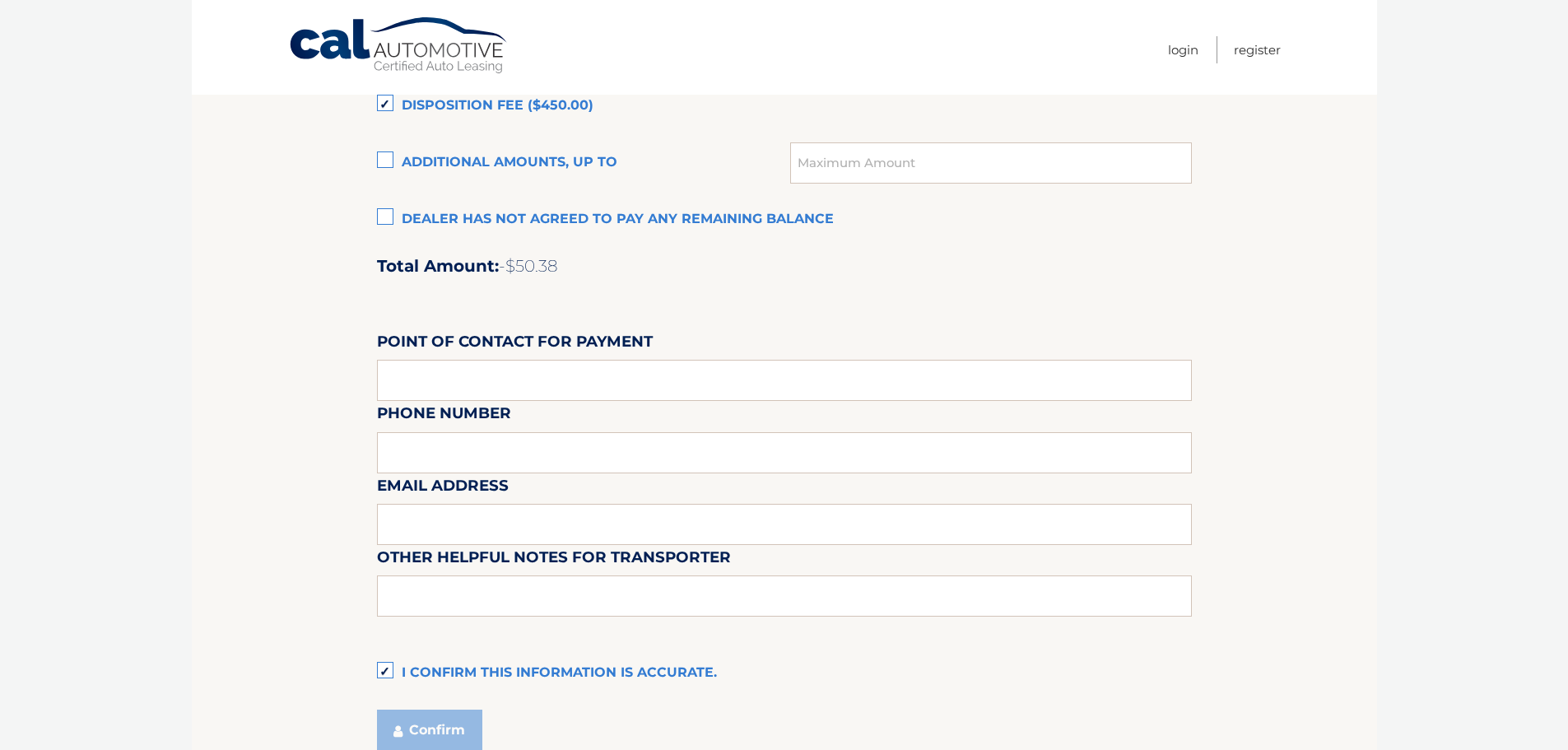
click at [417, 675] on label "I confirm this information is accurate." at bounding box center [784, 673] width 815 height 33
click at [0, 0] on input "I confirm this information is accurate." at bounding box center [0, 0] width 0 height 0
click at [417, 675] on label "I confirm this information is accurate." at bounding box center [784, 673] width 815 height 33
click at [0, 0] on input "I confirm this information is accurate." at bounding box center [0, 0] width 0 height 0
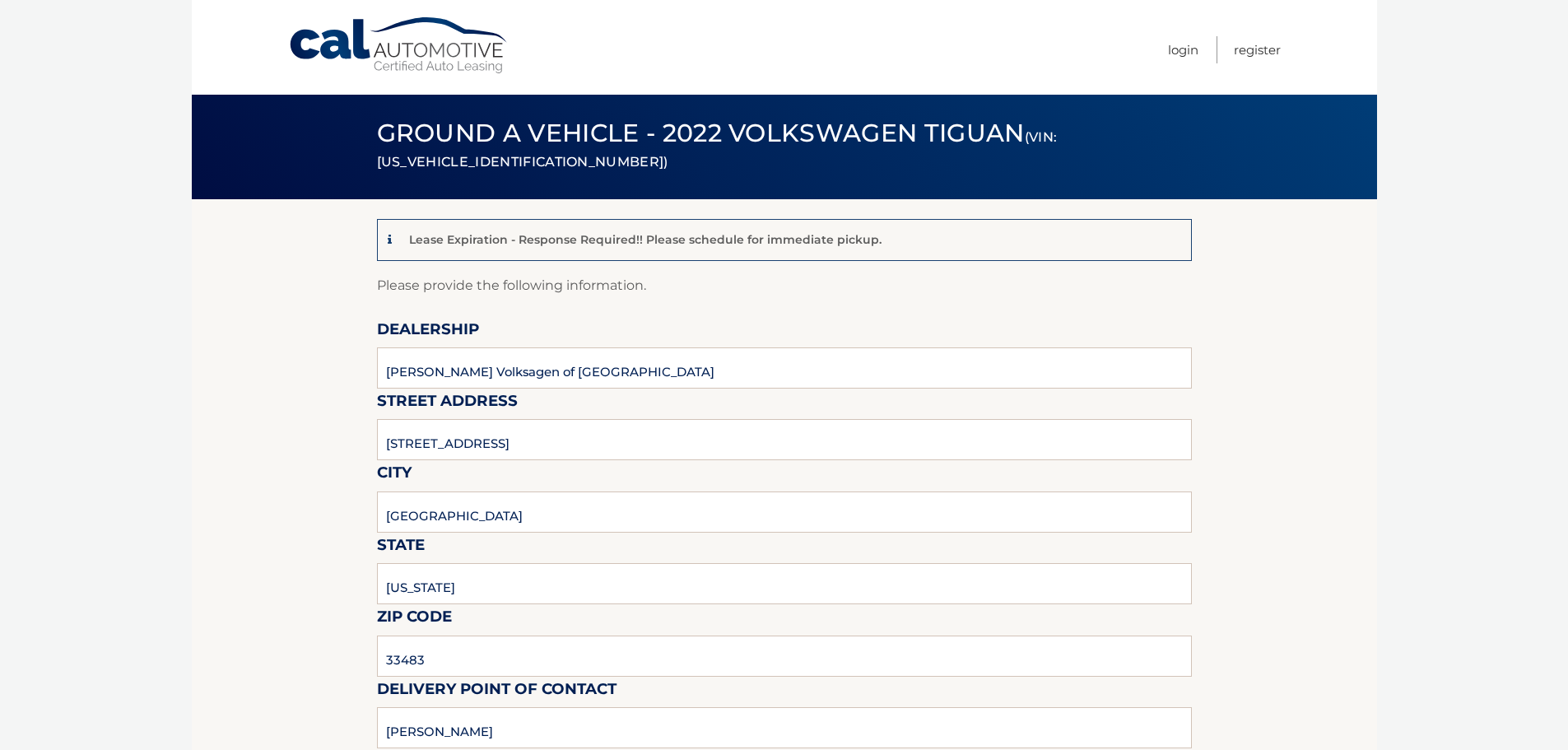
scroll to position [0, 0]
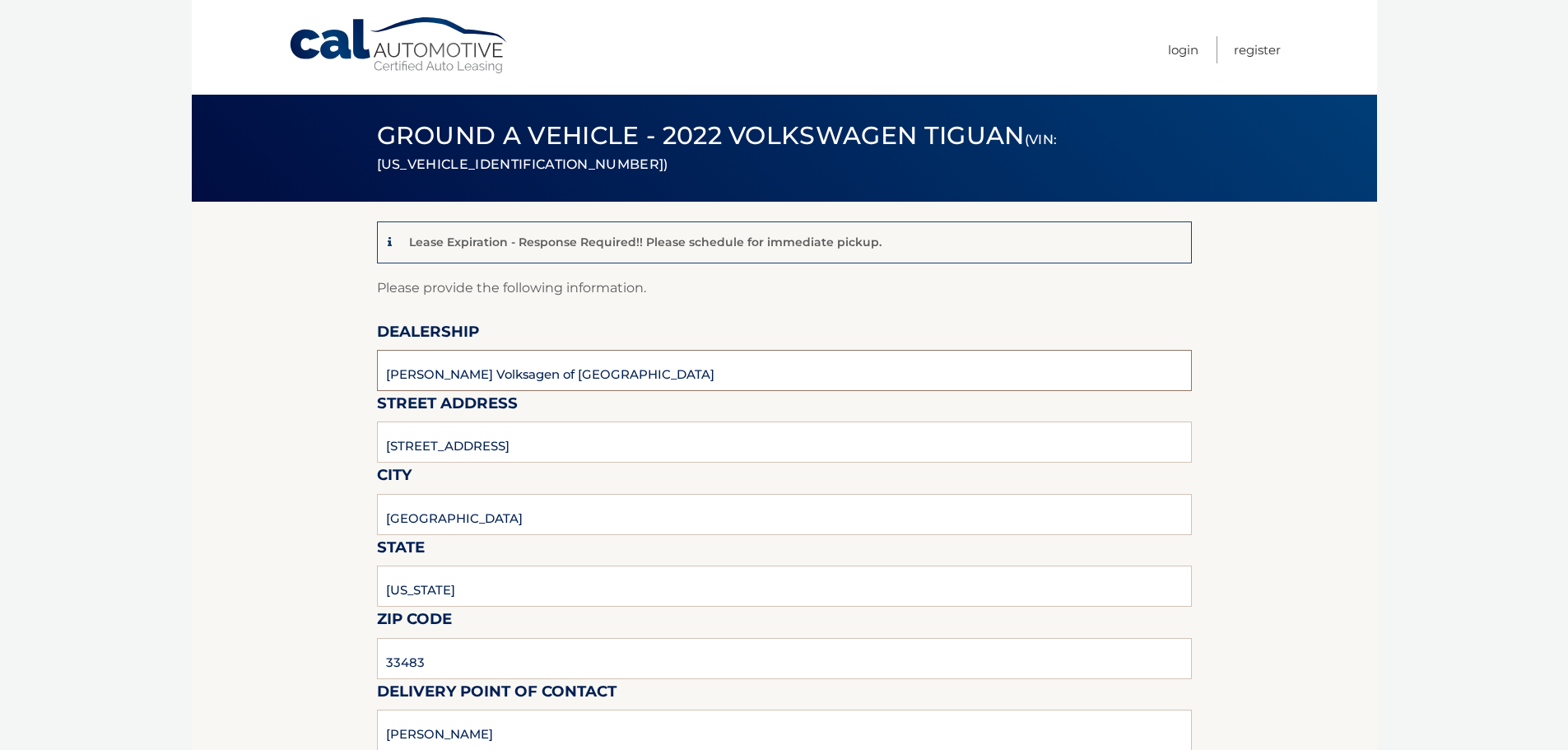
click at [596, 362] on input "Gunther Volksagen of Delray Beach" at bounding box center [784, 370] width 815 height 41
click at [619, 363] on input "Gunther Volksagen of Delray Beach" at bounding box center [784, 370] width 815 height 41
click at [591, 446] on input "2401 North Federal Highway" at bounding box center [784, 442] width 815 height 41
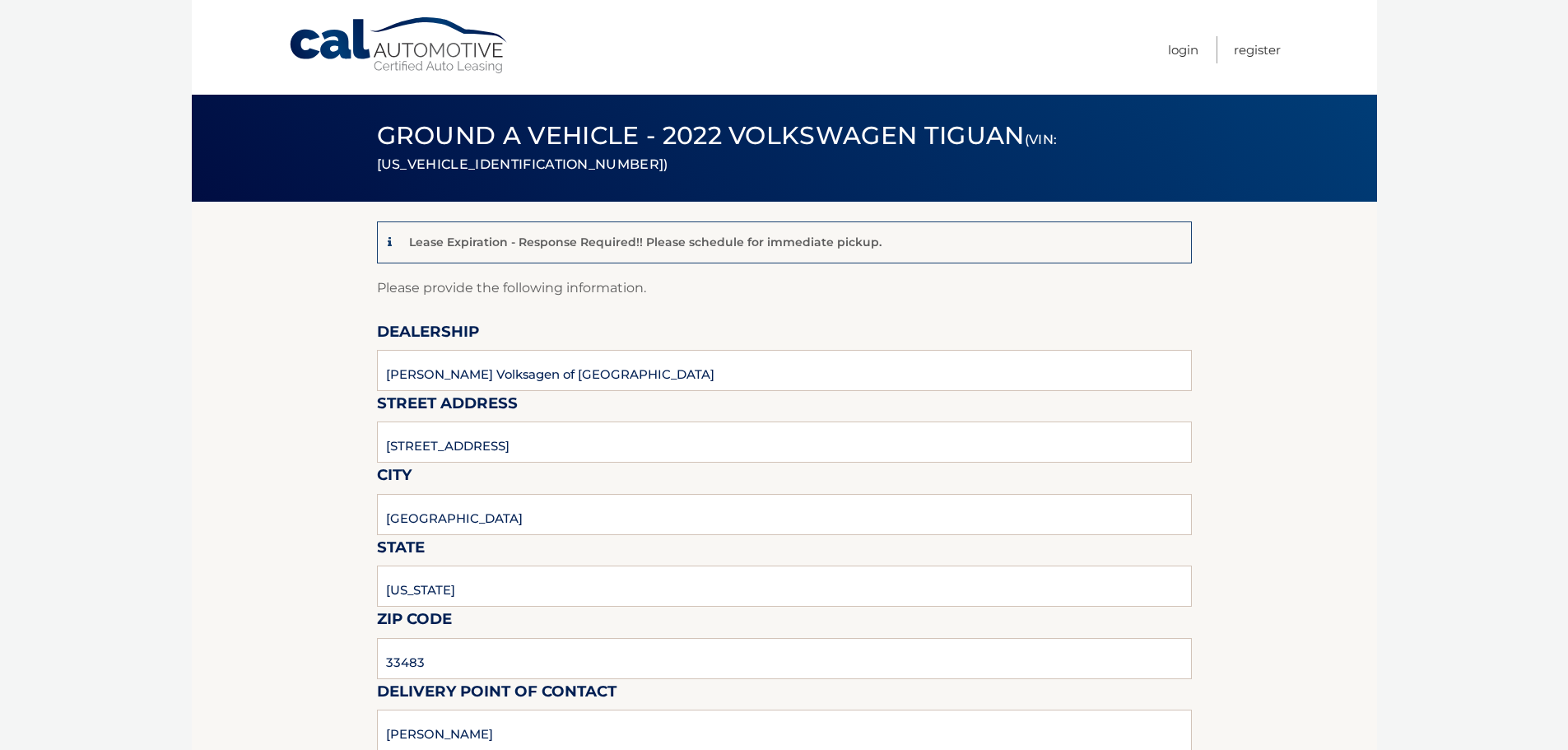
click at [709, 515] on input "Delray Beach" at bounding box center [784, 515] width 815 height 41
click at [702, 596] on input "Florida" at bounding box center [784, 586] width 815 height 41
click at [466, 380] on input "Gunther Volksagen of Delray Beach" at bounding box center [784, 370] width 815 height 41
click at [628, 386] on input "Gunther Volksagen of Delray Beach" at bounding box center [784, 370] width 815 height 41
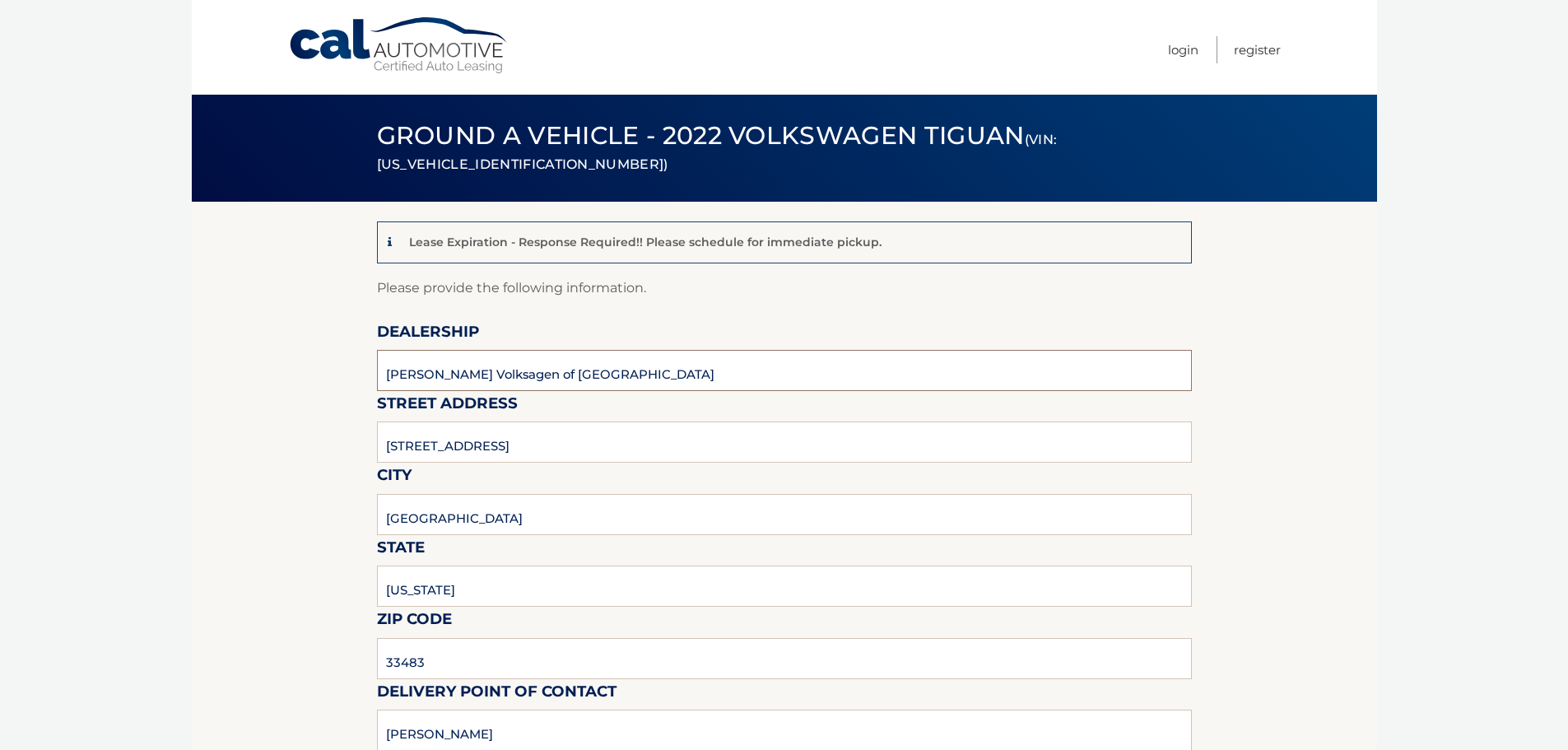
click at [628, 386] on input "Gunther Volksagen of Delray Beach" at bounding box center [784, 370] width 815 height 41
click at [439, 370] on input "Gunther Volksagen of Delray Beach" at bounding box center [784, 370] width 815 height 41
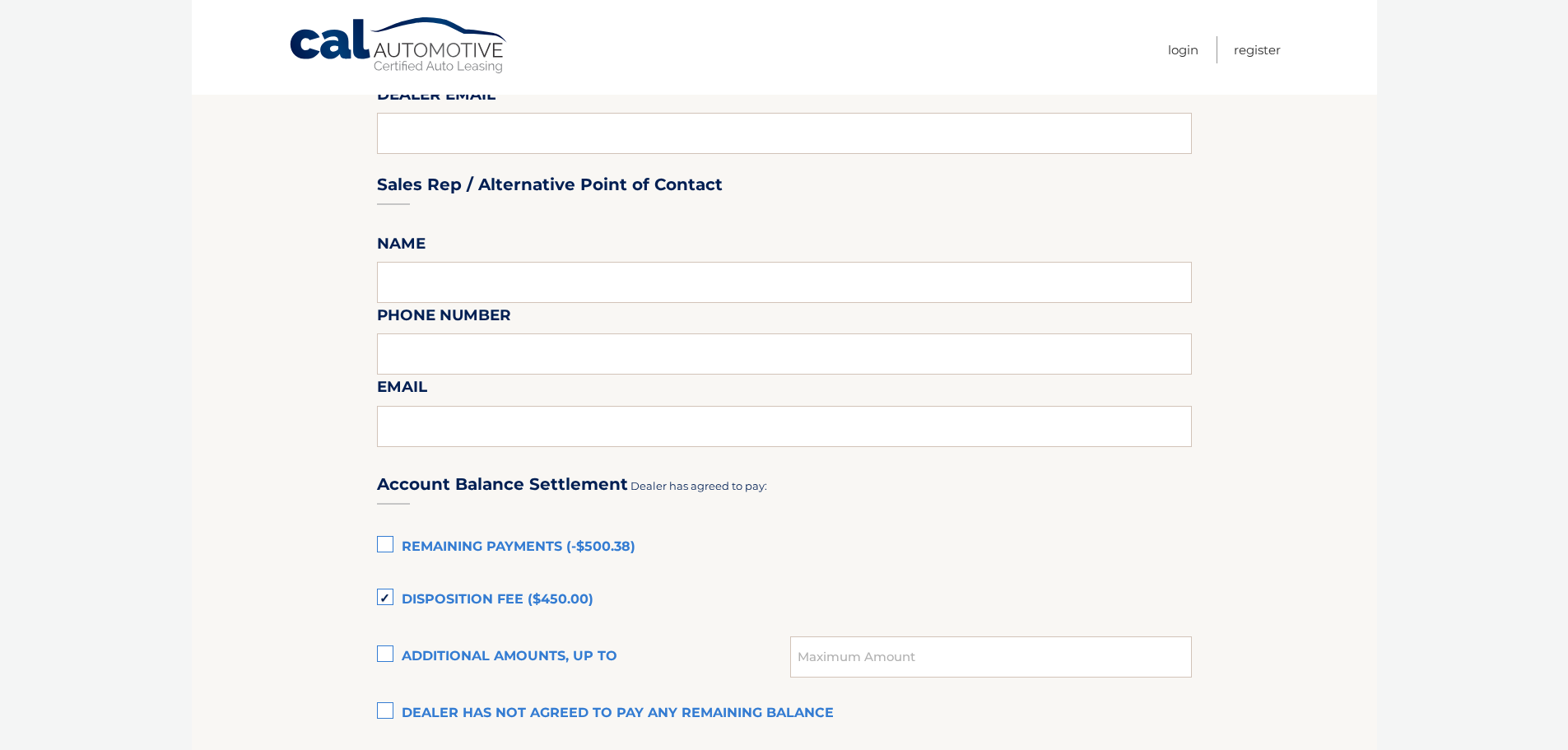
scroll to position [658, 0]
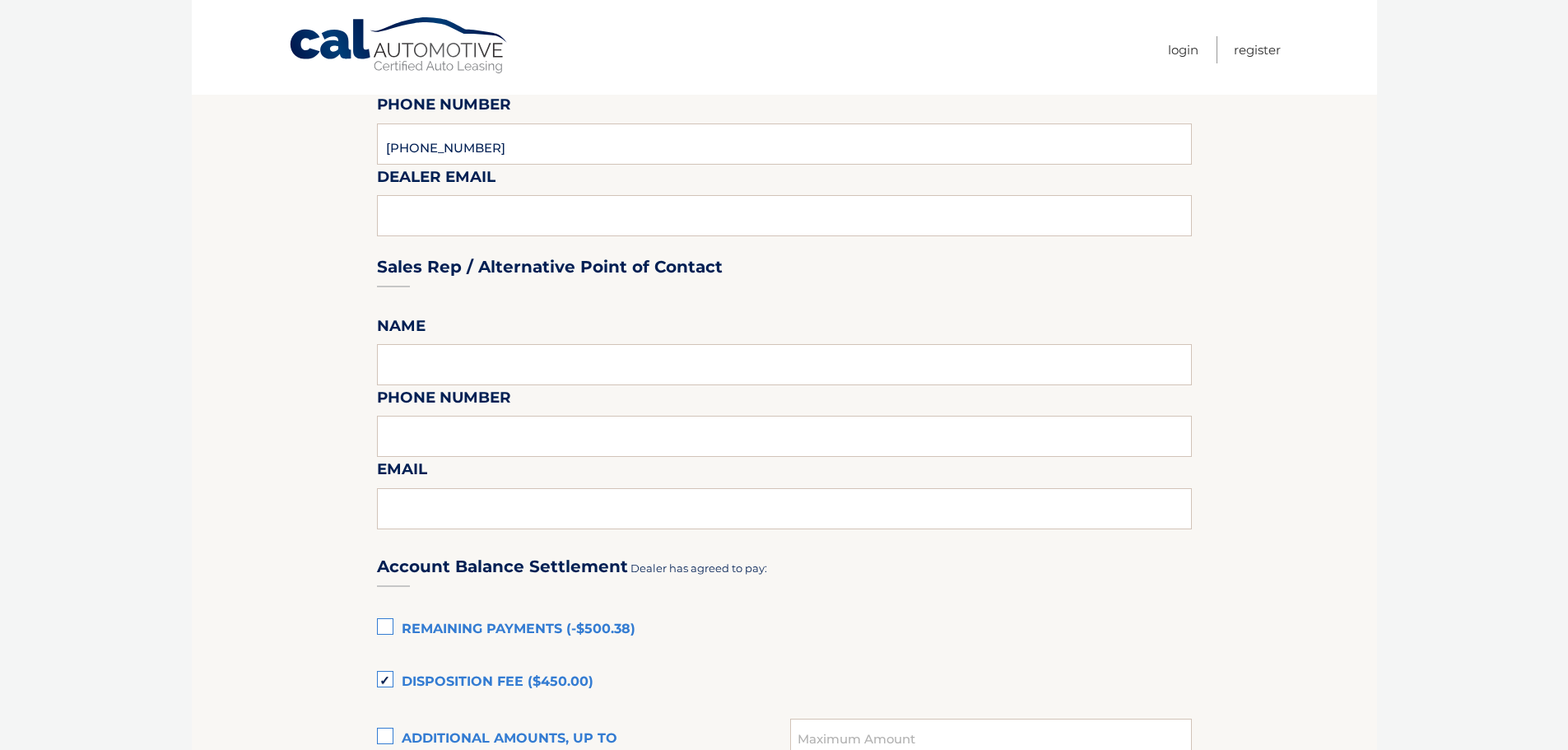
click at [424, 221] on div "Sales Rep / Alternative Point of Contact" at bounding box center [784, 235] width 815 height 116
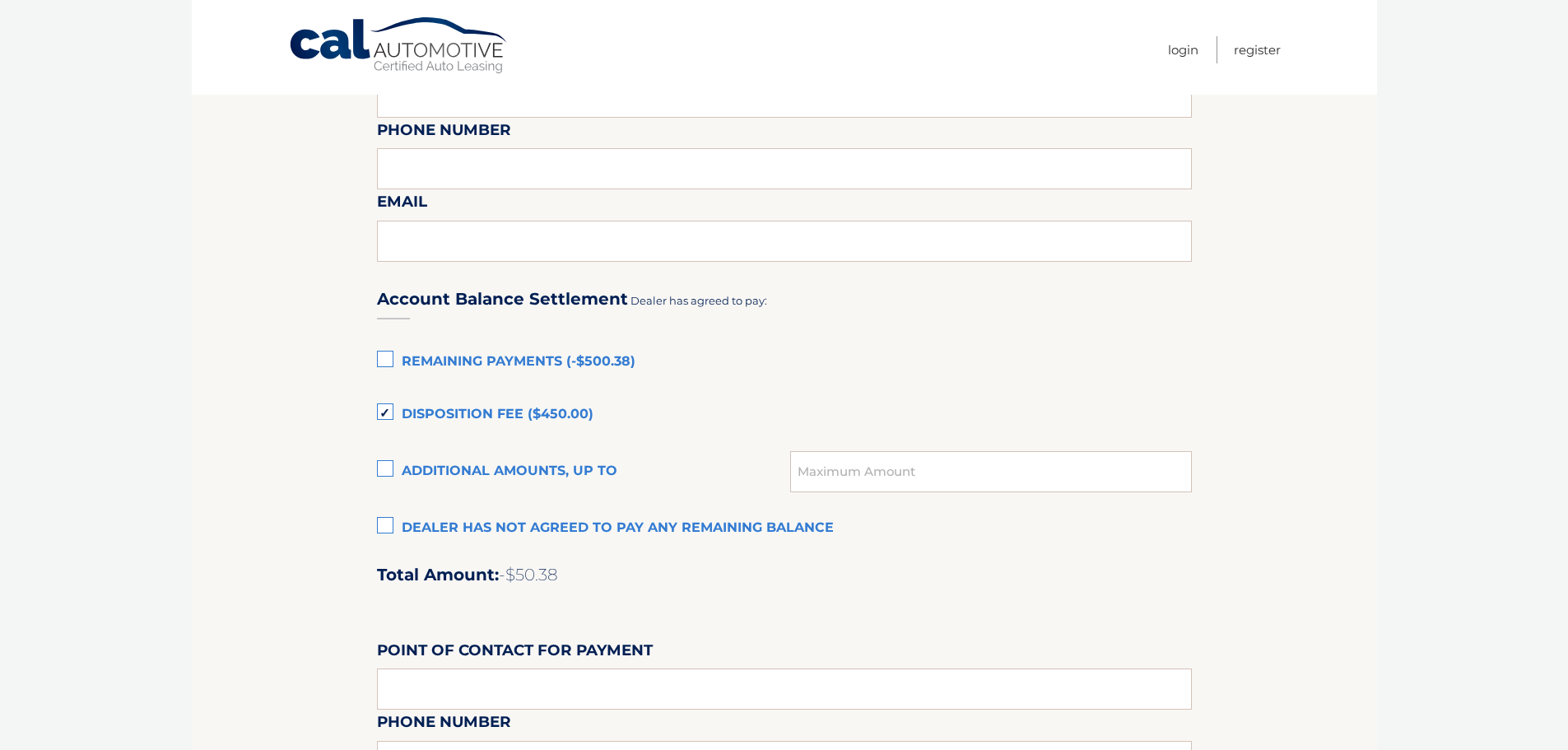
scroll to position [987, 0]
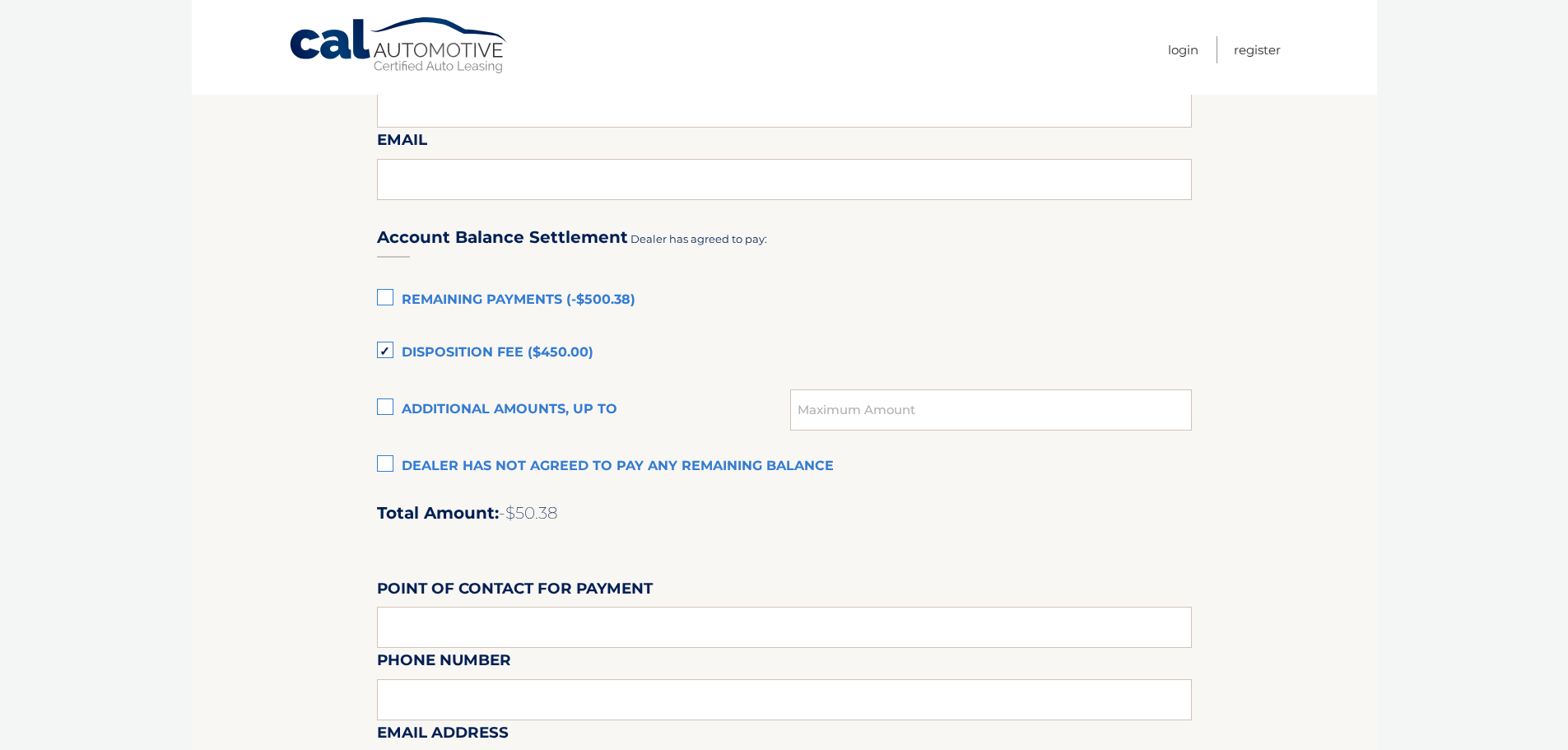
click at [386, 352] on label "Disposition Fee ($450.00)" at bounding box center [784, 353] width 815 height 33
click at [0, 0] on input "Disposition Fee ($450.00)" at bounding box center [0, 0] width 0 height 0
click at [386, 352] on label "Disposition Fee ($450.00)" at bounding box center [784, 353] width 815 height 33
click at [0, 0] on input "Disposition Fee ($450.00)" at bounding box center [0, 0] width 0 height 0
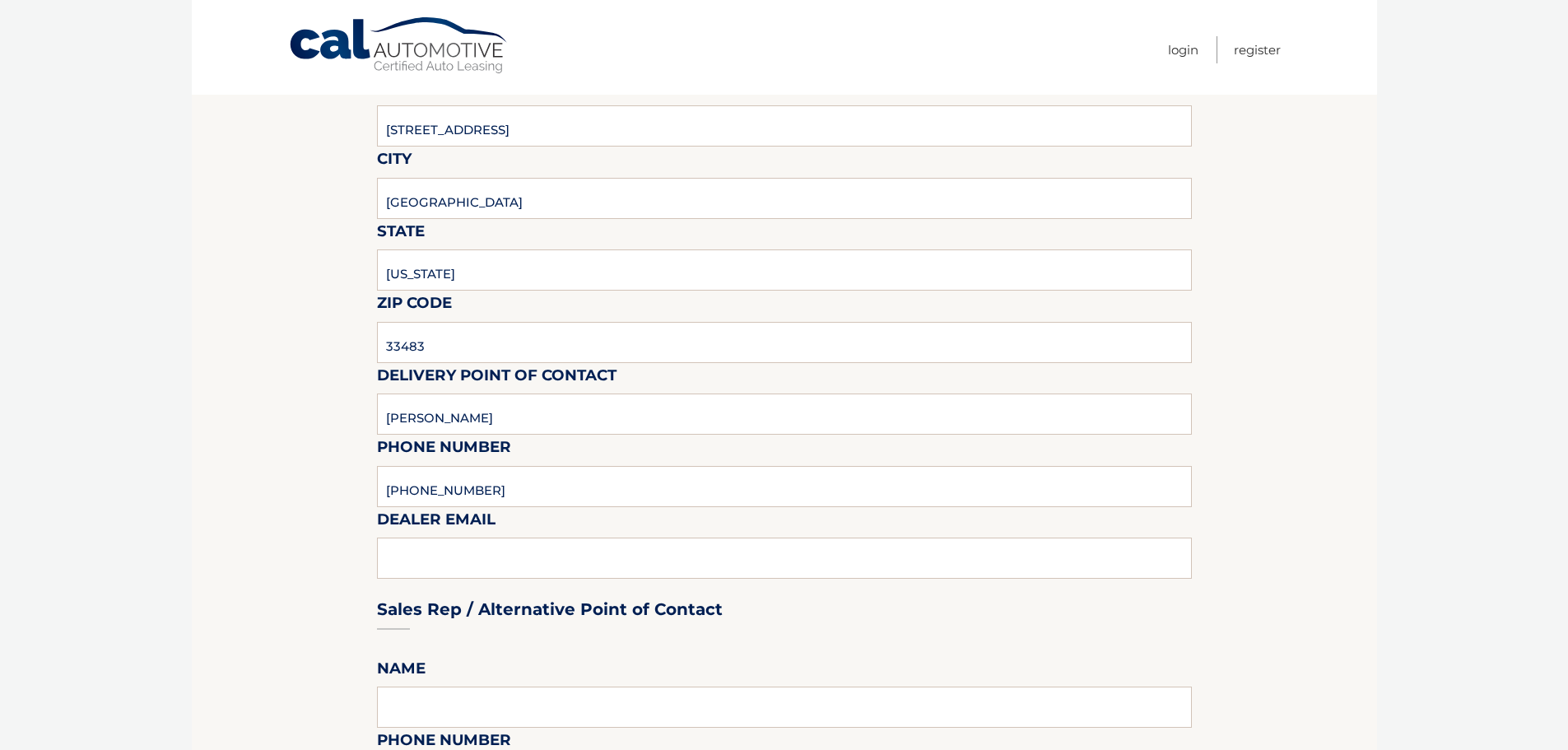
scroll to position [0, 0]
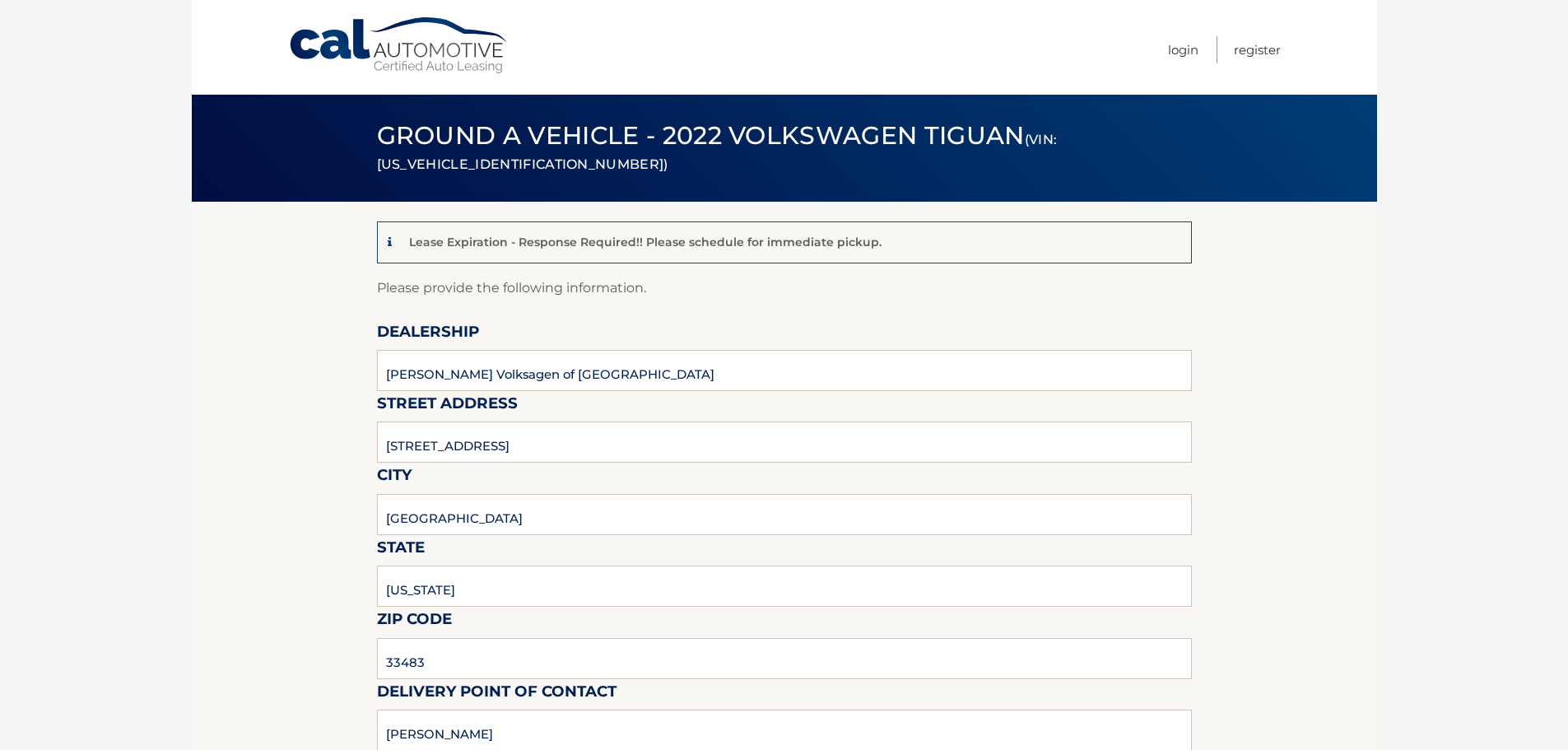
click at [397, 50] on link "Cal Automotive" at bounding box center [399, 45] width 222 height 58
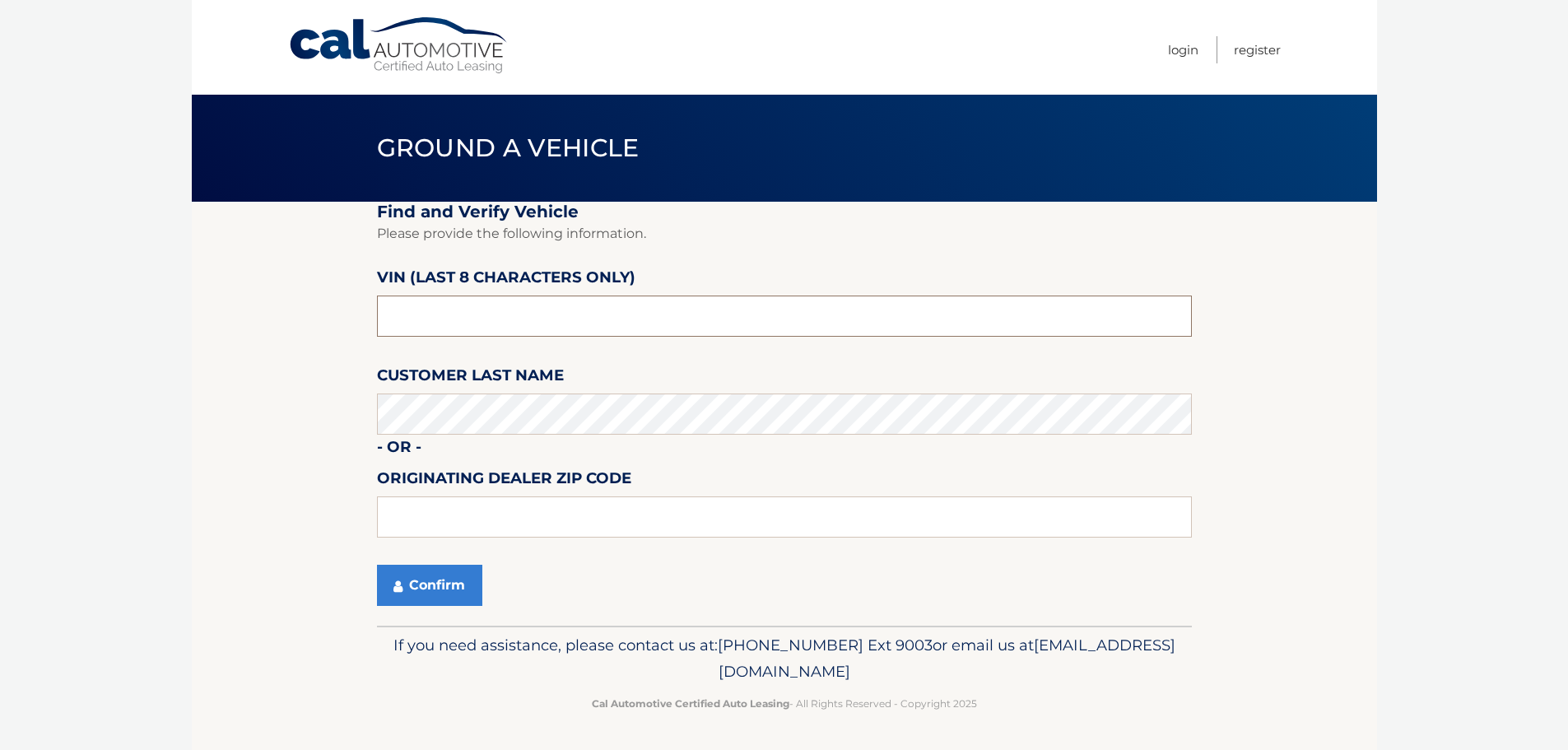
click at [465, 303] on input "text" at bounding box center [784, 316] width 815 height 41
type input "NM111328"
click at [406, 597] on button "Confirm" at bounding box center [430, 585] width 105 height 41
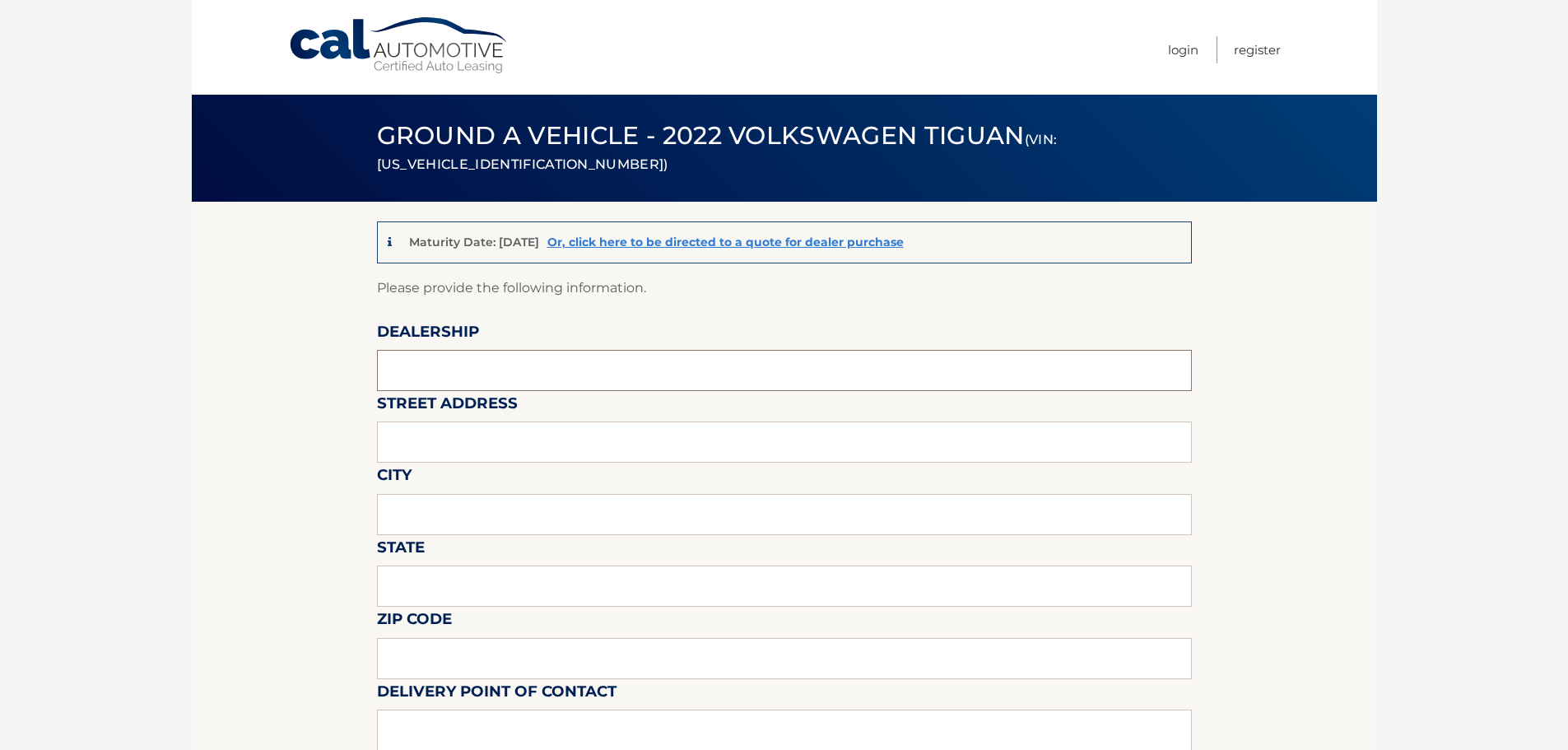
click at [447, 379] on input "text" at bounding box center [784, 370] width 815 height 41
type input "Gunther Volksagen of Delray Beach"
click at [478, 446] on input "text" at bounding box center [784, 442] width 815 height 41
type input "2401 North Federal Highway"
click at [456, 505] on input "text" at bounding box center [784, 515] width 815 height 41
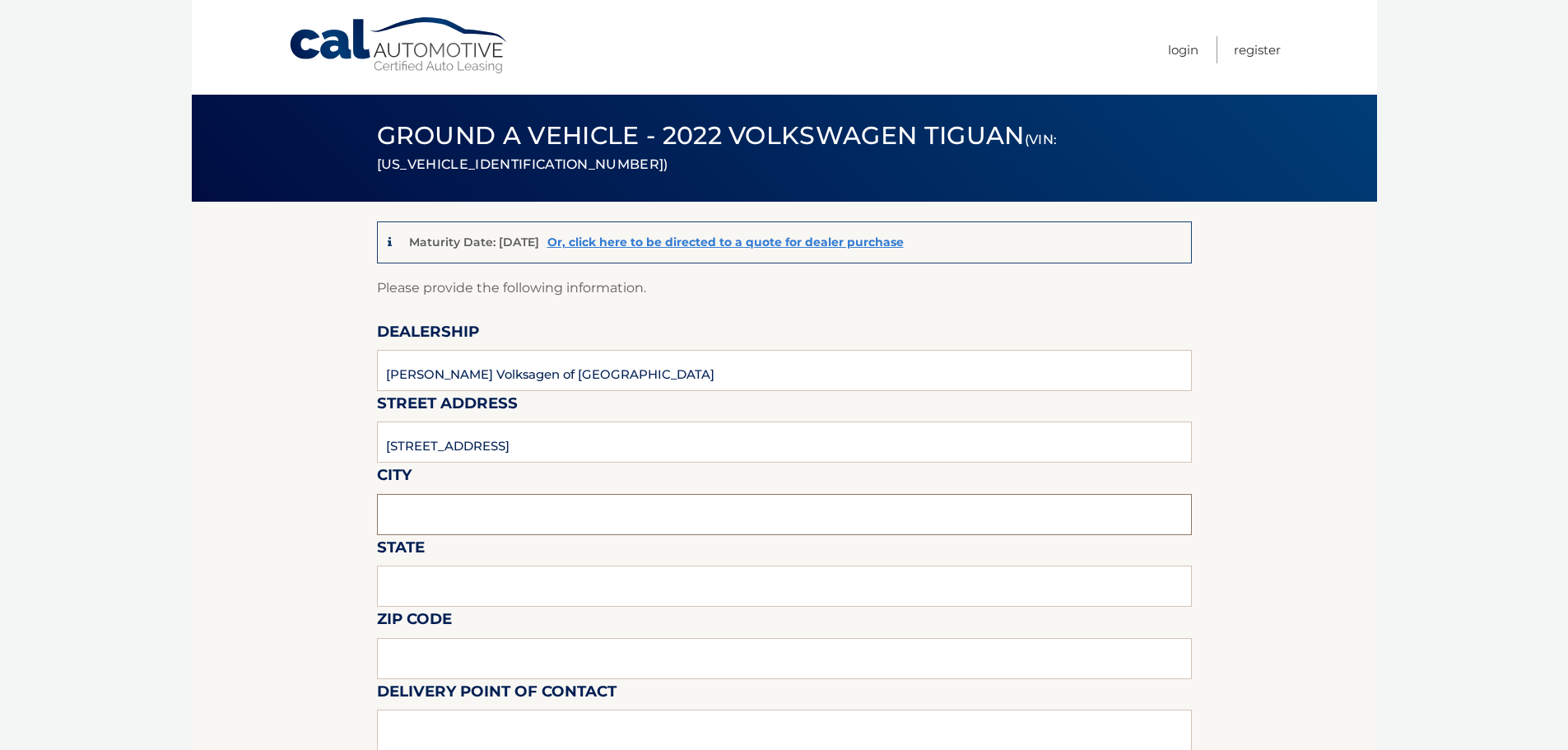
type input "d"
type input "Delray Beach"
type input "Florida"
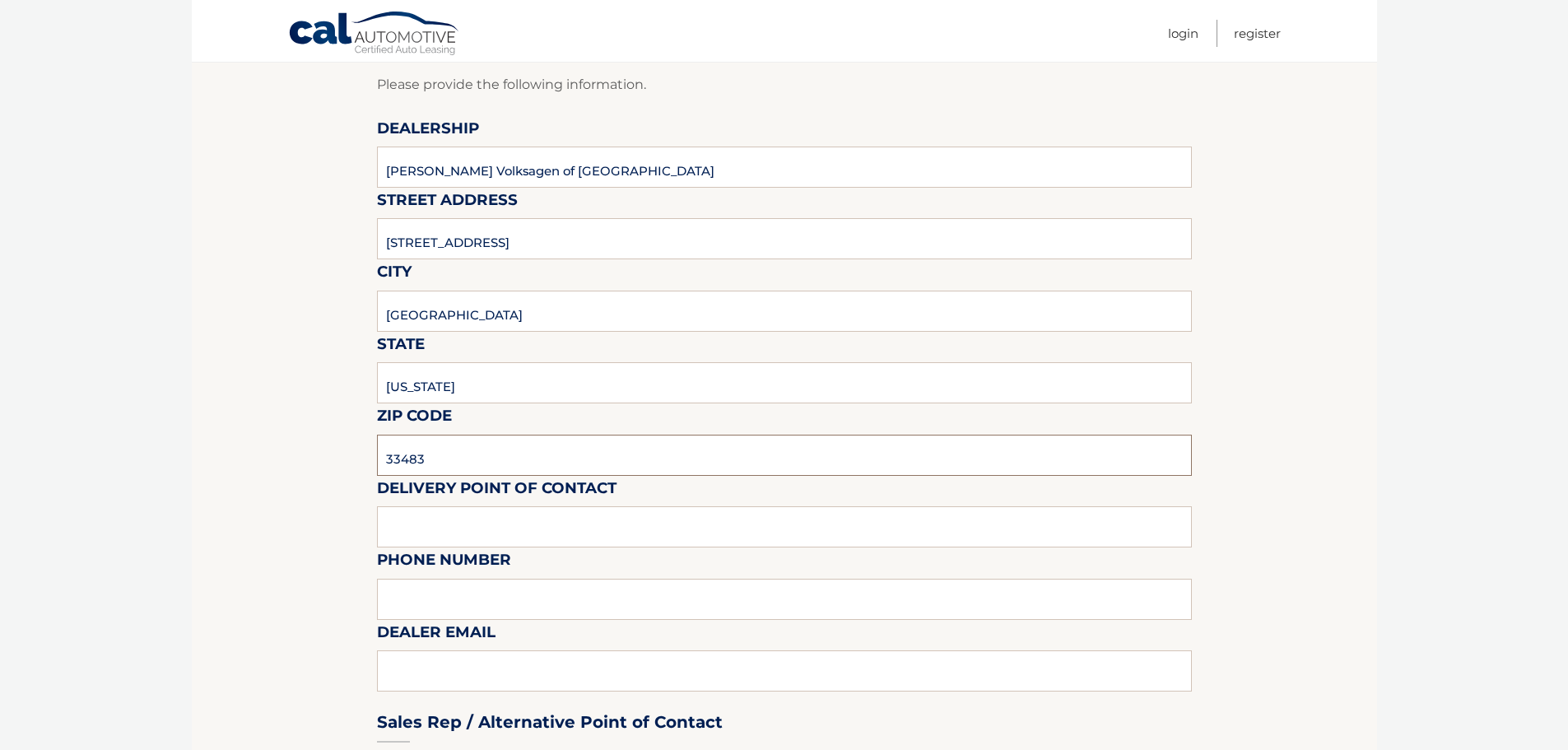
scroll to position [247, 0]
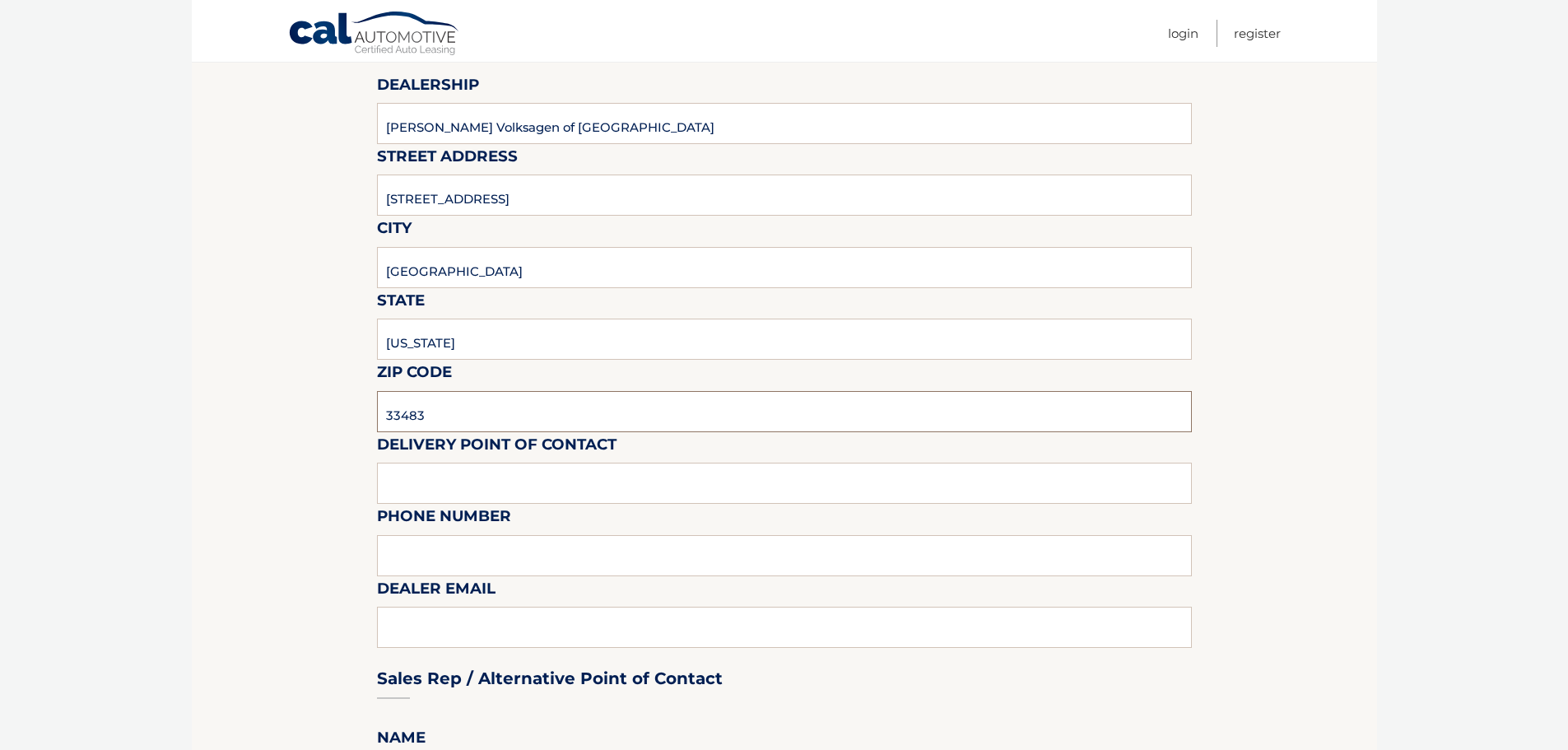
type input "33483"
click at [464, 481] on input "text" at bounding box center [784, 483] width 815 height 41
type input "n"
type input "[PERSON_NAME]"
click at [454, 576] on label "Dealer Email" at bounding box center [437, 591] width 119 height 31
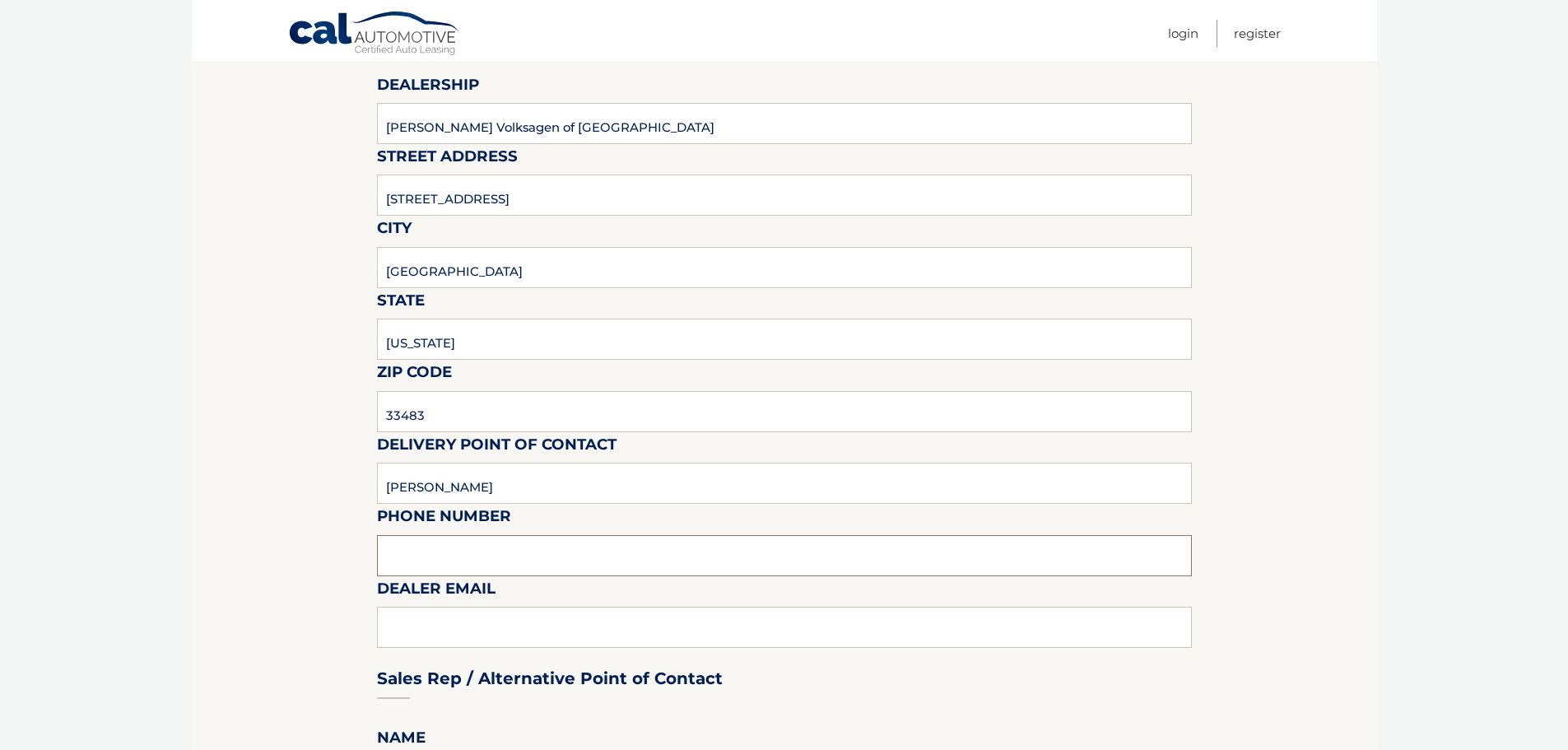
click at [453, 562] on input "text" at bounding box center [784, 555] width 815 height 41
type input "[PHONE_NUMBER]"
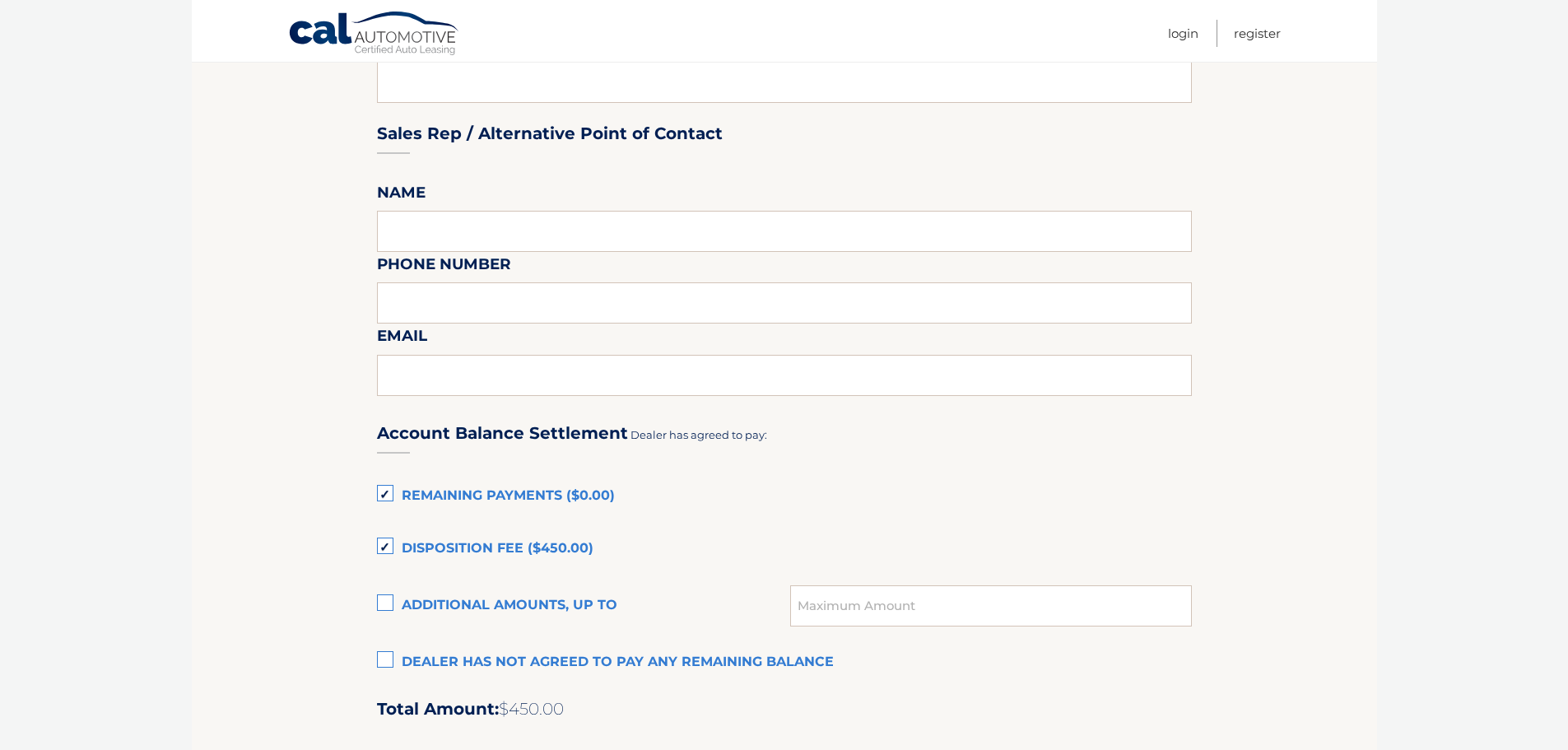
scroll to position [823, 0]
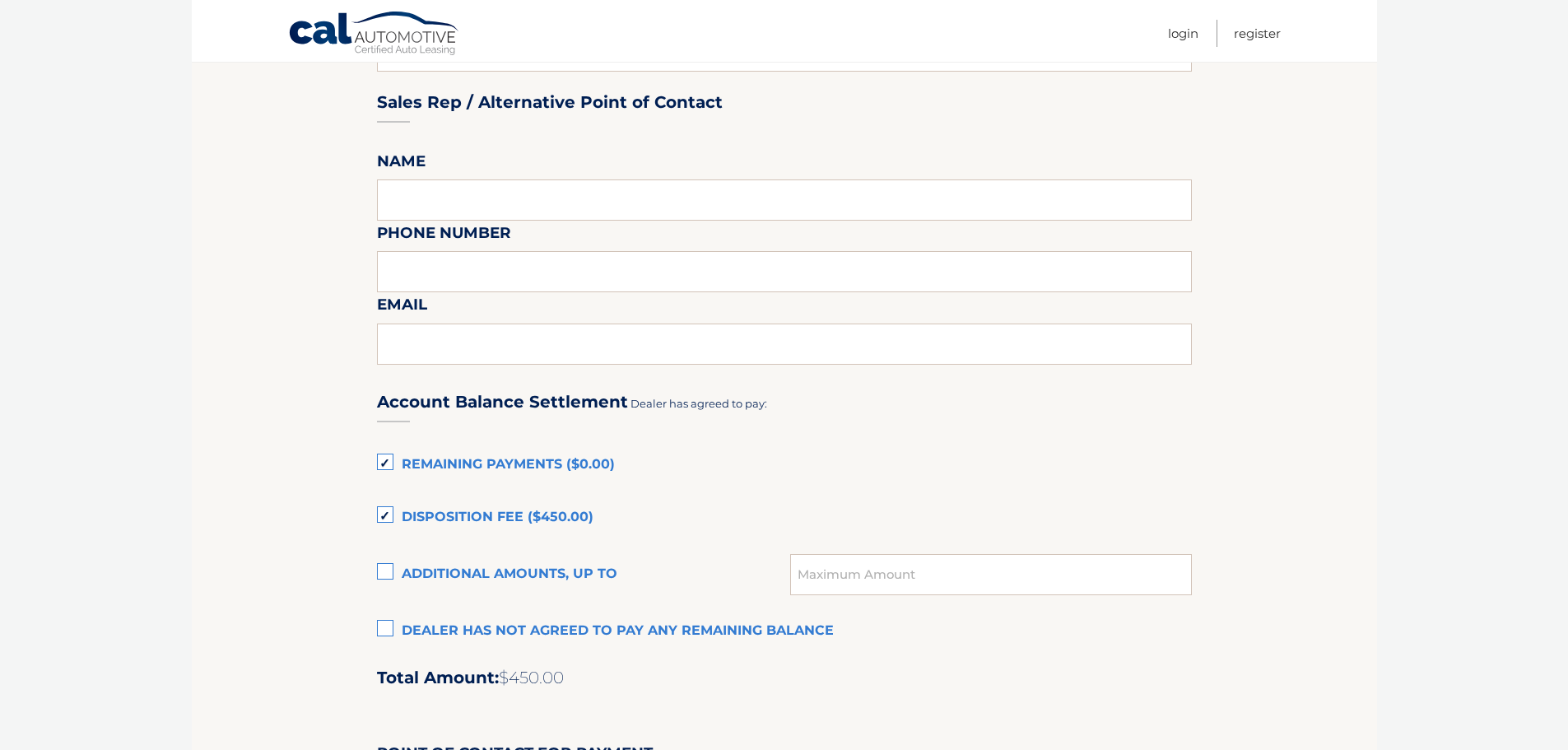
click at [384, 471] on label "Remaining Payments ($0.00)" at bounding box center [784, 464] width 815 height 33
click at [0, 0] on input "Remaining Payments ($0.00)" at bounding box center [0, 0] width 0 height 0
click at [387, 505] on label "Disposition Fee ($450.00)" at bounding box center [784, 517] width 815 height 33
click at [0, 0] on input "Disposition Fee ($450.00)" at bounding box center [0, 0] width 0 height 0
click at [382, 572] on label "Additional amounts, up to" at bounding box center [584, 574] width 414 height 33
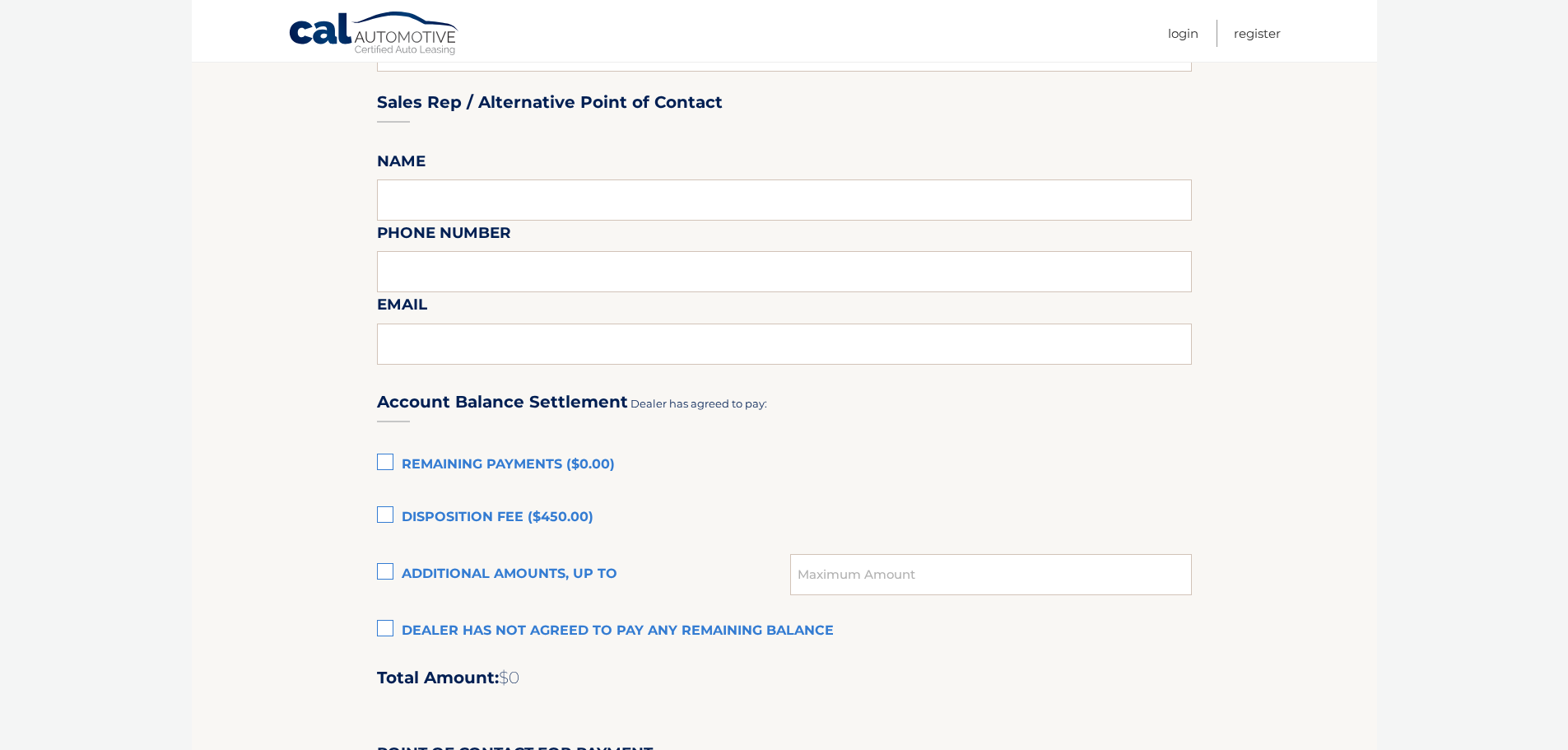
click at [0, 0] on input "Additional amounts, up to" at bounding box center [0, 0] width 0 height 0
click at [914, 582] on input "text" at bounding box center [990, 575] width 401 height 41
click at [380, 573] on label "Additional amounts, up to" at bounding box center [584, 574] width 414 height 33
click at [0, 0] on input "Additional amounts, up to" at bounding box center [0, 0] width 0 height 0
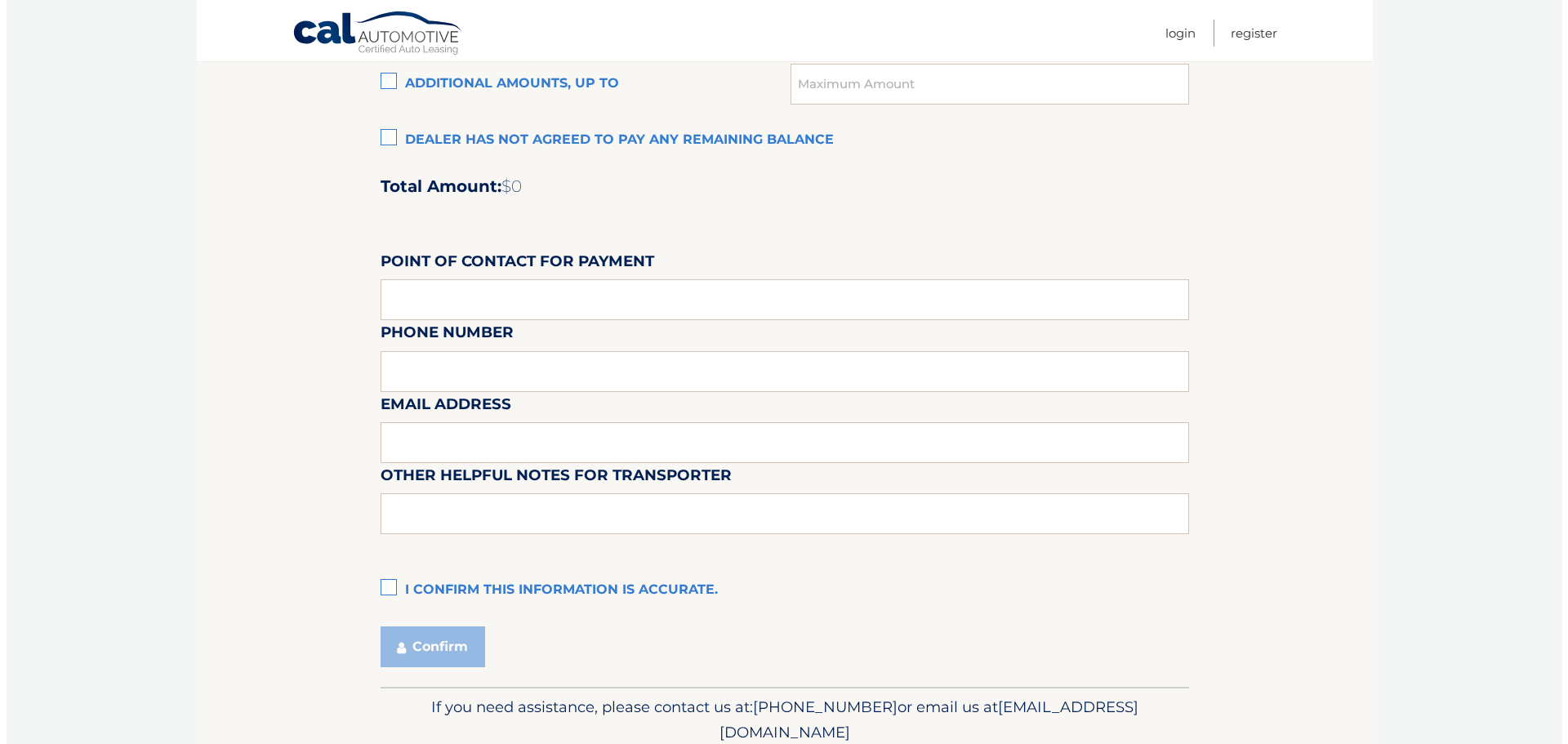
scroll to position [1306, 0]
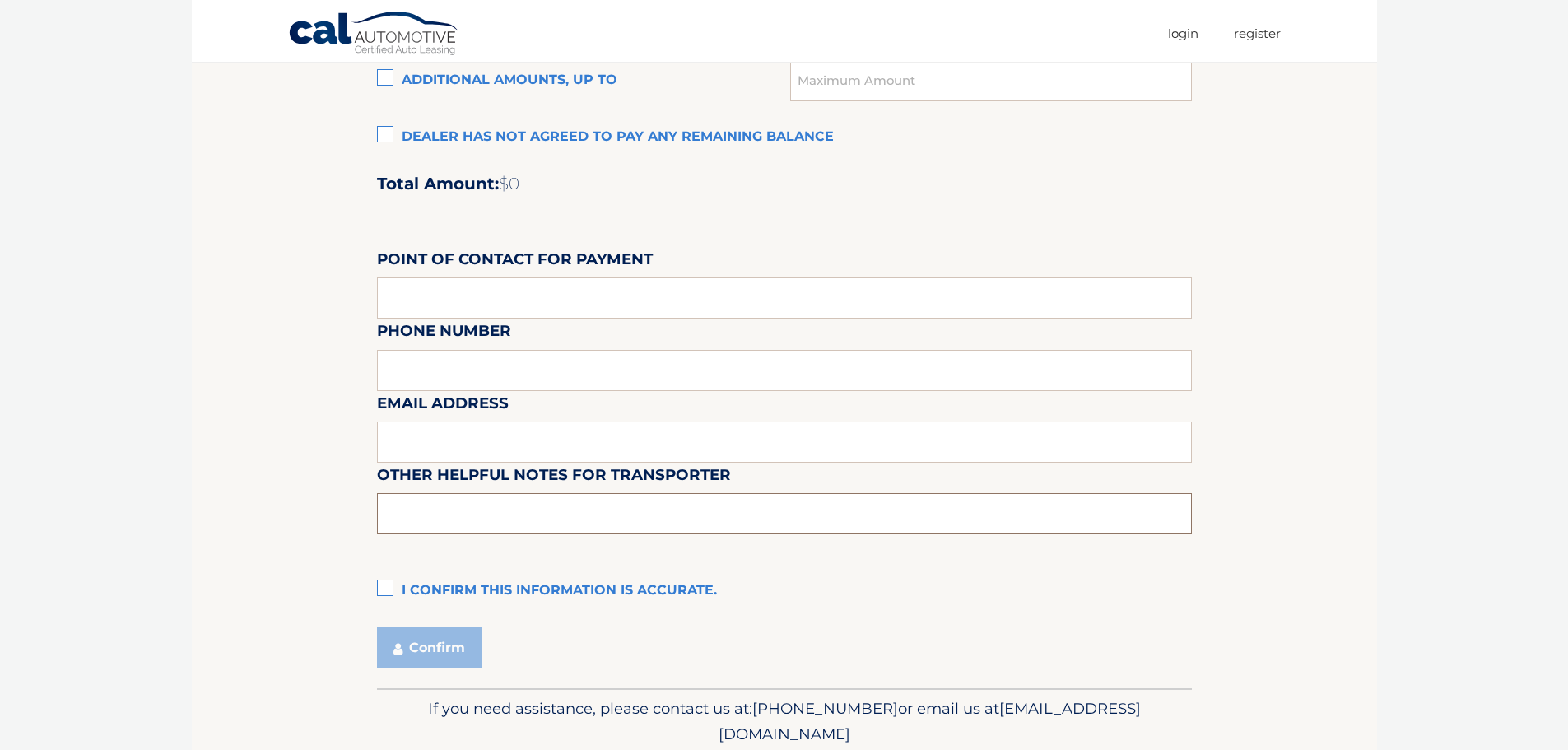
click at [508, 514] on input "text" at bounding box center [784, 514] width 815 height 41
type input "Customer leased with CAL again last six of new Vin 111328"
click at [387, 588] on label "I confirm this information is accurate." at bounding box center [784, 590] width 815 height 33
click at [0, 0] on input "I confirm this information is accurate." at bounding box center [0, 0] width 0 height 0
click at [411, 649] on button "Confirm" at bounding box center [430, 648] width 105 height 41
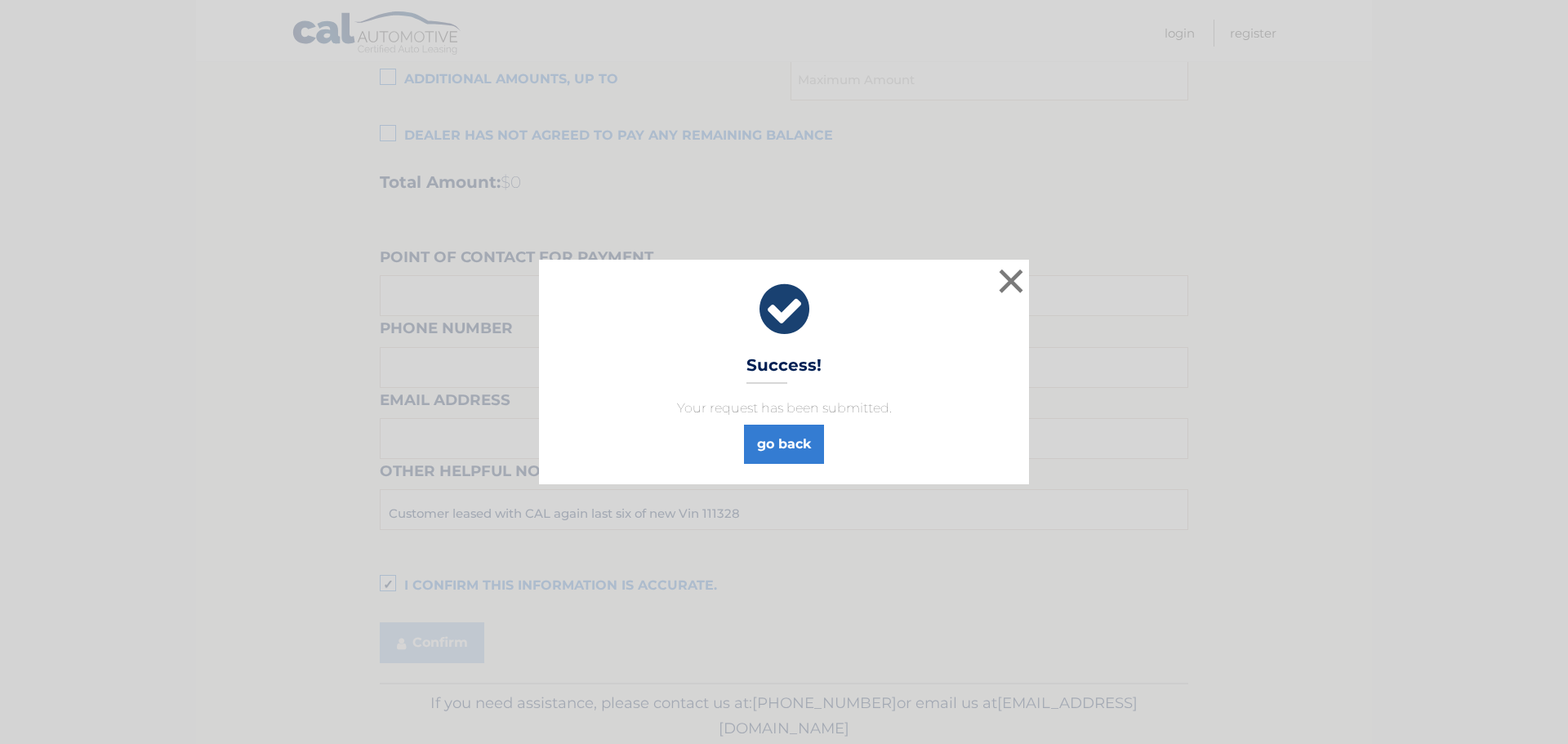
click at [763, 421] on div "go back" at bounding box center [784, 440] width 449 height 45
click at [777, 437] on link "go back" at bounding box center [784, 444] width 80 height 39
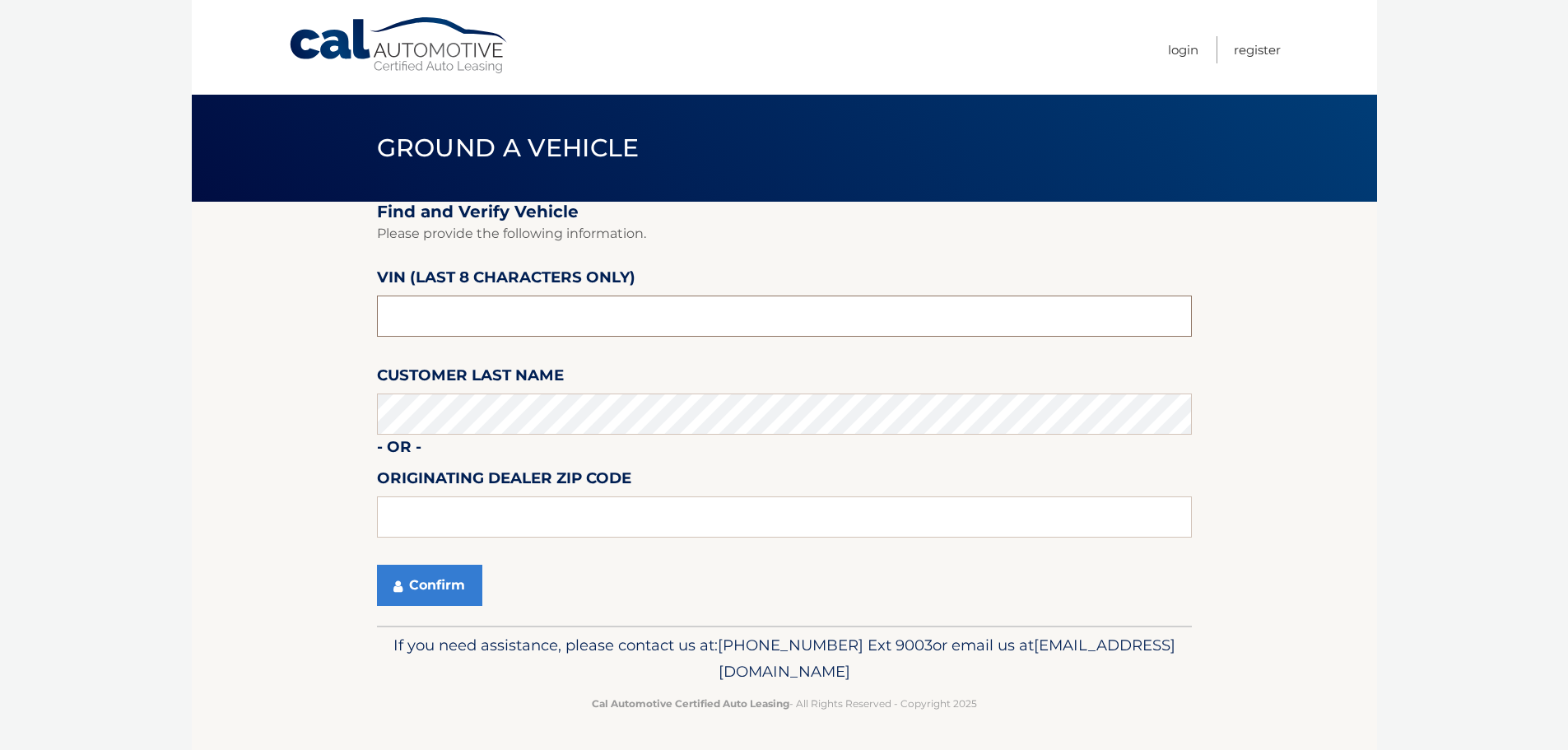
click at [466, 308] on input "text" at bounding box center [784, 316] width 815 height 41
type input "NM092485"
click at [456, 584] on button "Confirm" at bounding box center [430, 585] width 105 height 41
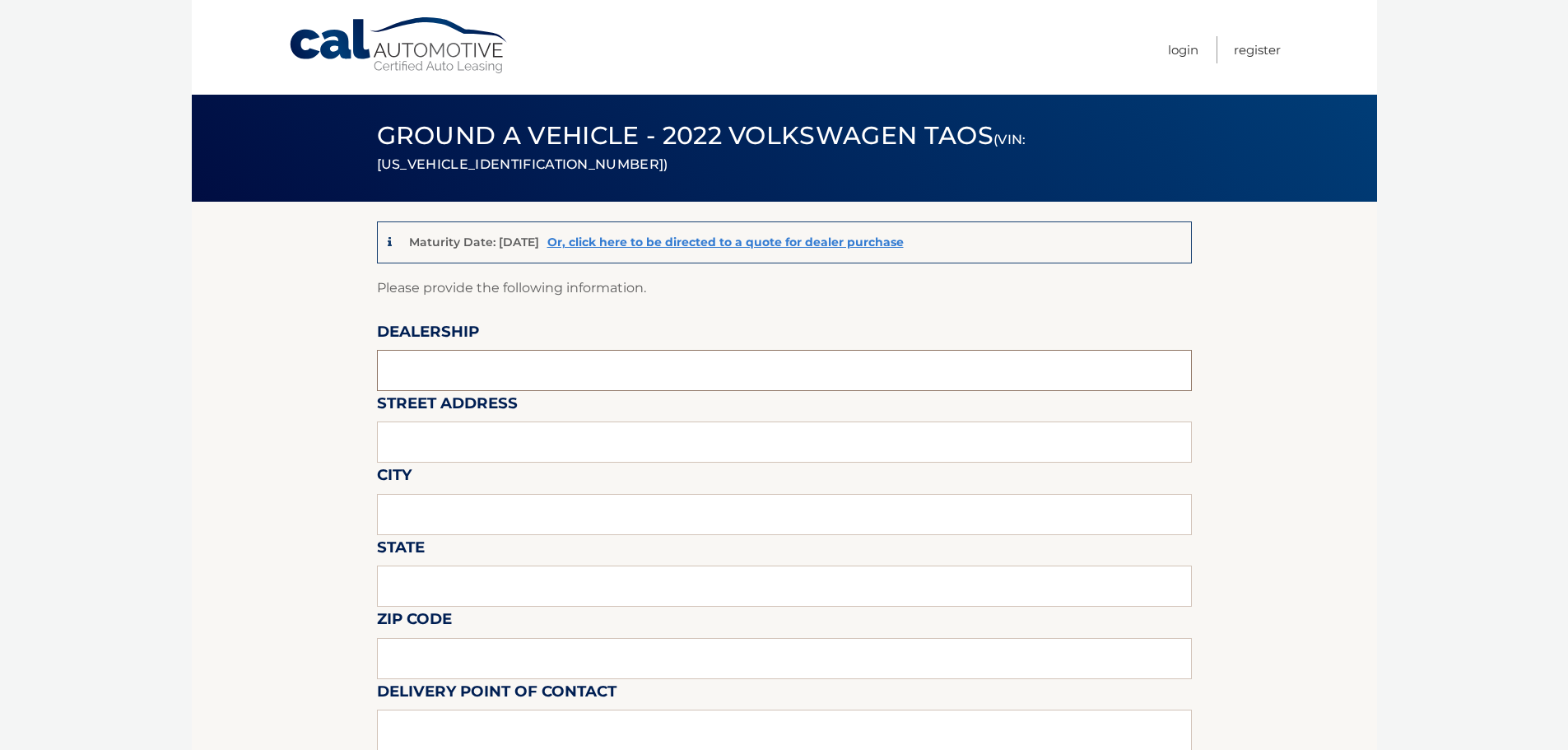
click at [443, 357] on input "text" at bounding box center [784, 370] width 815 height 41
type input "Gunther Volksagen of Delray Beach"
click at [474, 452] on input "text" at bounding box center [784, 442] width 815 height 41
type input "2401 North Federal Highway"
click at [476, 514] on input "text" at bounding box center [784, 515] width 815 height 41
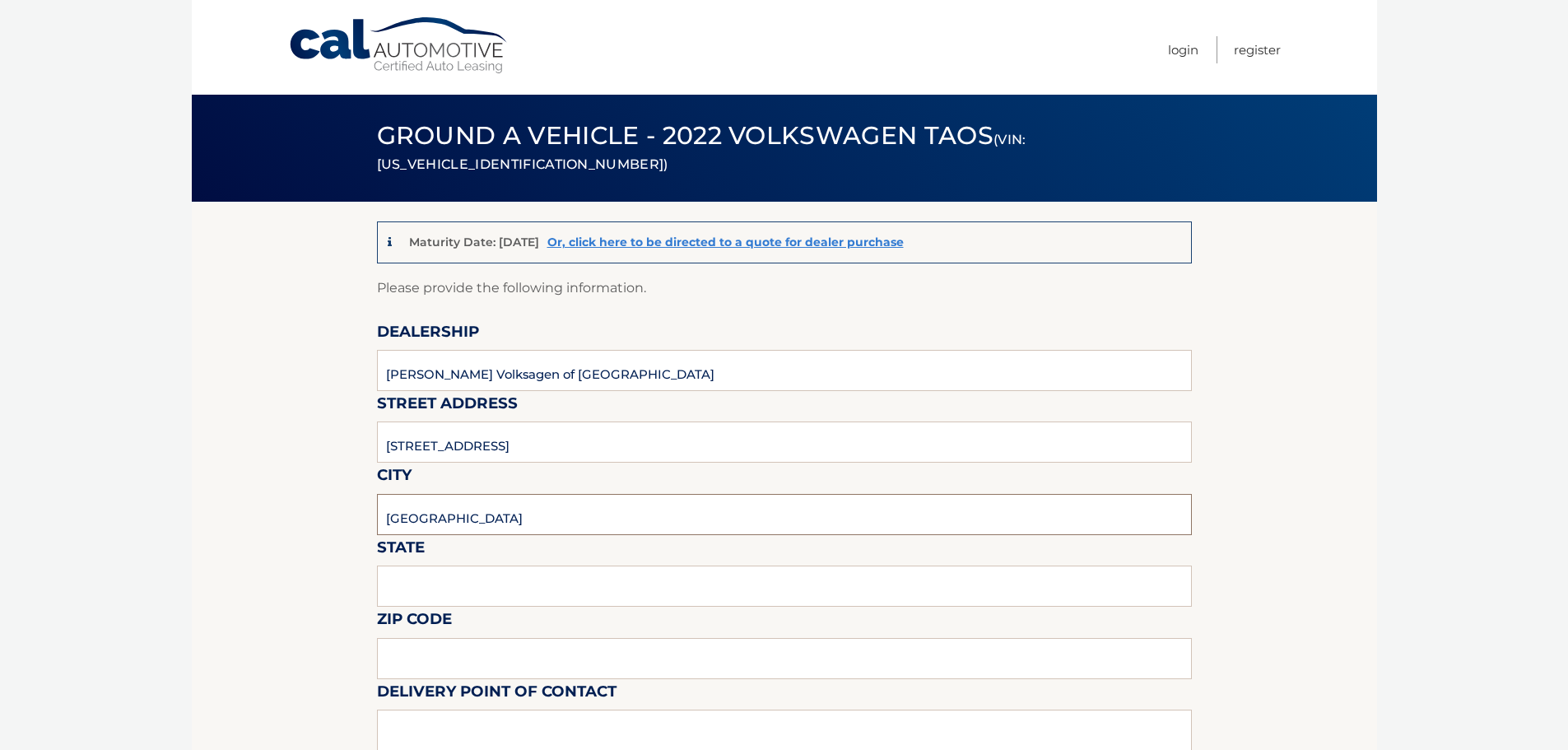
type input "Delray Beach"
type input "Florida"
type input "33483"
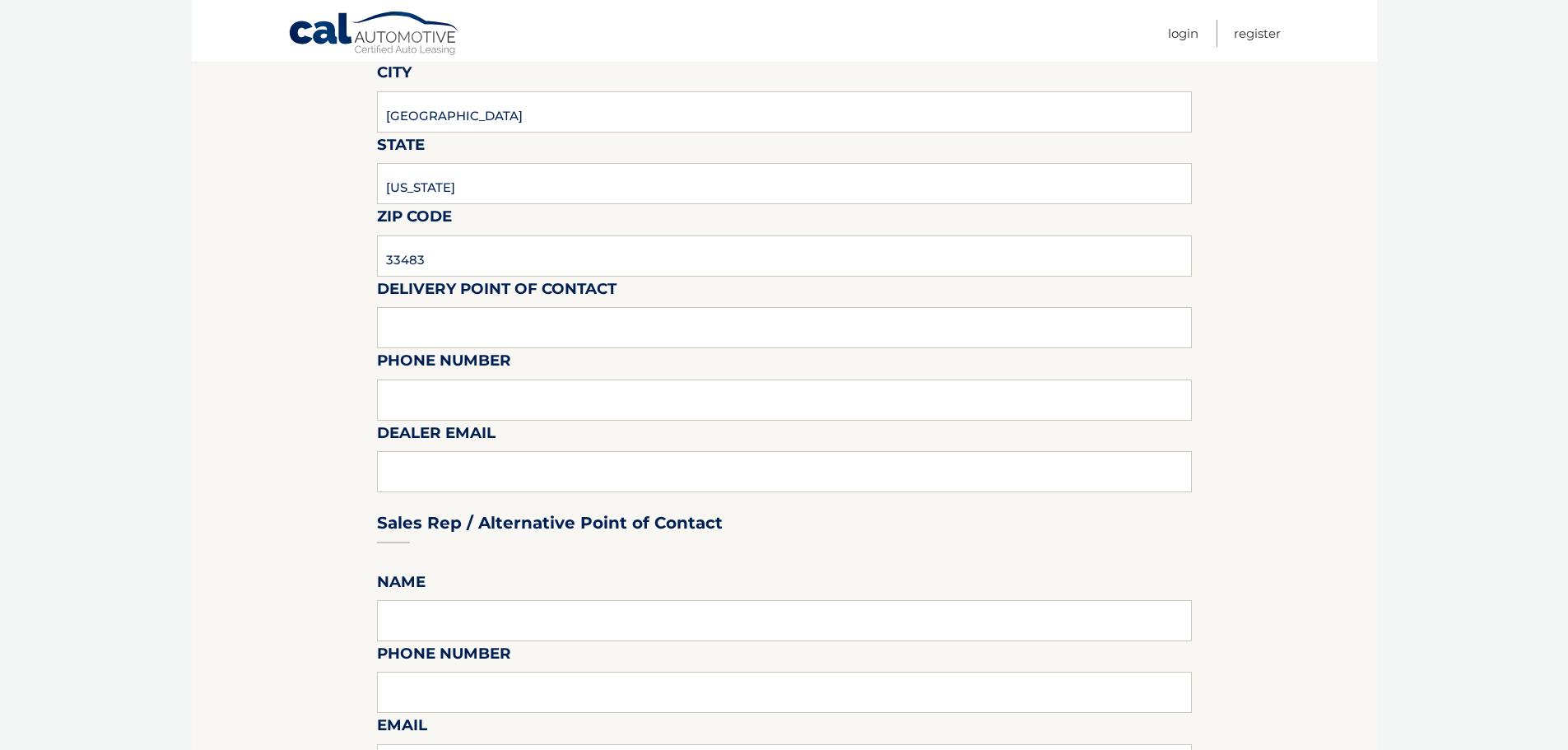
scroll to position [411, 0]
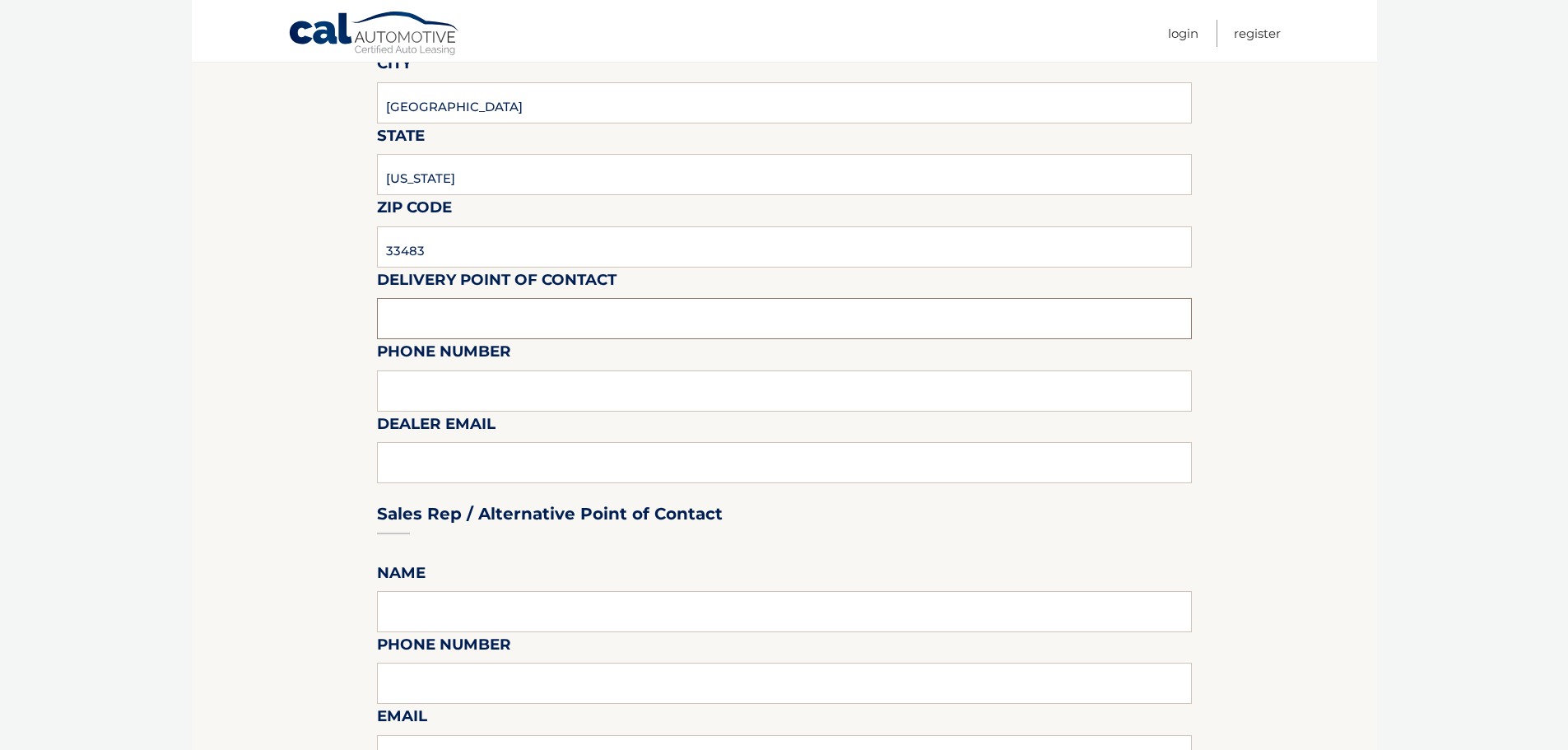
click at [438, 319] on input "text" at bounding box center [784, 319] width 815 height 41
type input "Matt Dion"
click at [482, 384] on input "text" at bounding box center [784, 391] width 815 height 41
type input "[PHONE_NUMBER]"
click at [245, 436] on section "Maturity Date: 11/30/2025 Or, click here to be directed to a quote for dealer p…" at bounding box center [784, 691] width 1185 height 1803
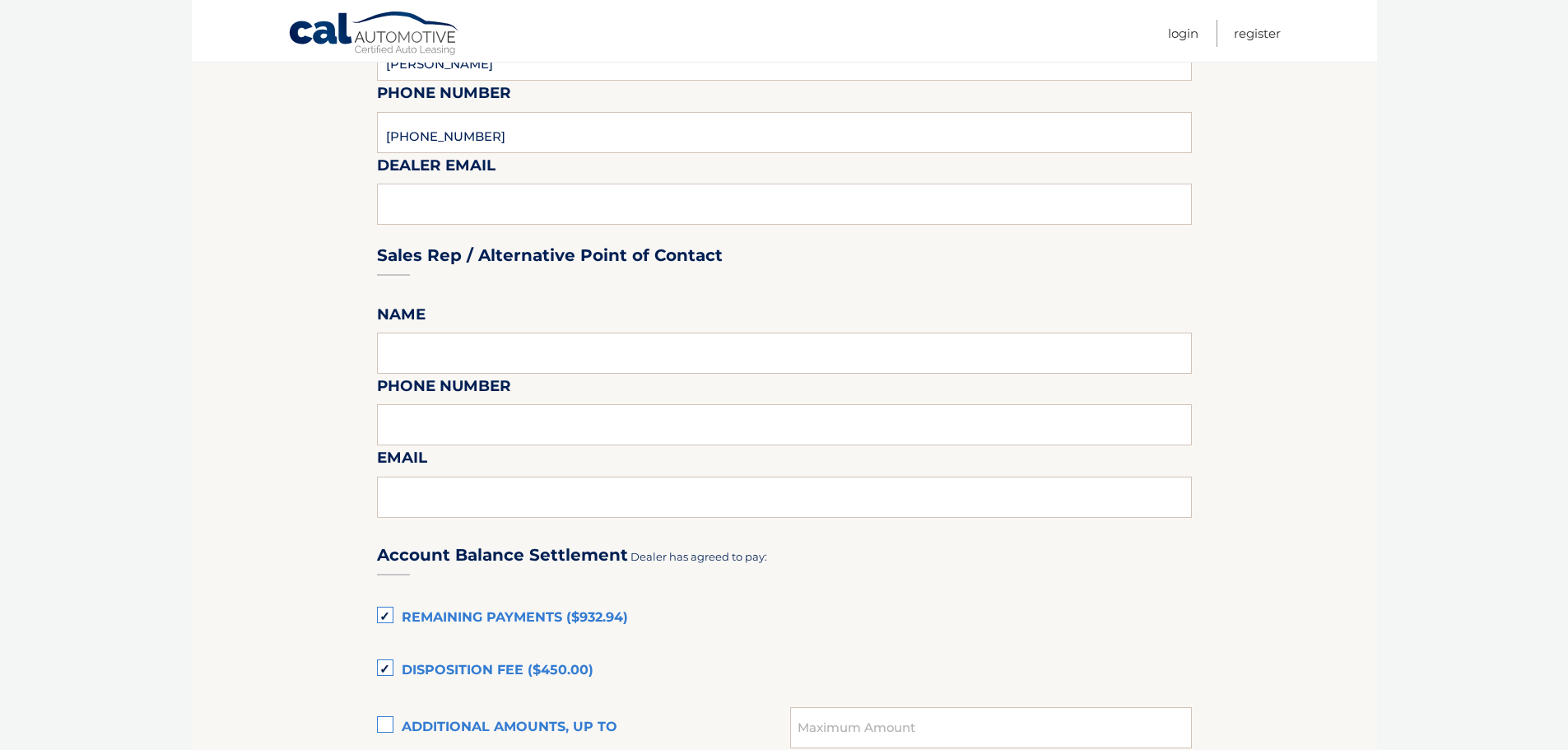
scroll to position [905, 0]
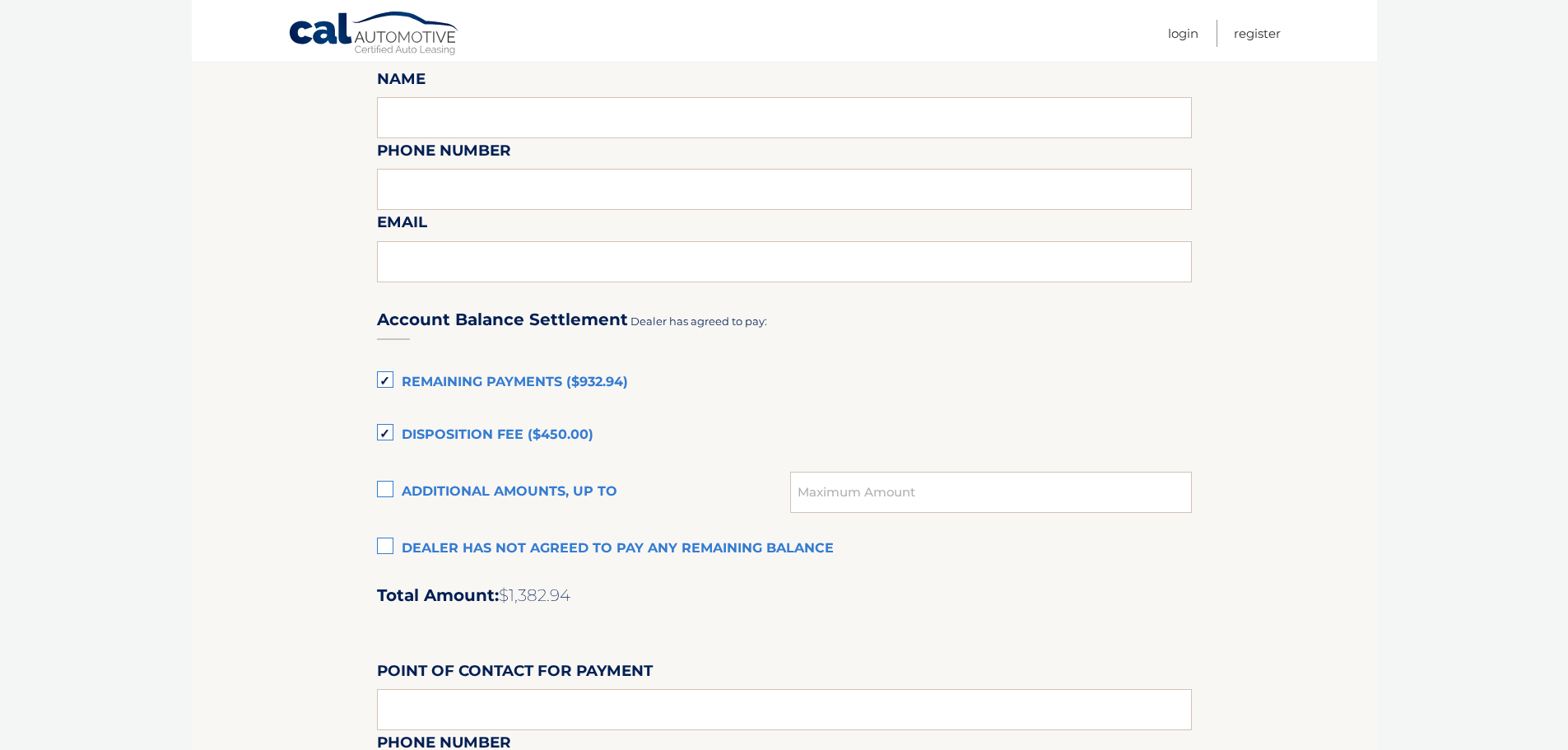
click at [380, 437] on label "Disposition Fee ($450.00)" at bounding box center [784, 435] width 815 height 33
click at [0, 0] on input "Disposition Fee ($450.00)" at bounding box center [0, 0] width 0 height 0
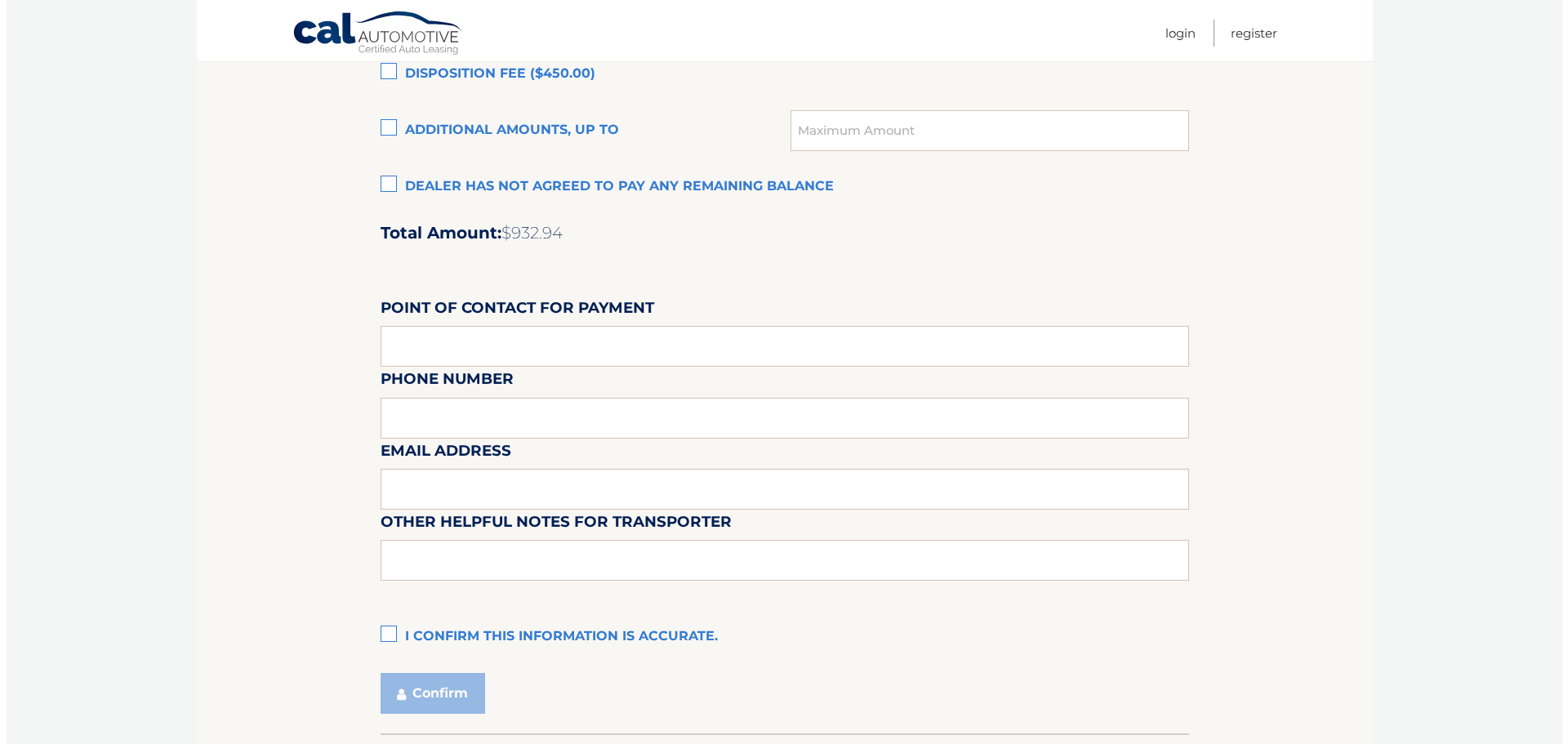
scroll to position [1369, 0]
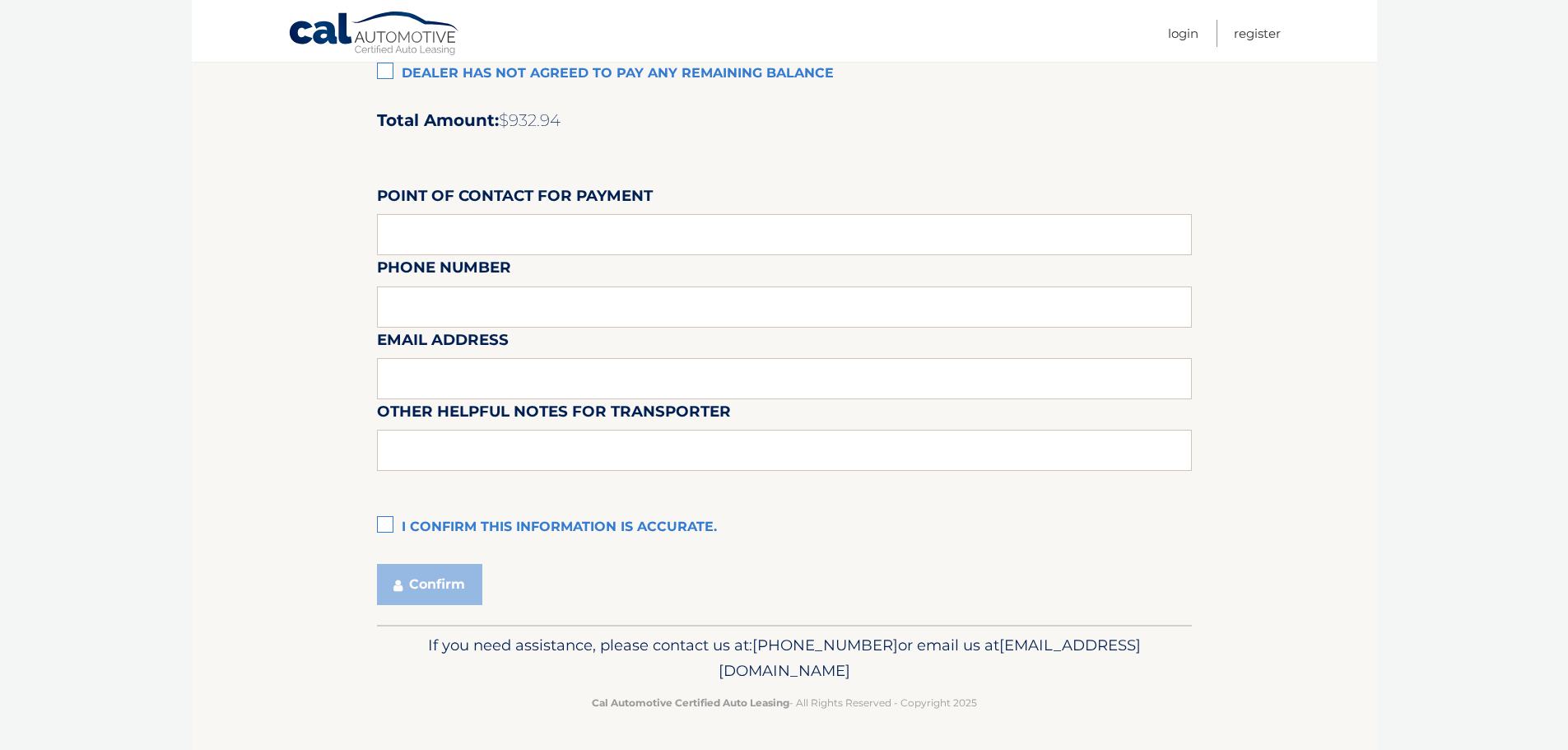
click at [383, 530] on label "I confirm this information is accurate." at bounding box center [784, 527] width 815 height 33
click at [0, 0] on input "I confirm this information is accurate." at bounding box center [0, 0] width 0 height 0
click at [424, 454] on input "text" at bounding box center [784, 450] width 815 height 41
type input "c"
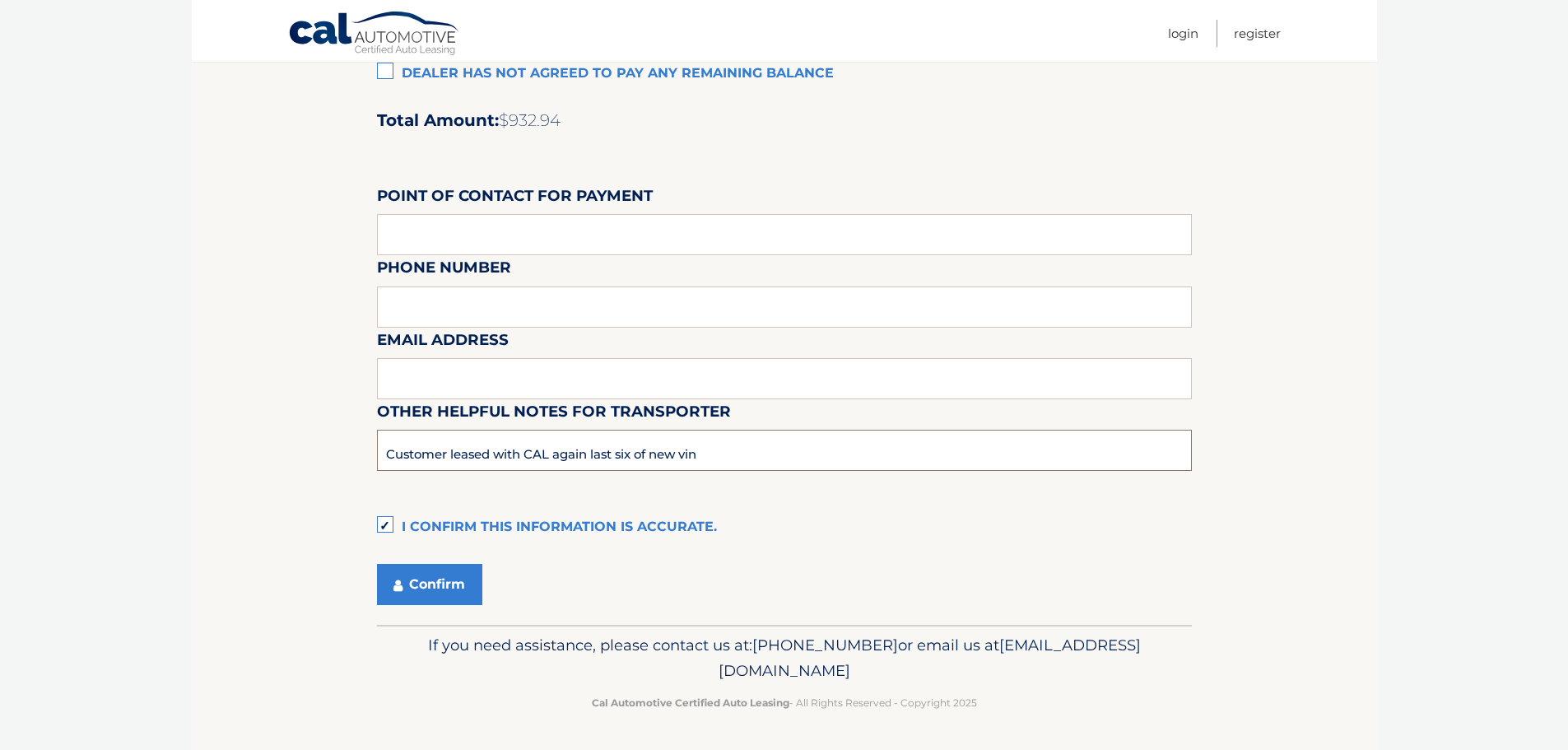
click at [724, 448] on input "Customer leased with CAL again last six of new vin" at bounding box center [784, 450] width 815 height 41
type input "Customer leased with CAL again last six of new vin 082820"
click at [424, 589] on button "Confirm" at bounding box center [430, 585] width 105 height 41
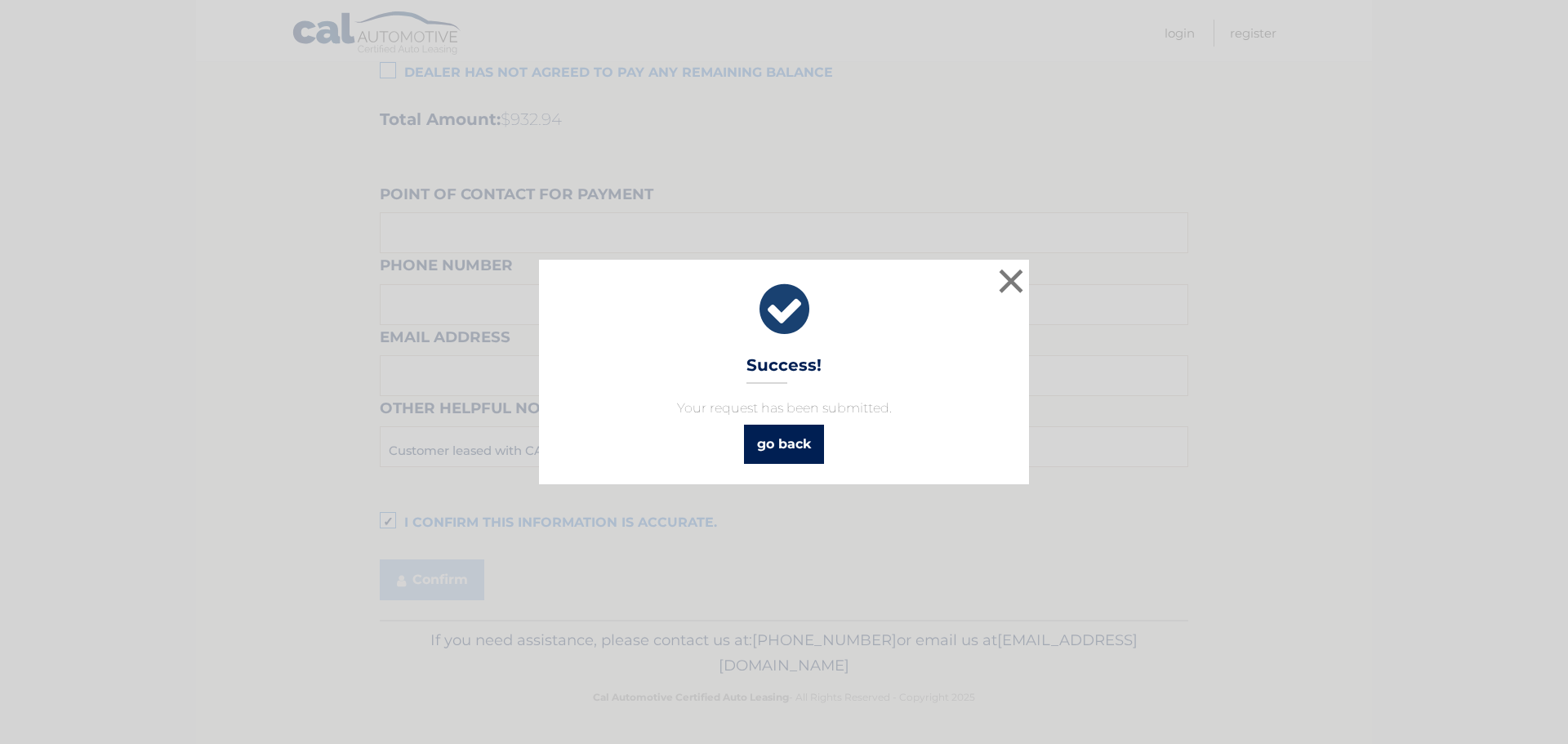
click at [794, 446] on link "go back" at bounding box center [784, 444] width 80 height 39
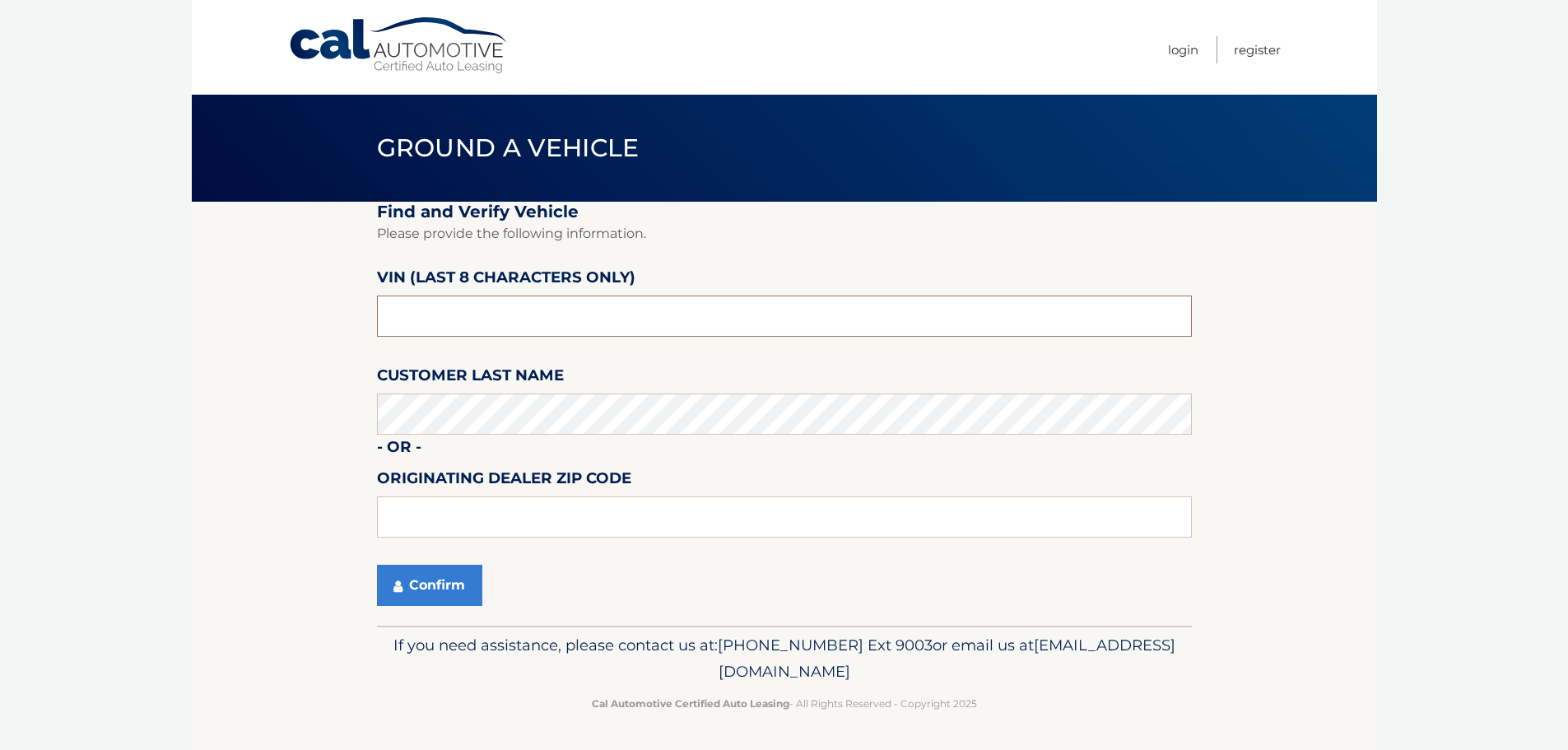
click at [458, 308] on input "text" at bounding box center [784, 316] width 815 height 41
type input "PM019015"
click at [456, 607] on fieldset "Find and Verify Vehicle Please provide the following information. VIN (last 8 c…" at bounding box center [784, 413] width 815 height 424
click at [449, 571] on button "Confirm" at bounding box center [430, 585] width 105 height 41
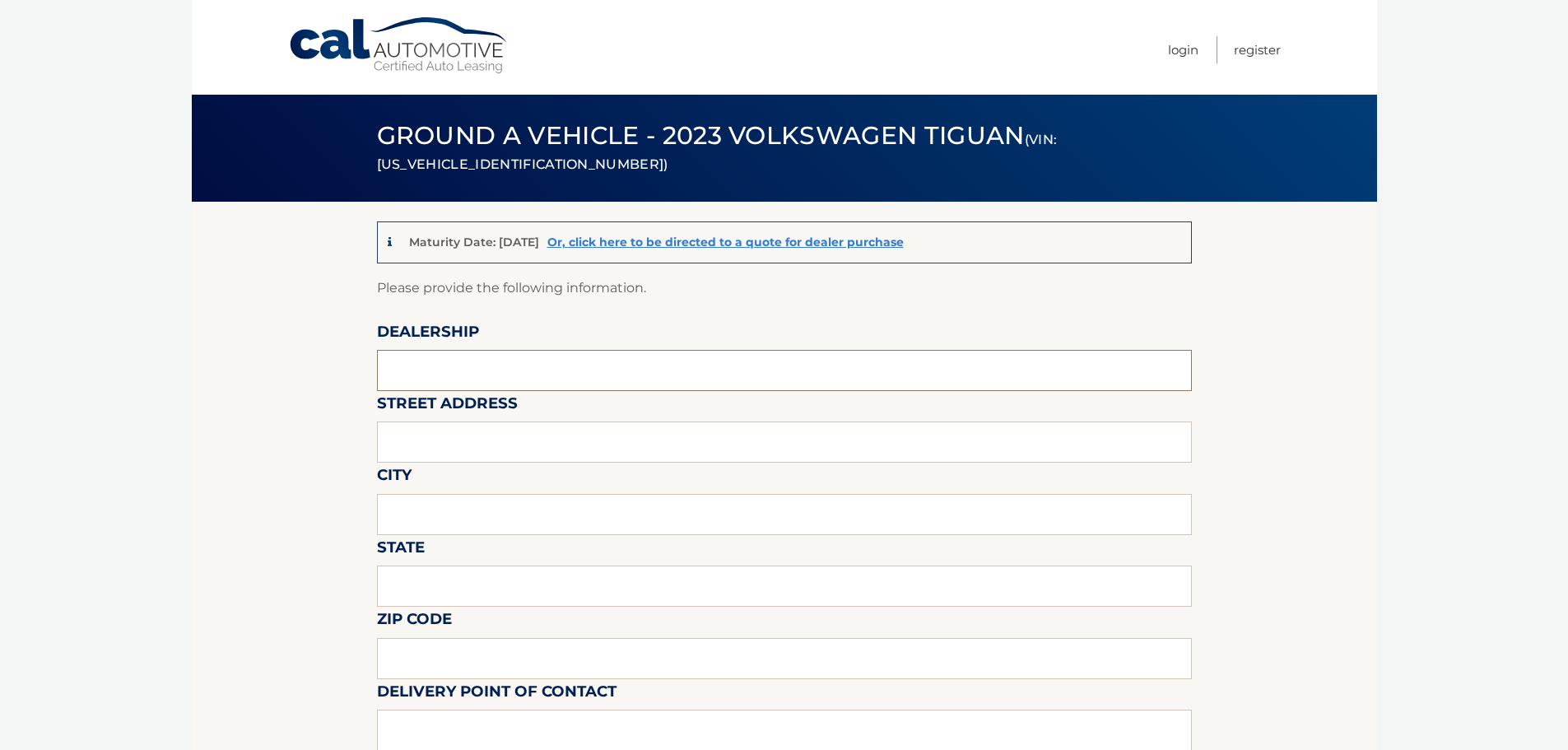
click at [427, 373] on input "text" at bounding box center [784, 370] width 815 height 41
type input "[PERSON_NAME] Volksagen of [GEOGRAPHIC_DATA]"
click at [482, 440] on input "text" at bounding box center [784, 442] width 815 height 41
type input "2"
type input "[STREET_ADDRESS]"
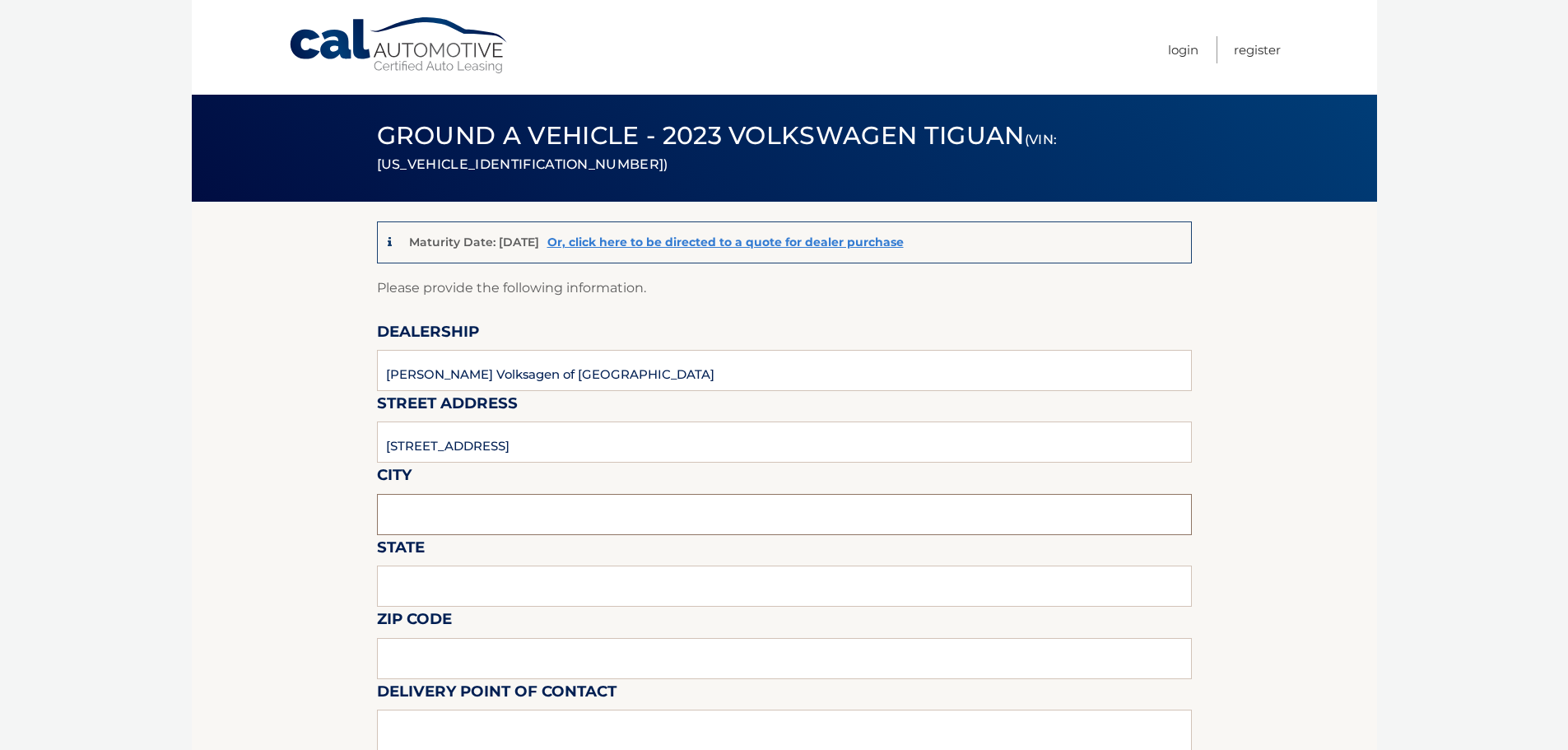
click at [515, 505] on input "text" at bounding box center [784, 515] width 815 height 41
type input "[GEOGRAPHIC_DATA]"
type input "[US_STATE]"
type input "33483"
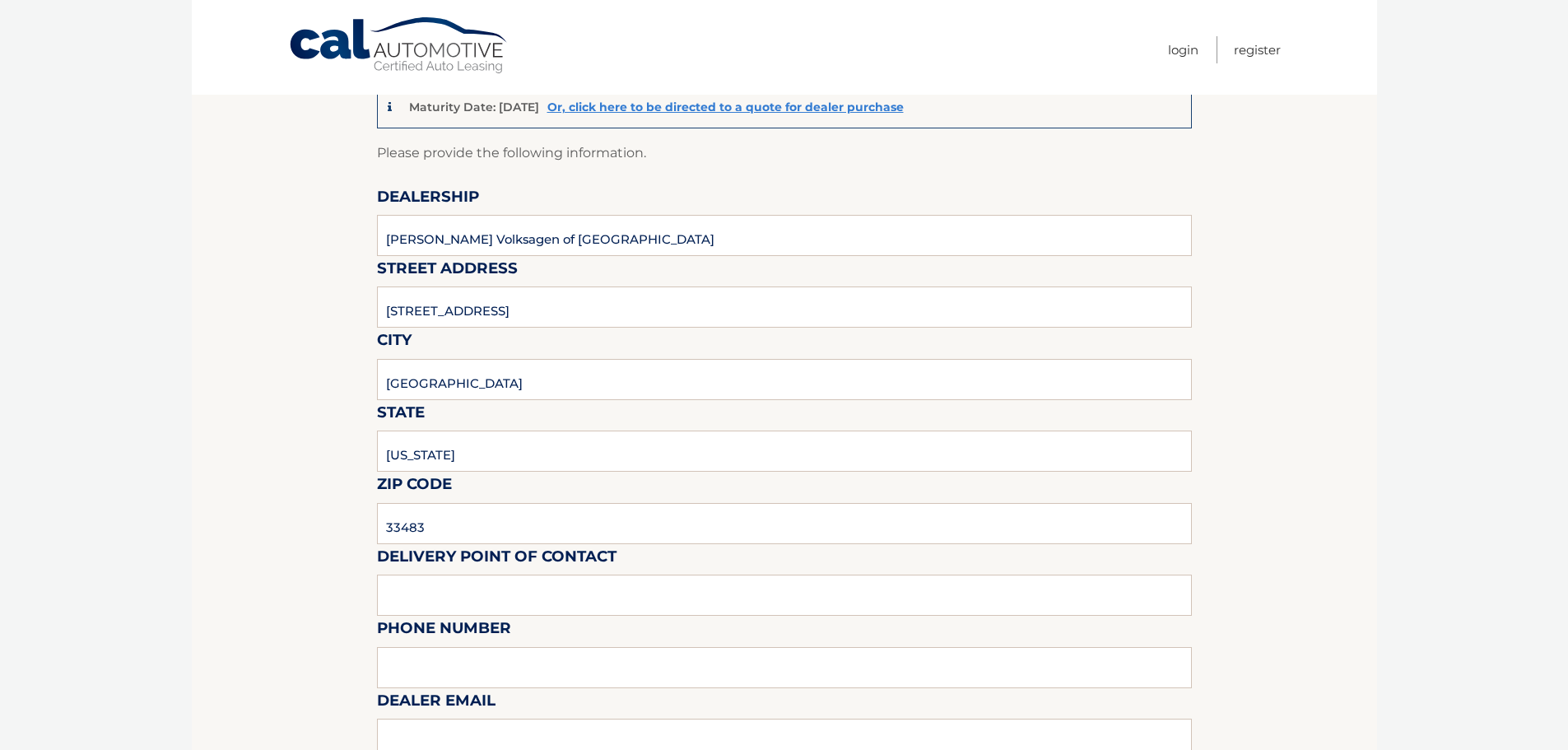
scroll to position [411, 0]
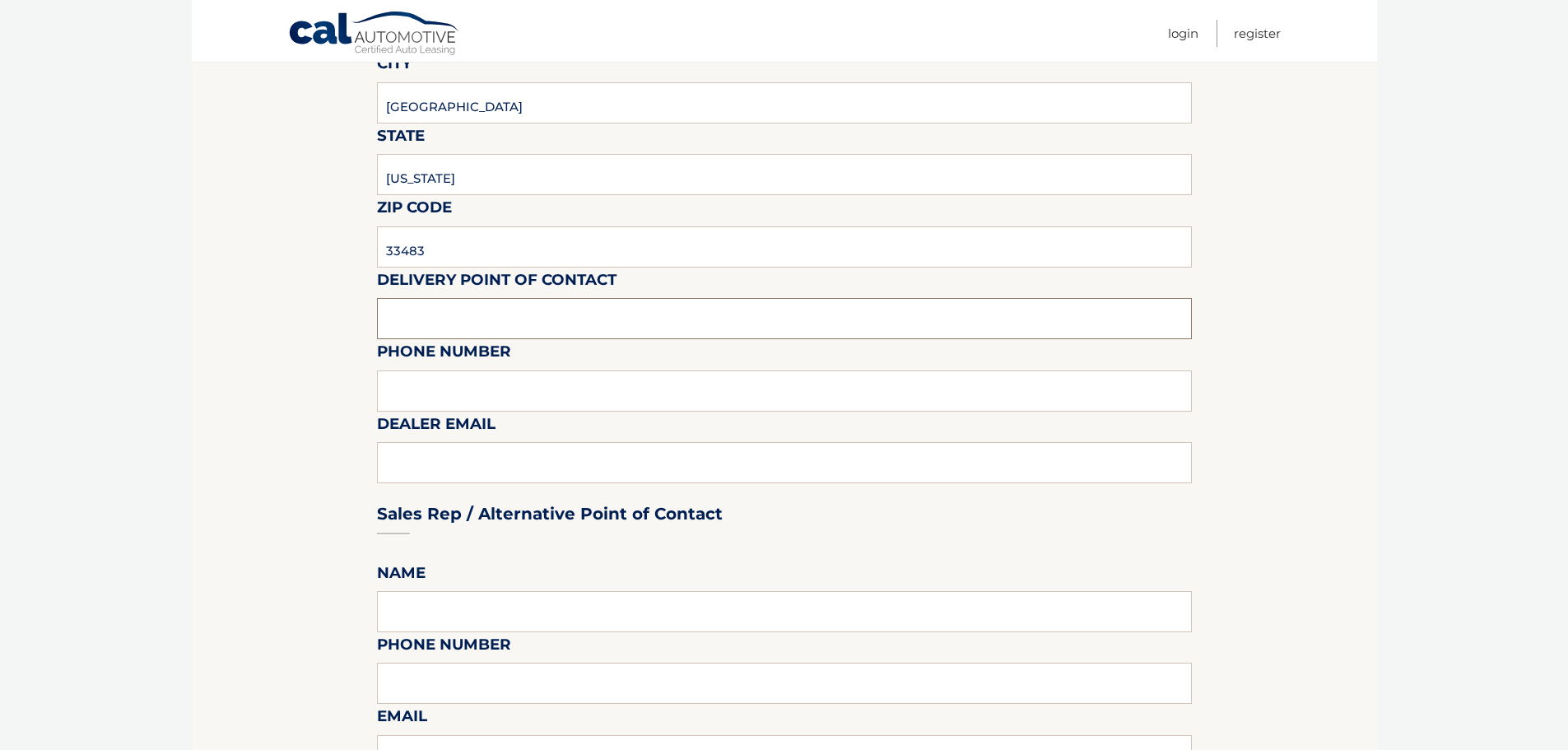
click at [434, 329] on input "text" at bounding box center [784, 319] width 815 height 41
type input "[PERSON_NAME]"
click at [465, 391] on input "text" at bounding box center [784, 391] width 815 height 41
type input "[PHONE_NUMBER]"
click at [329, 478] on section "Maturity Date: [DATE] Or, click here to be directed to a quote for dealer purch…" at bounding box center [784, 691] width 1185 height 1803
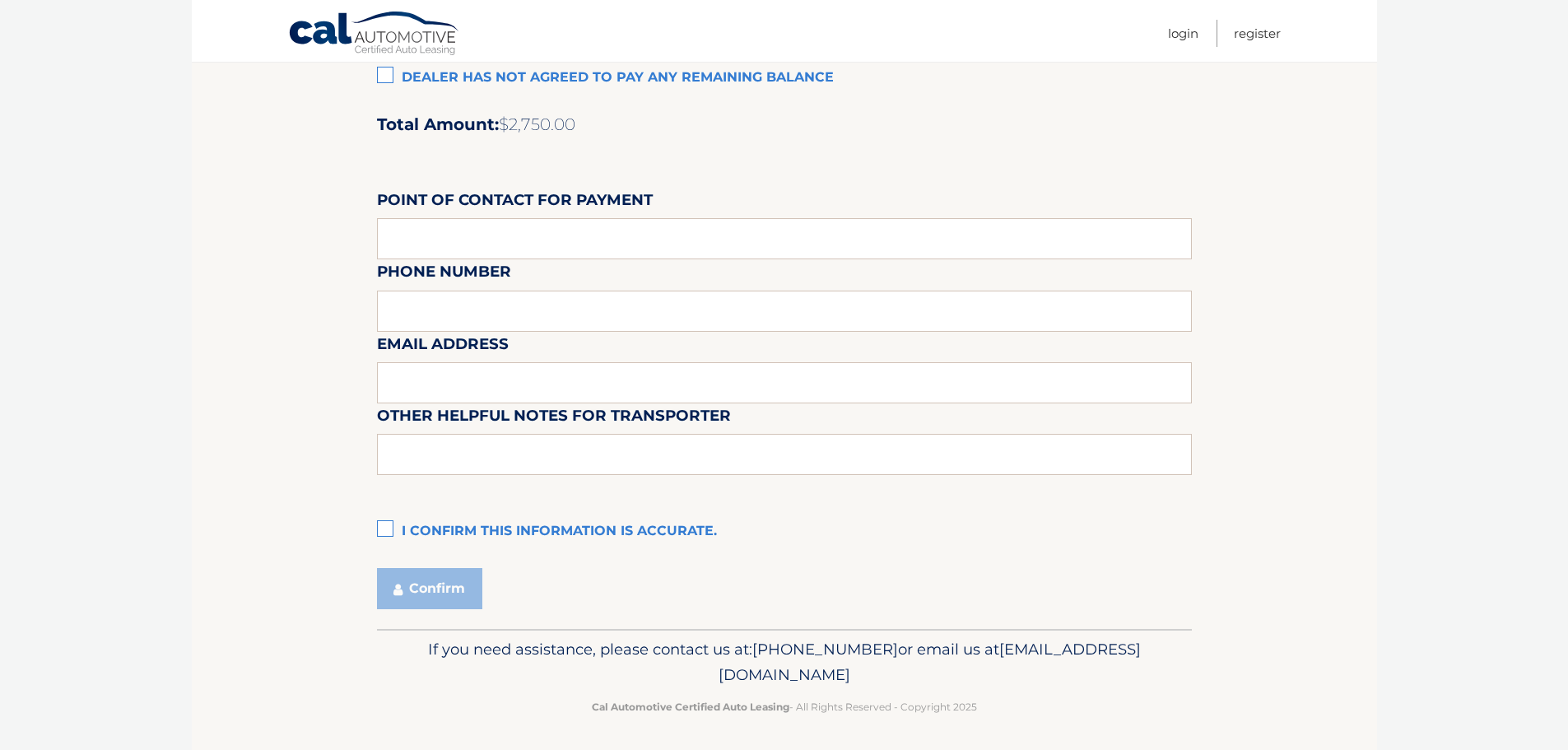
scroll to position [1380, 0]
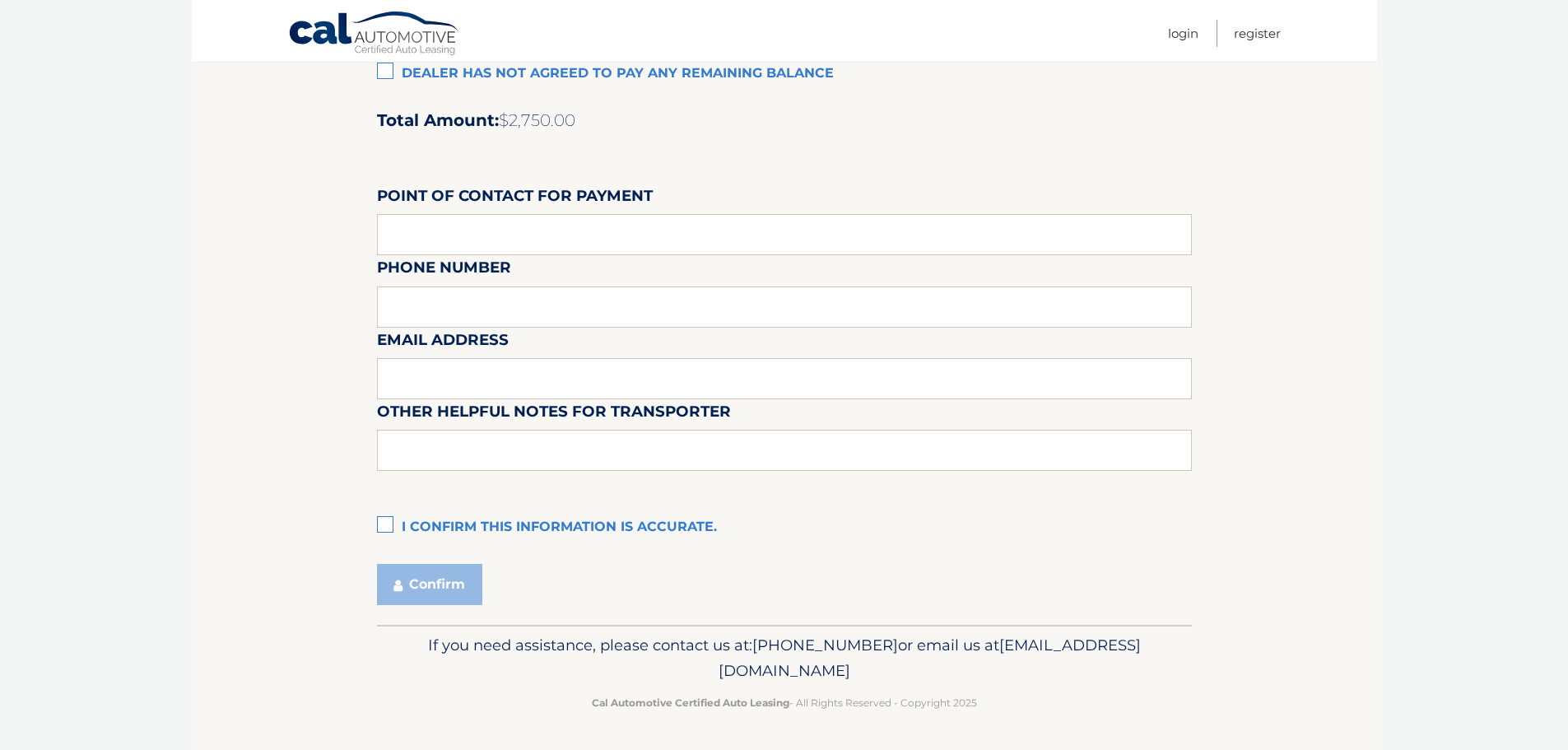
click at [377, 519] on label "I confirm this information is accurate." at bounding box center [784, 527] width 815 height 33
click at [0, 0] on input "I confirm this information is accurate." at bounding box center [0, 0] width 0 height 0
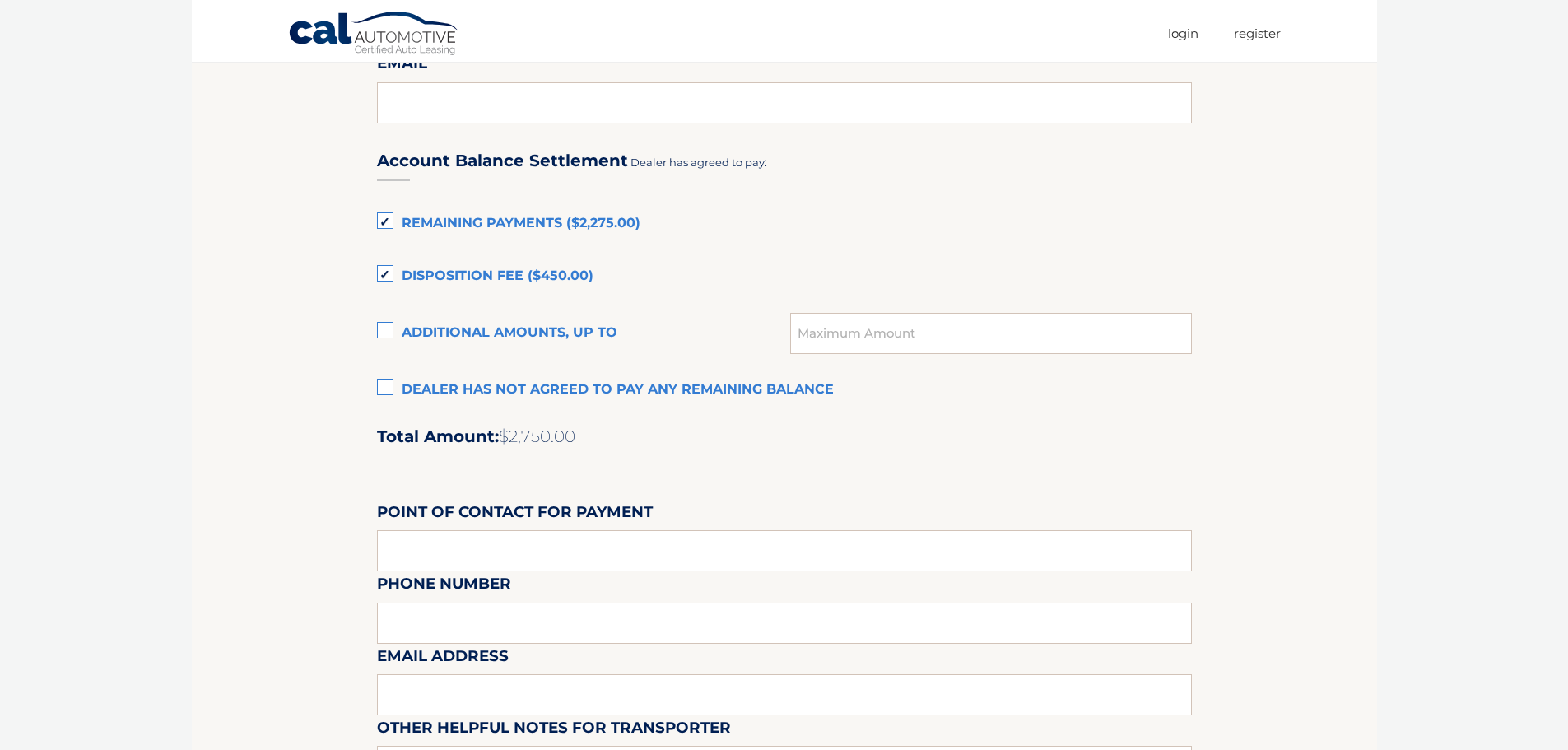
scroll to position [1051, 0]
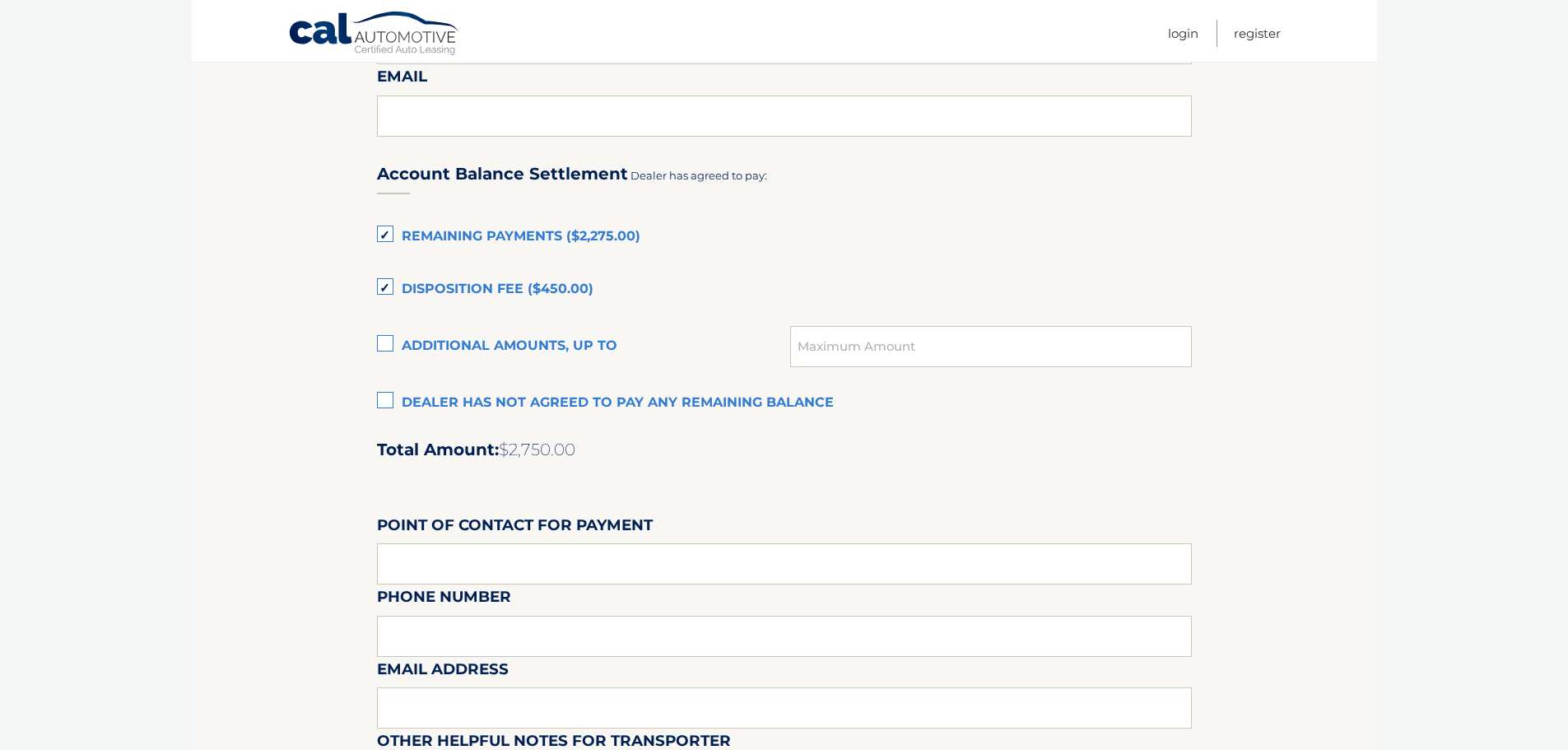
click at [228, 513] on section "Maturity Date: 02/18/2026 Or, click here to be directed to a quote for dealer p…" at bounding box center [784, 52] width 1185 height 1803
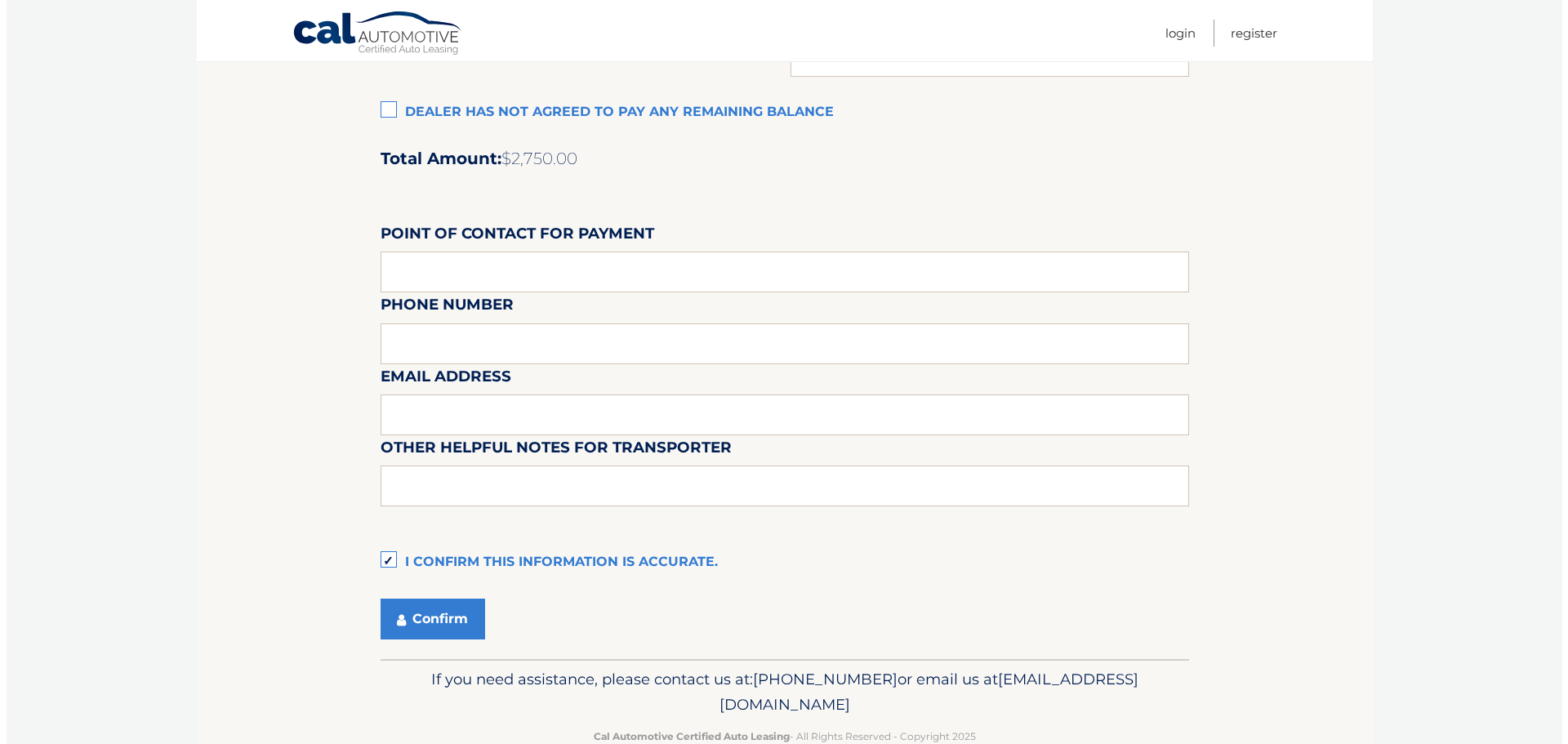
scroll to position [1369, 0]
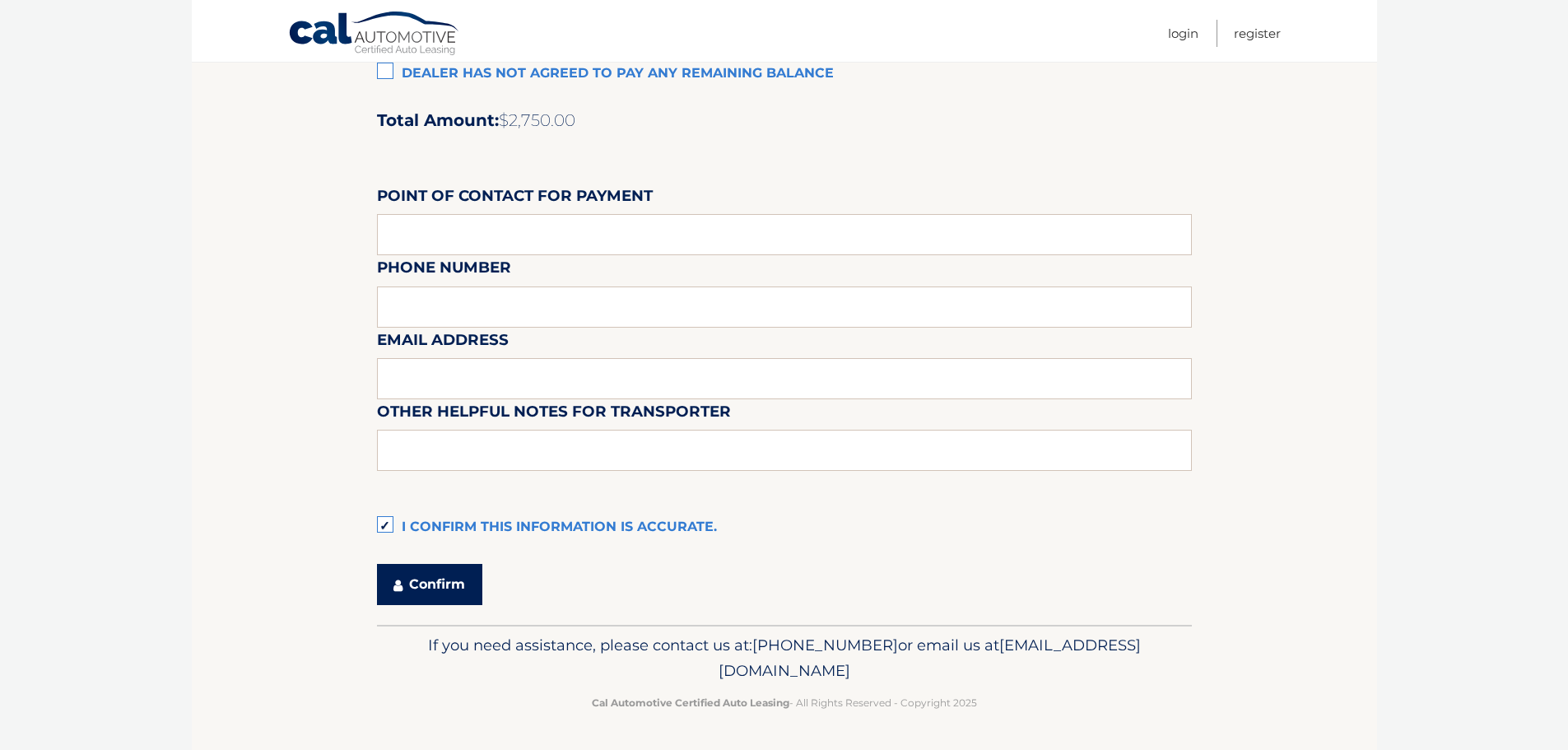
click at [447, 584] on button "Confirm" at bounding box center [430, 585] width 105 height 41
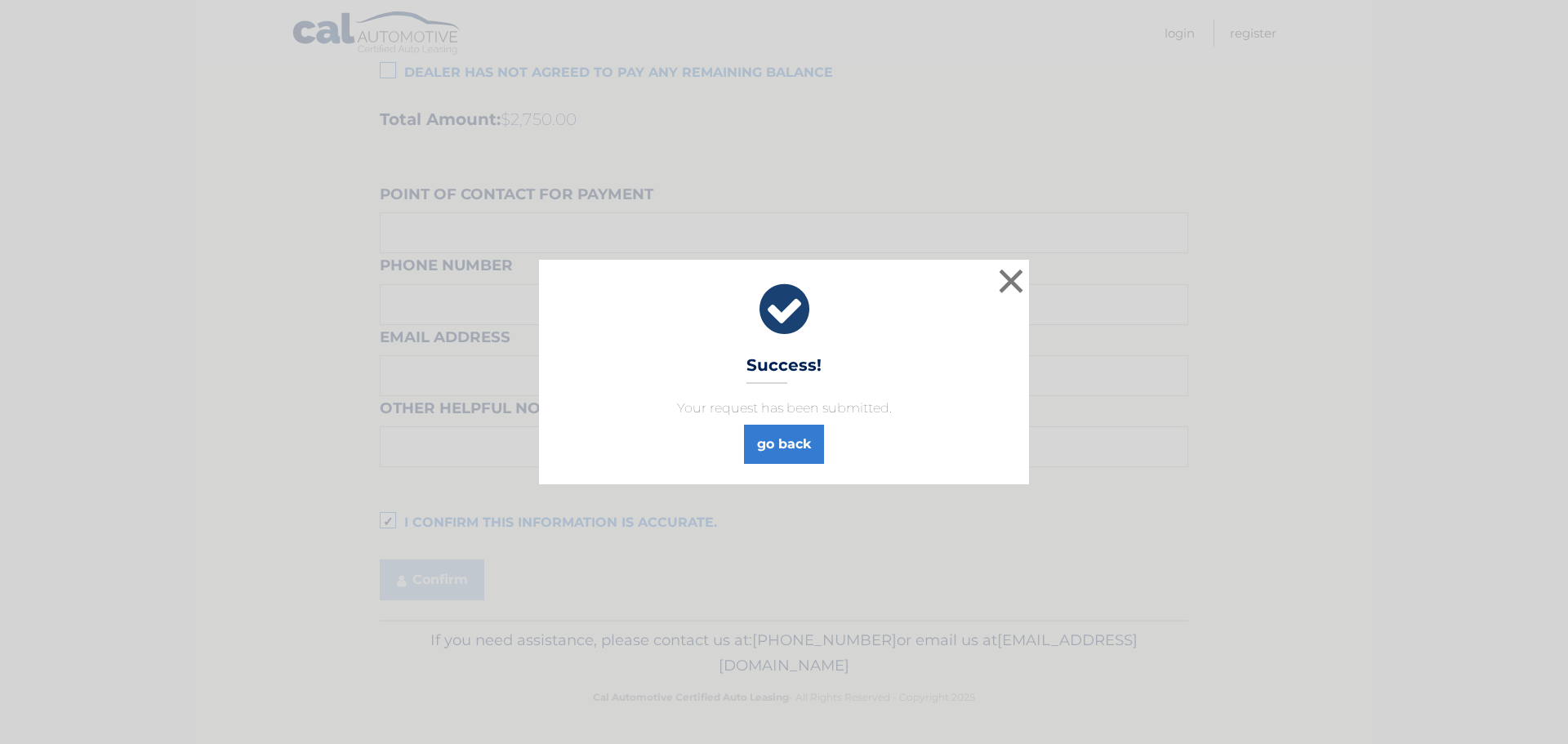
click at [777, 464] on div "× Success! Your request has been submitted. go back" at bounding box center [784, 371] width 490 height 224
click at [776, 445] on link "go back" at bounding box center [784, 444] width 80 height 39
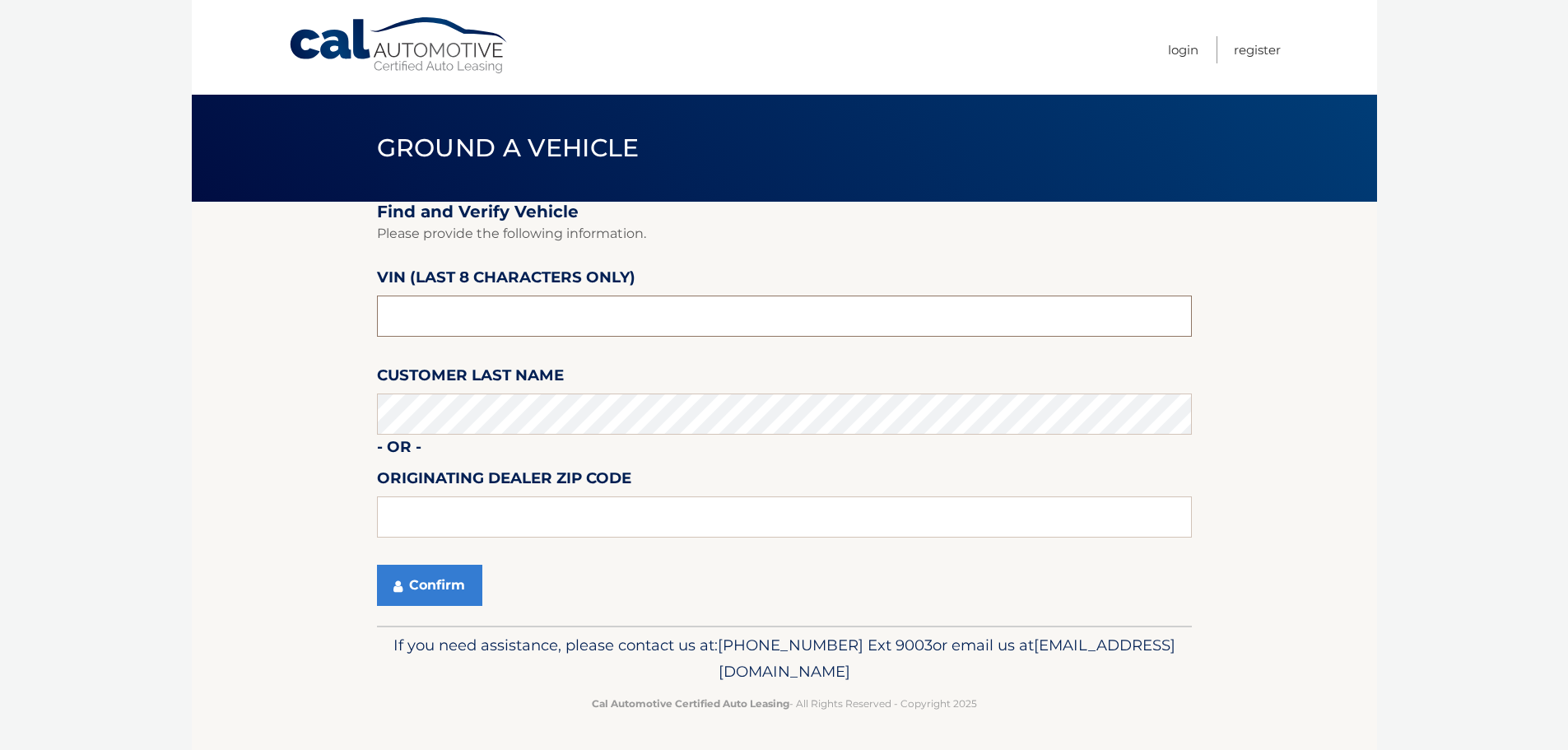
click at [504, 322] on input "text" at bounding box center [784, 316] width 815 height 41
type input "N1063978"
click at [412, 601] on button "Confirm" at bounding box center [430, 585] width 105 height 41
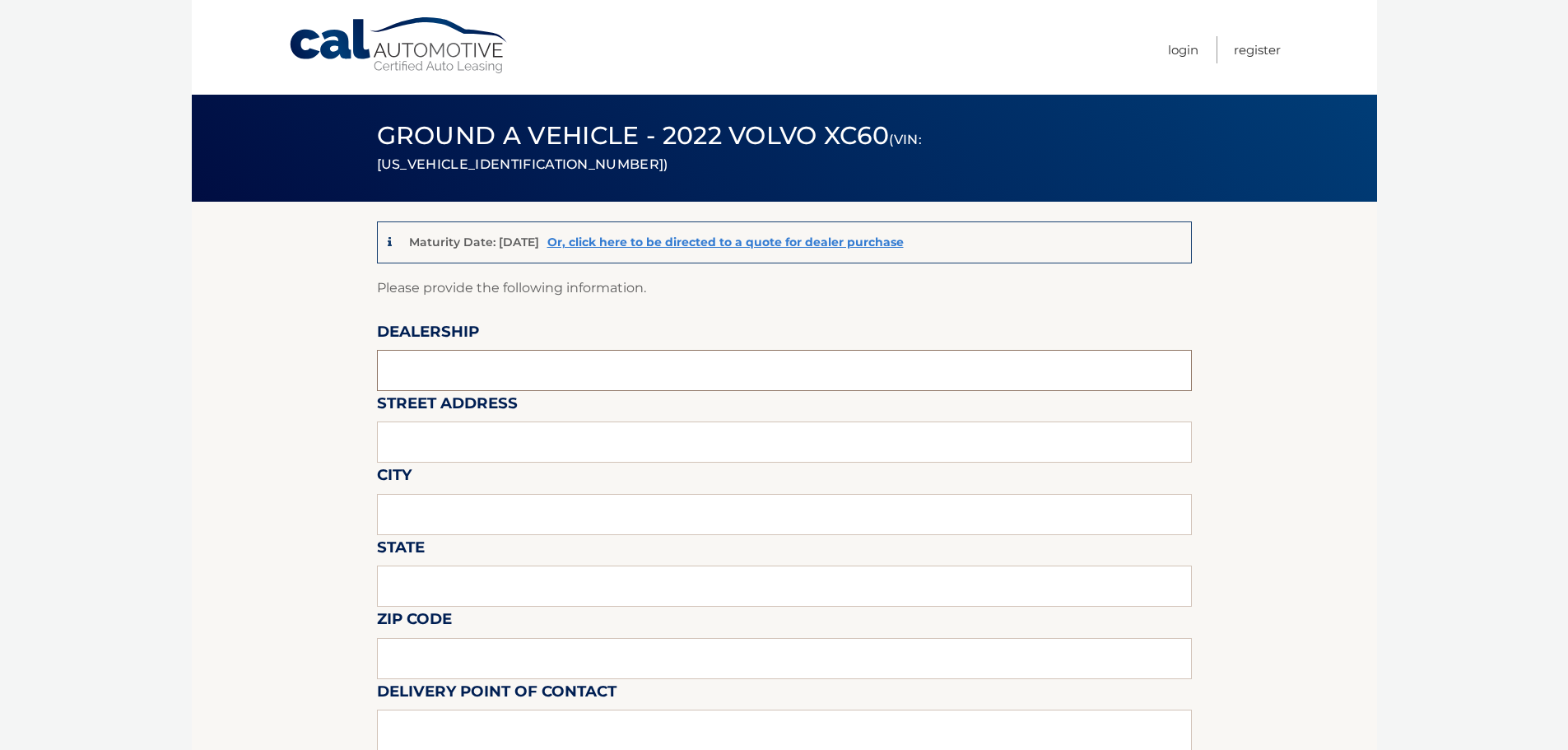
click at [470, 369] on input "text" at bounding box center [784, 370] width 815 height 41
click at [495, 363] on input "text" at bounding box center [784, 370] width 815 height 41
type input "Gunther Volvo of Delray Beach"
click at [521, 443] on input "text" at bounding box center [784, 442] width 815 height 41
type input "2201 N Federal Hwy"
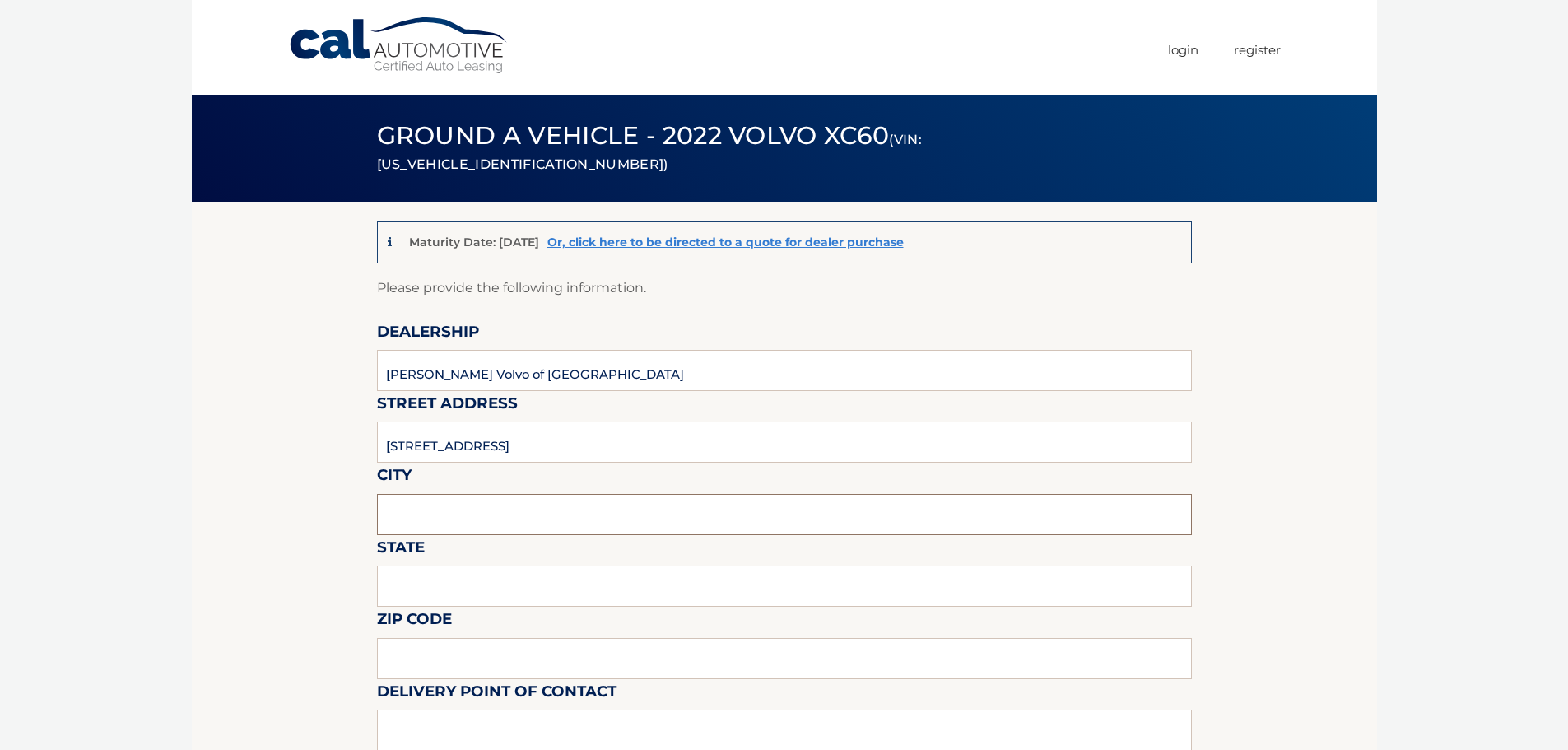
click at [495, 505] on input "text" at bounding box center [784, 515] width 815 height 41
type input "Delray Beach"
type input "Florida"
type input "33483"
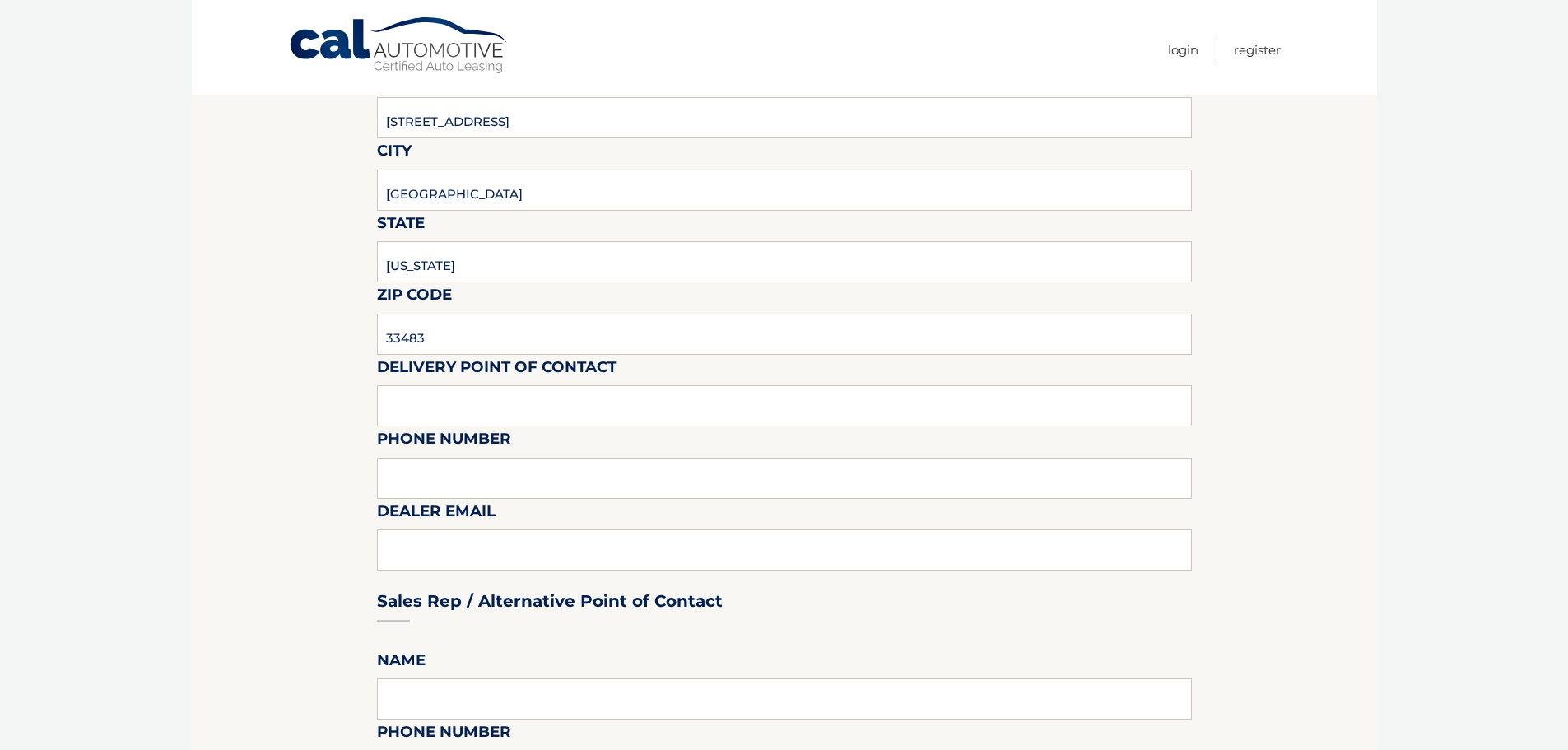
scroll to position [329, 0]
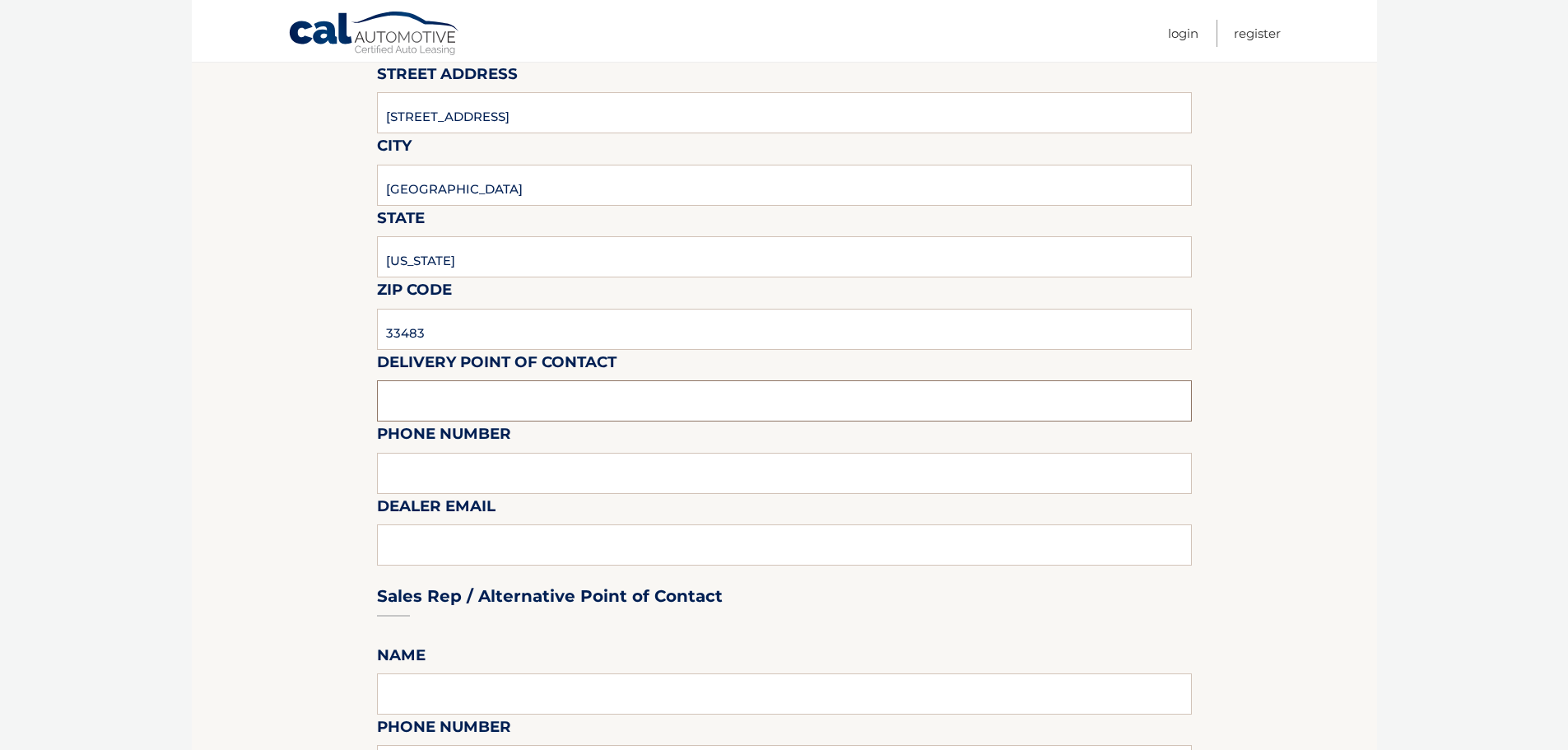
click at [485, 396] on input "text" at bounding box center [784, 401] width 815 height 41
type input "Matt Dion"
click at [488, 475] on input "text" at bounding box center [784, 473] width 815 height 41
type input "978-333-3335"
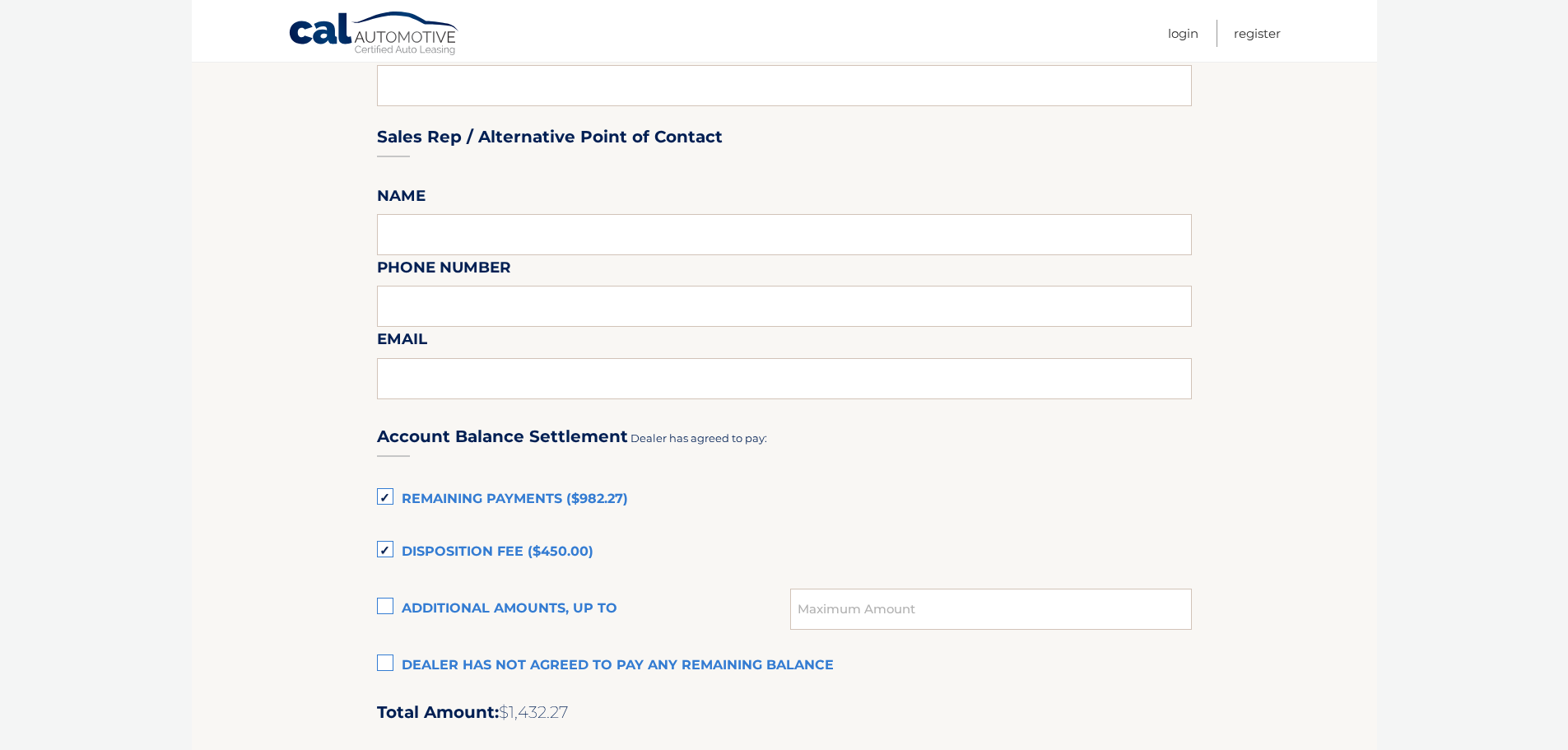
scroll to position [823, 0]
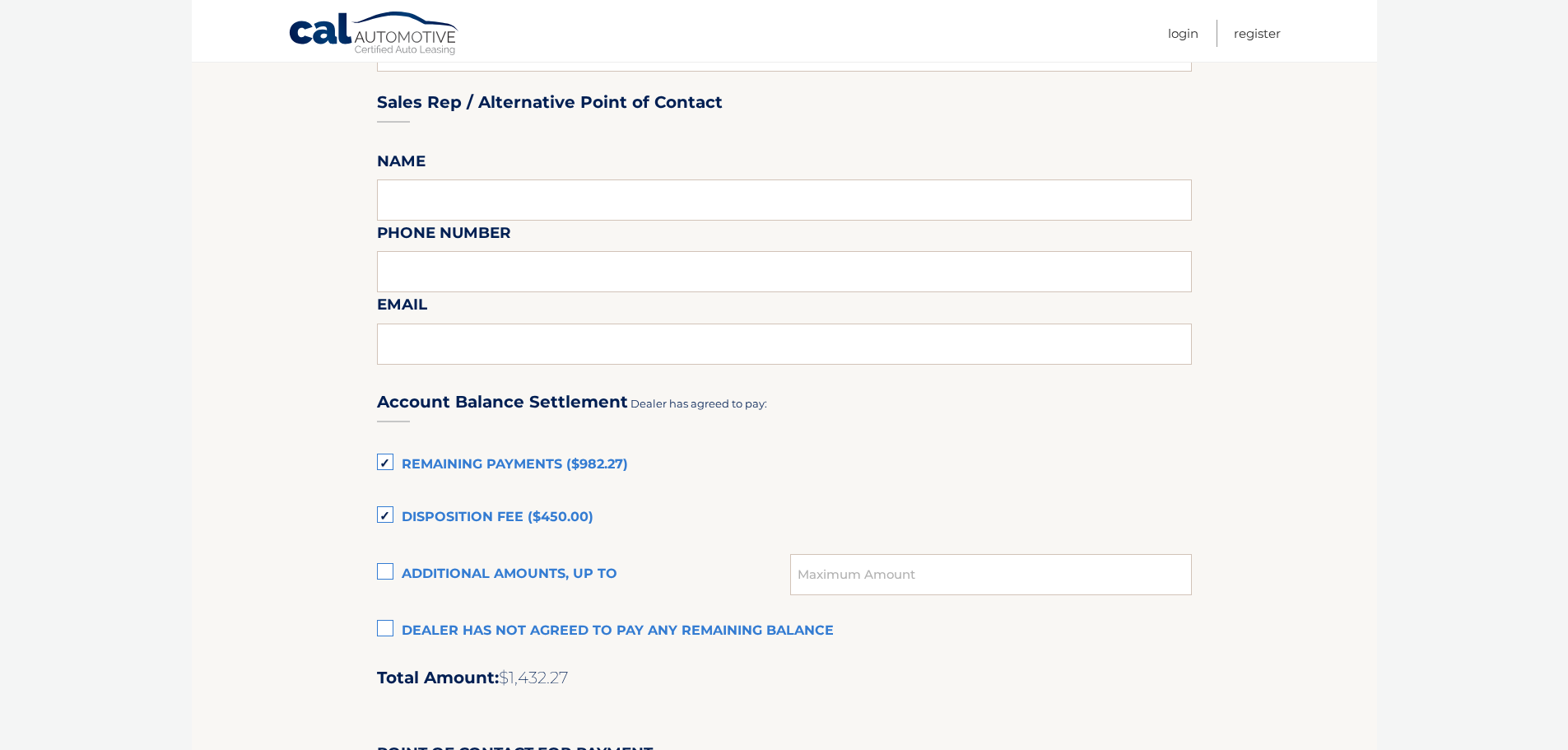
click at [390, 463] on label "Remaining Payments ($982.27)" at bounding box center [784, 464] width 815 height 33
click at [0, 0] on input "Remaining Payments ($982.27)" at bounding box center [0, 0] width 0 height 0
click at [391, 501] on label "Disposition Fee ($450.00)" at bounding box center [784, 517] width 815 height 33
click at [0, 0] on input "Disposition Fee ($450.00)" at bounding box center [0, 0] width 0 height 0
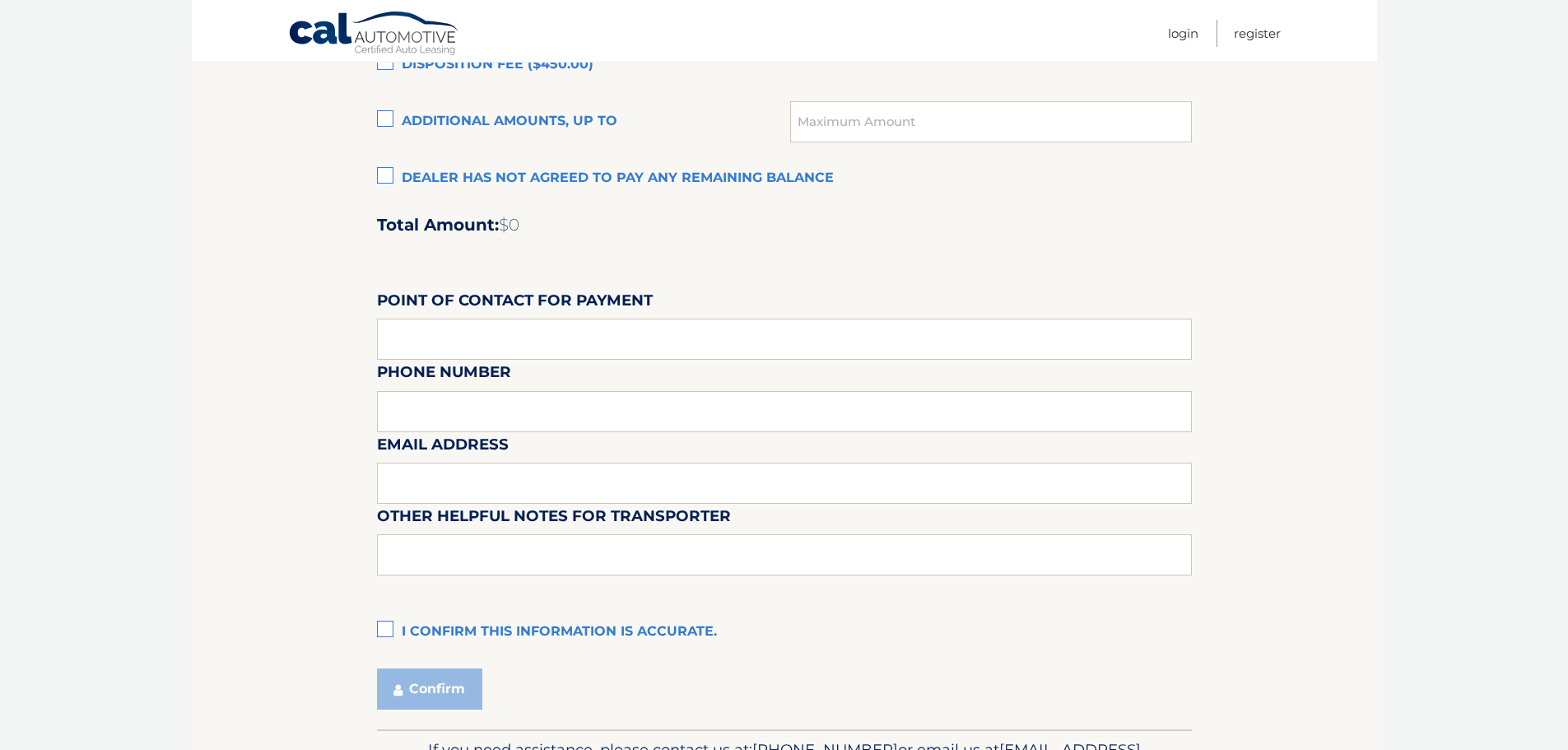
scroll to position [1380, 0]
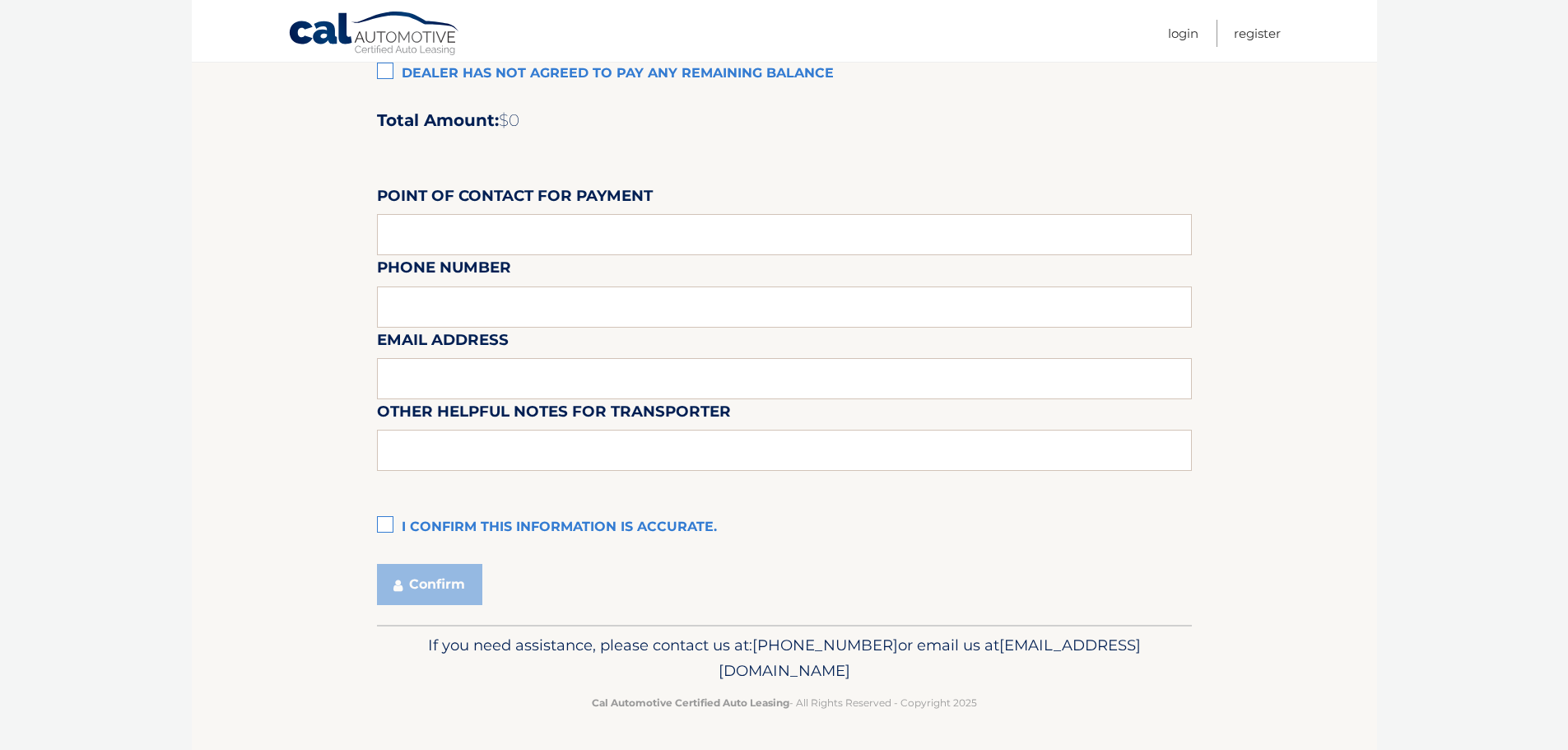
click at [392, 527] on label "I confirm this information is accurate." at bounding box center [784, 527] width 815 height 33
click at [0, 0] on input "I confirm this information is accurate." at bounding box center [0, 0] width 0 height 0
click at [409, 583] on button "Confirm" at bounding box center [430, 585] width 105 height 41
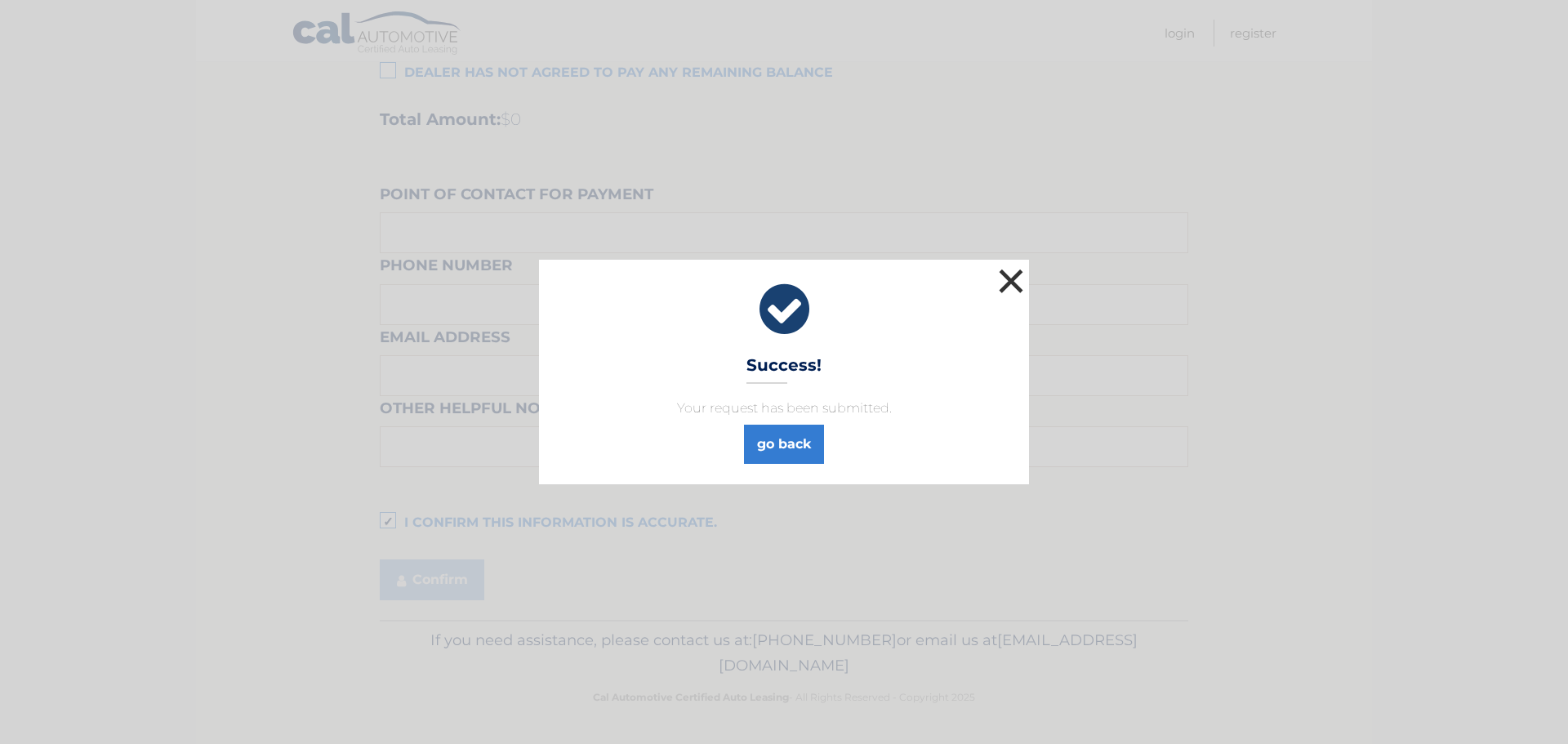
click at [1010, 285] on button "×" at bounding box center [1011, 281] width 33 height 33
